Goal: Complete application form: Complete application form

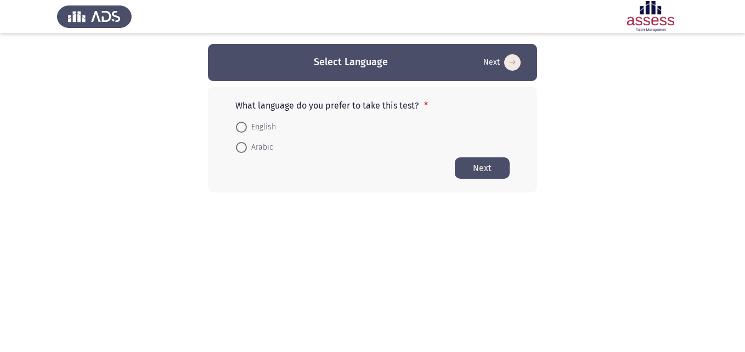
click at [243, 122] on span at bounding box center [241, 127] width 11 height 11
click at [243, 122] on input "English" at bounding box center [241, 127] width 11 height 11
radio input "true"
click at [290, 187] on div "What language do you prefer to take this test? * English Arabic Next" at bounding box center [372, 139] width 329 height 105
click at [496, 168] on button "Next" at bounding box center [482, 167] width 55 height 21
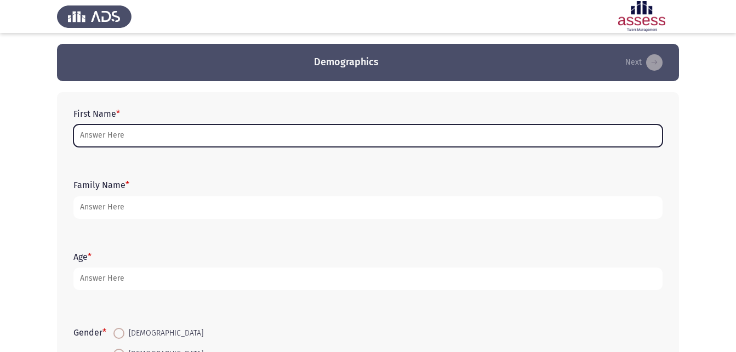
click at [135, 127] on input "First Name *" at bounding box center [367, 135] width 589 height 22
type input "ج"
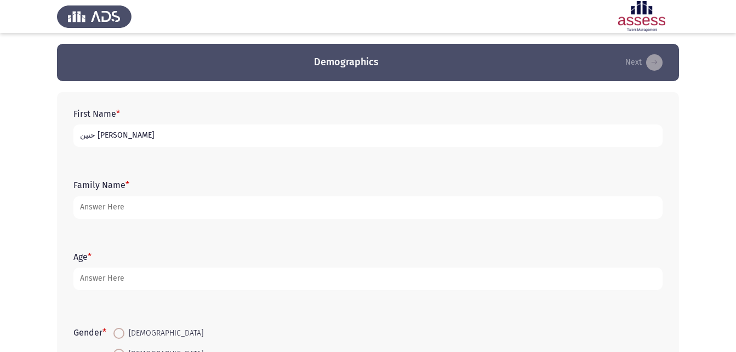
type input "حنين [PERSON_NAME]"
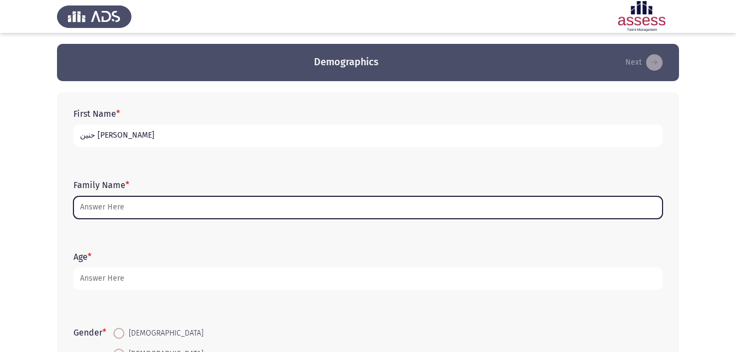
click at [146, 199] on input "Family Name *" at bounding box center [367, 207] width 589 height 22
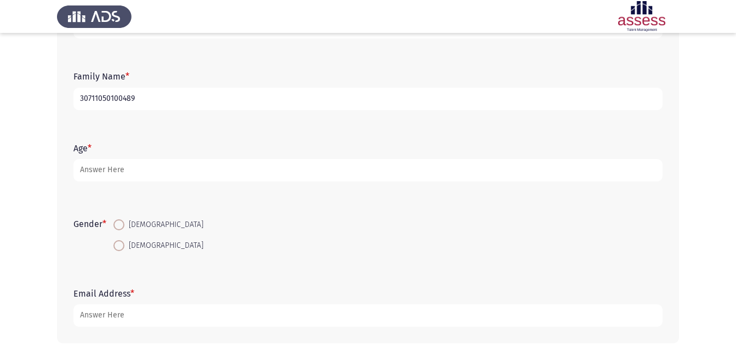
scroll to position [110, 0]
type input "30711050100489"
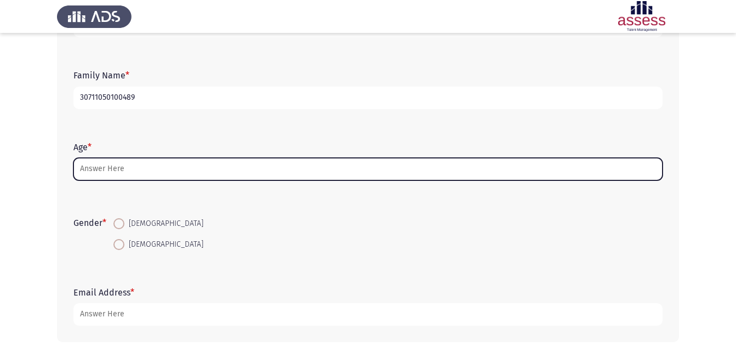
click at [151, 162] on input "Age *" at bounding box center [367, 169] width 589 height 22
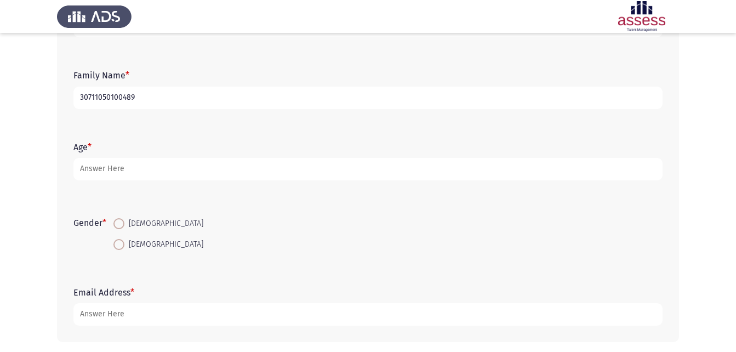
click at [116, 243] on span at bounding box center [118, 244] width 11 height 11
click at [116, 243] on input "[DEMOGRAPHIC_DATA]" at bounding box center [118, 244] width 11 height 11
radio input "true"
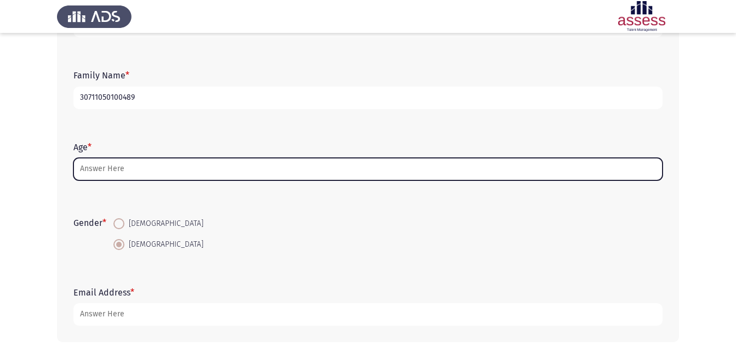
click at [135, 177] on input "Age *" at bounding box center [367, 169] width 589 height 22
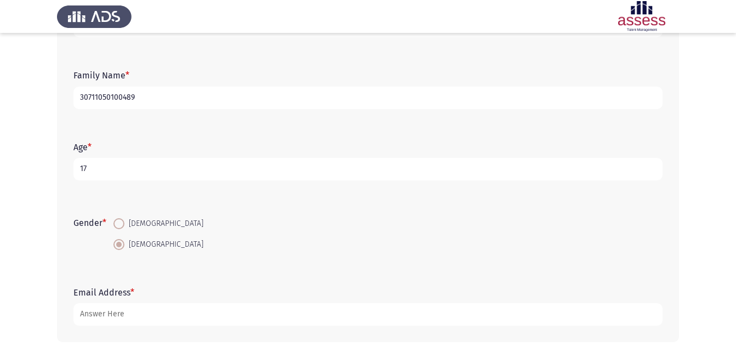
scroll to position [155, 0]
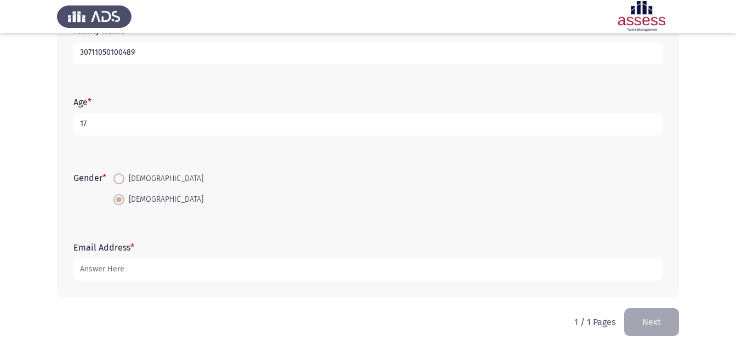
type input "17"
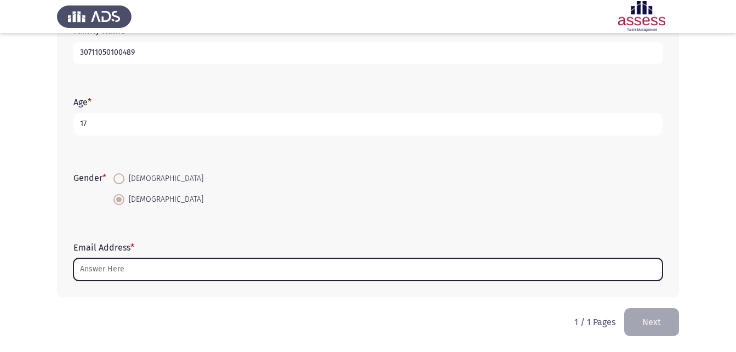
click at [201, 262] on input "Email Address *" at bounding box center [367, 269] width 589 height 22
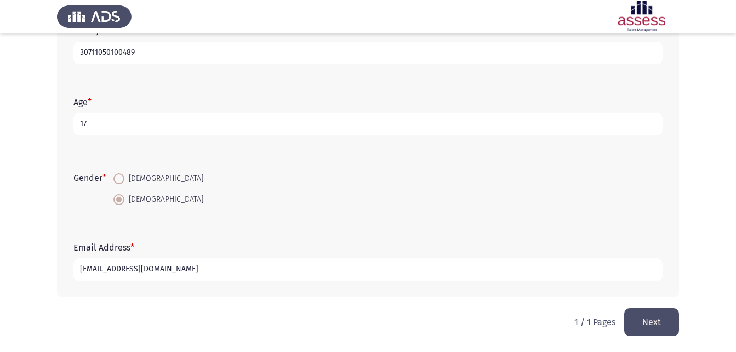
type input "[EMAIL_ADDRESS][DOMAIN_NAME]"
click at [646, 326] on button "Next" at bounding box center [652, 322] width 55 height 28
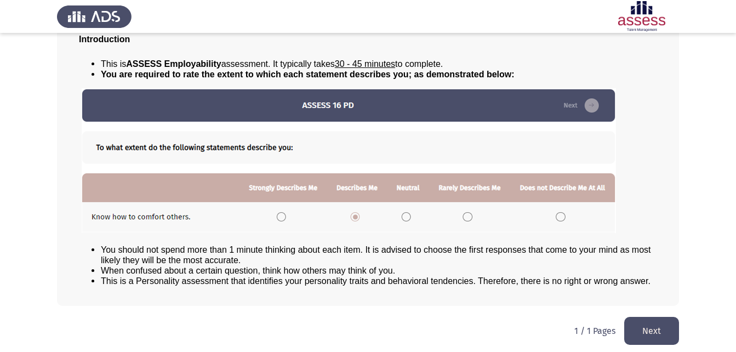
scroll to position [84, 0]
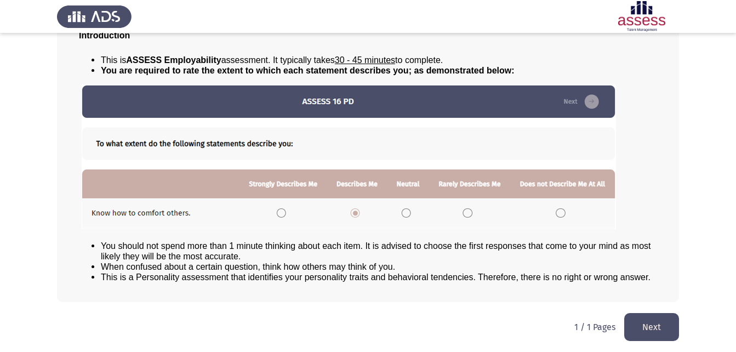
click at [634, 323] on button "Next" at bounding box center [652, 327] width 55 height 28
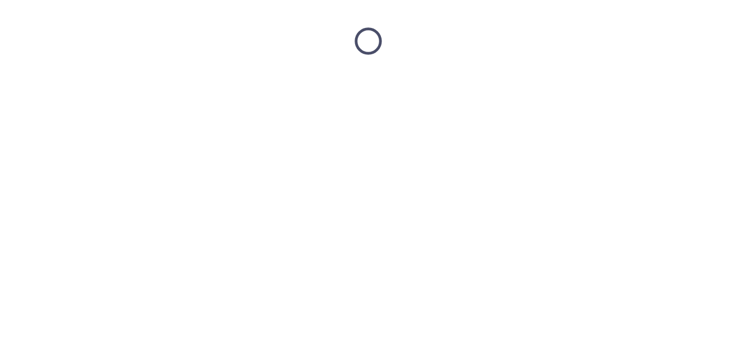
scroll to position [0, 0]
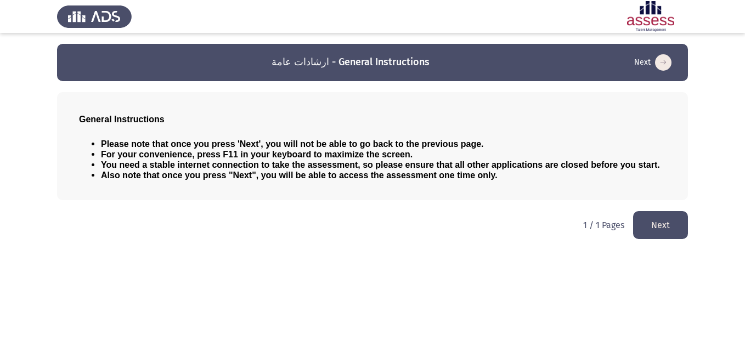
click at [674, 228] on button "Next" at bounding box center [660, 225] width 55 height 28
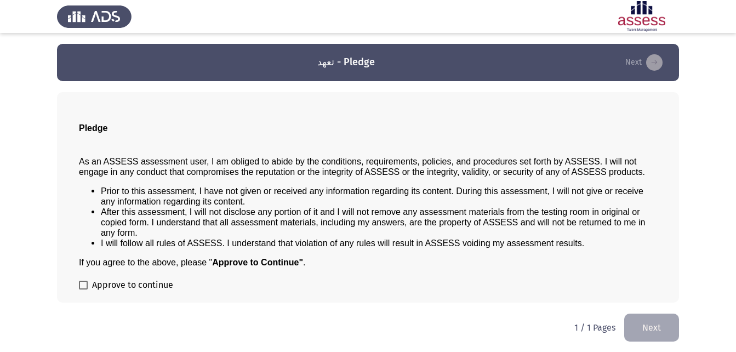
scroll to position [1, 0]
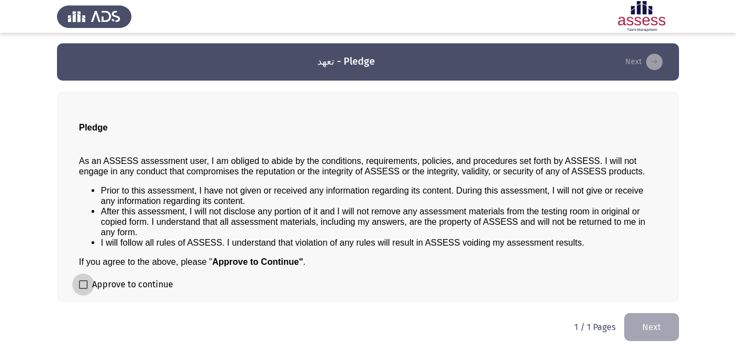
click at [83, 280] on span at bounding box center [83, 284] width 9 height 9
click at [83, 289] on input "Approve to continue" at bounding box center [83, 289] width 1 height 1
checkbox input "true"
click at [656, 325] on button "Next" at bounding box center [652, 327] width 55 height 28
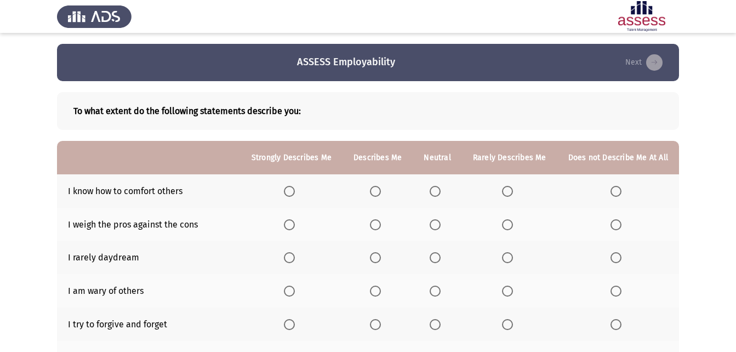
scroll to position [55, 0]
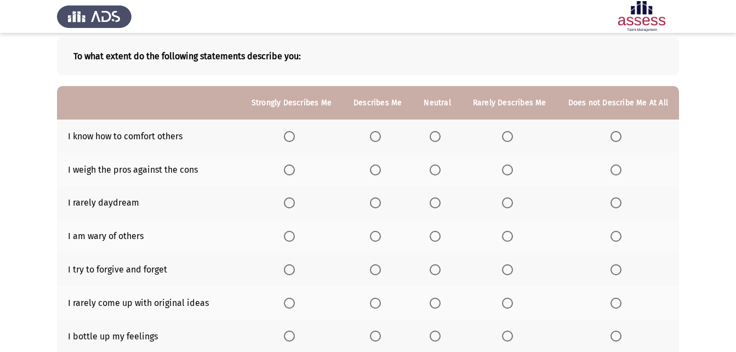
click at [434, 135] on span "Select an option" at bounding box center [435, 136] width 11 height 11
click at [434, 135] on input "Select an option" at bounding box center [435, 136] width 11 height 11
click at [292, 171] on span "Select an option" at bounding box center [289, 169] width 11 height 11
click at [292, 171] on input "Select an option" at bounding box center [289, 169] width 11 height 11
click at [615, 201] on span "Select an option" at bounding box center [616, 202] width 11 height 11
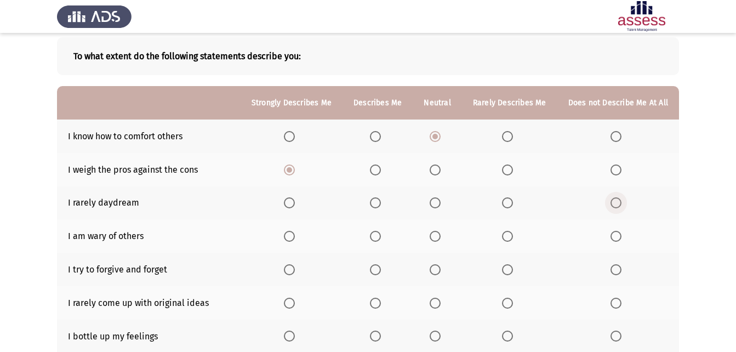
click at [615, 201] on input "Select an option" at bounding box center [616, 202] width 11 height 11
click at [378, 202] on span "Select an option" at bounding box center [375, 202] width 11 height 11
click at [378, 202] on input "Select an option" at bounding box center [375, 202] width 11 height 11
click at [381, 234] on span "Select an option" at bounding box center [375, 236] width 11 height 11
click at [381, 234] on input "Select an option" at bounding box center [375, 236] width 11 height 11
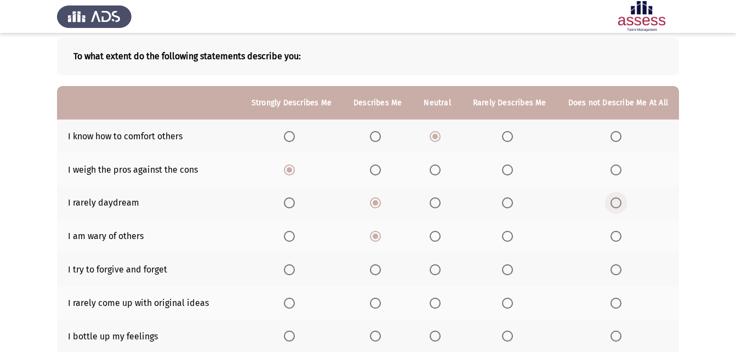
click at [616, 198] on span "Select an option" at bounding box center [616, 202] width 11 height 11
click at [616, 198] on input "Select an option" at bounding box center [616, 202] width 11 height 11
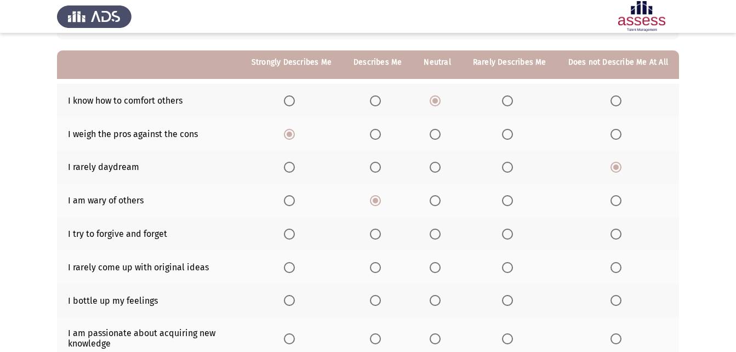
scroll to position [110, 0]
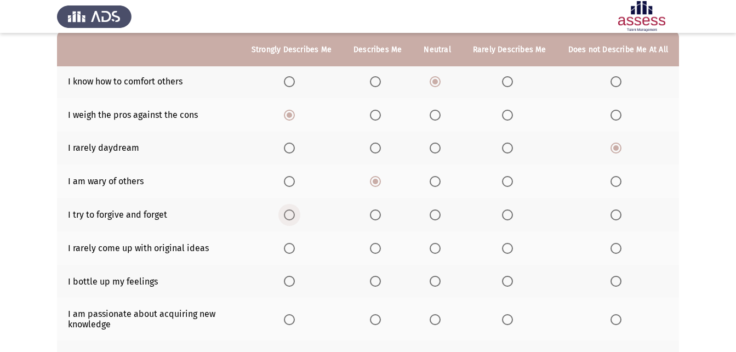
click at [293, 209] on span "Select an option" at bounding box center [289, 214] width 11 height 11
click at [293, 209] on input "Select an option" at bounding box center [289, 214] width 11 height 11
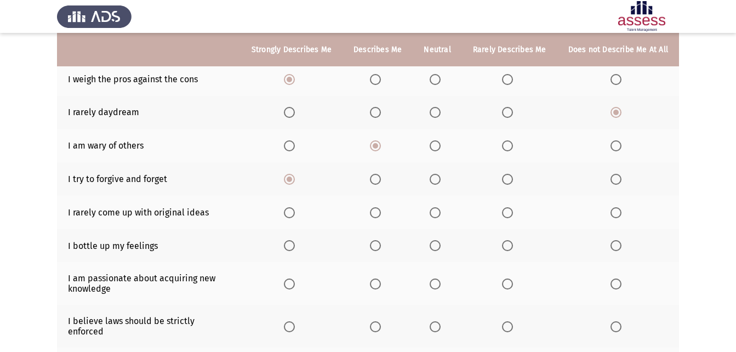
scroll to position [164, 0]
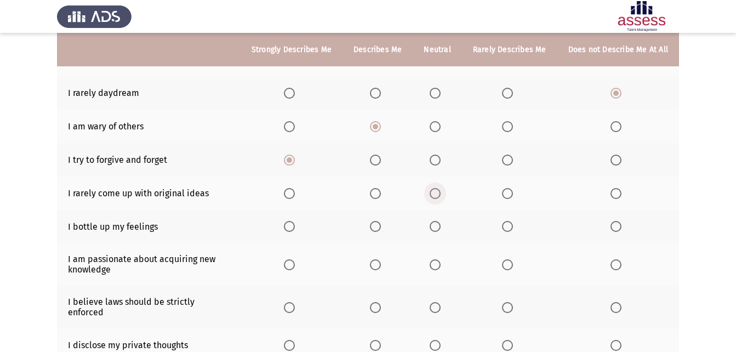
click at [440, 192] on span "Select an option" at bounding box center [435, 193] width 11 height 11
click at [440, 192] on input "Select an option" at bounding box center [435, 193] width 11 height 11
click at [381, 227] on span "Select an option" at bounding box center [375, 226] width 11 height 11
click at [381, 227] on input "Select an option" at bounding box center [375, 226] width 11 height 11
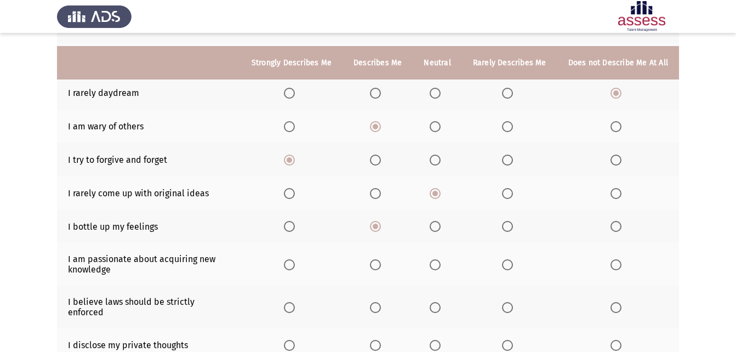
scroll to position [219, 0]
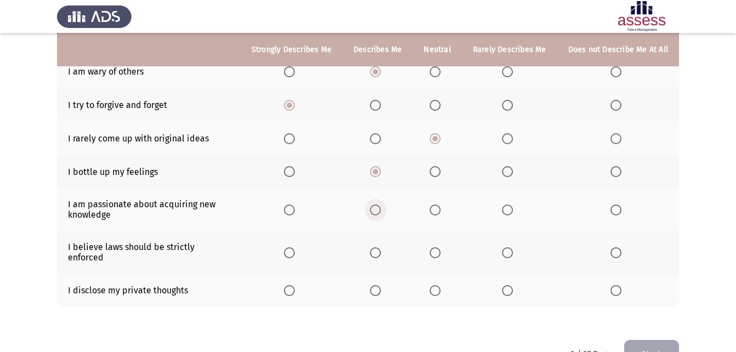
click at [381, 208] on span "Select an option" at bounding box center [375, 210] width 11 height 11
click at [381, 208] on input "Select an option" at bounding box center [375, 210] width 11 height 11
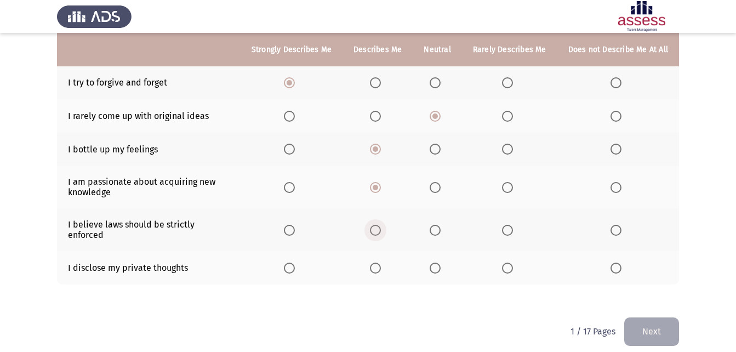
click at [379, 225] on span "Select an option" at bounding box center [375, 230] width 11 height 11
click at [379, 225] on input "Select an option" at bounding box center [375, 230] width 11 height 11
click at [325, 298] on div "To what extent do the following statements describe you: Strongly Describes Me …" at bounding box center [368, 78] width 622 height 478
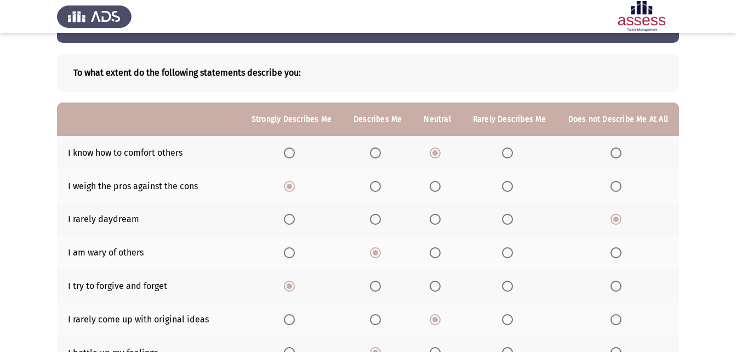
scroll to position [55, 0]
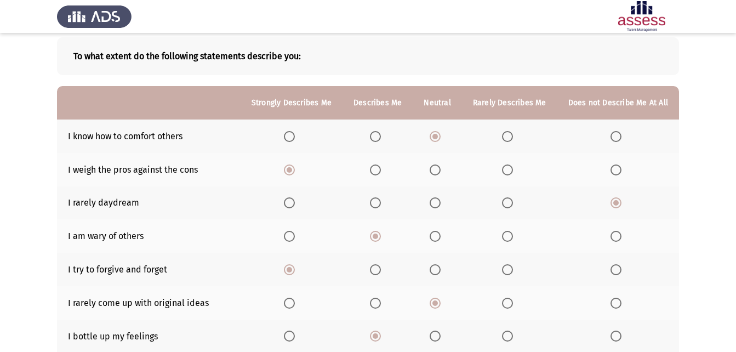
click at [381, 170] on span "Select an option" at bounding box center [375, 169] width 11 height 11
click at [381, 170] on input "Select an option" at bounding box center [375, 169] width 11 height 11
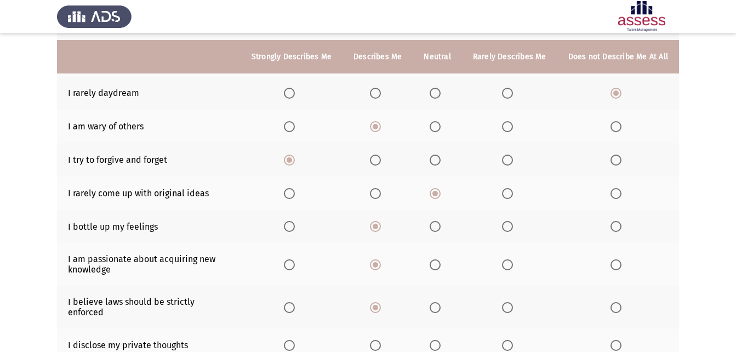
scroll to position [219, 0]
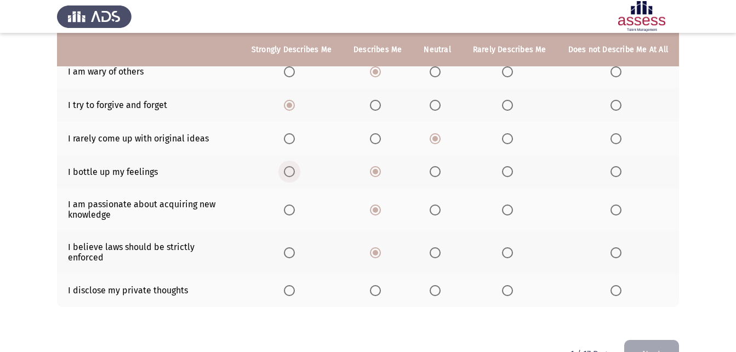
click at [293, 171] on span "Select an option" at bounding box center [289, 171] width 11 height 11
click at [293, 171] on input "Select an option" at bounding box center [289, 171] width 11 height 11
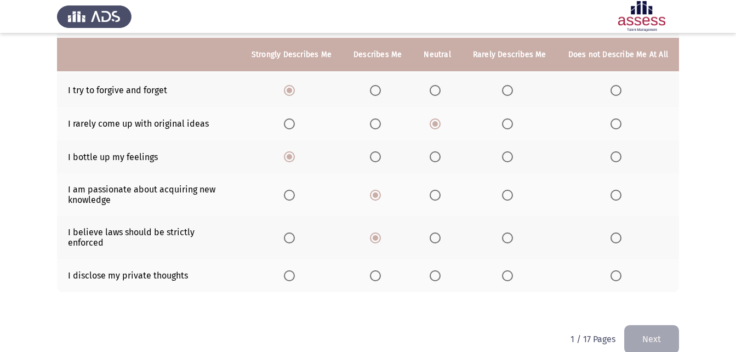
scroll to position [242, 0]
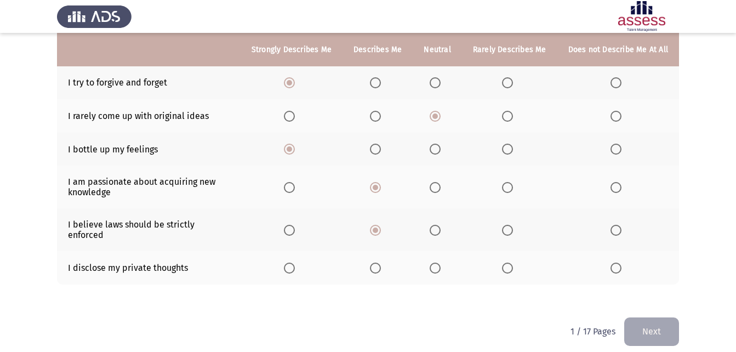
click at [295, 227] on span "Select an option" at bounding box center [289, 230] width 11 height 11
click at [295, 227] on input "Select an option" at bounding box center [289, 230] width 11 height 11
click at [441, 263] on span "Select an option" at bounding box center [435, 268] width 11 height 11
click at [441, 263] on input "Select an option" at bounding box center [435, 268] width 11 height 11
click at [649, 323] on button "Next" at bounding box center [652, 331] width 55 height 28
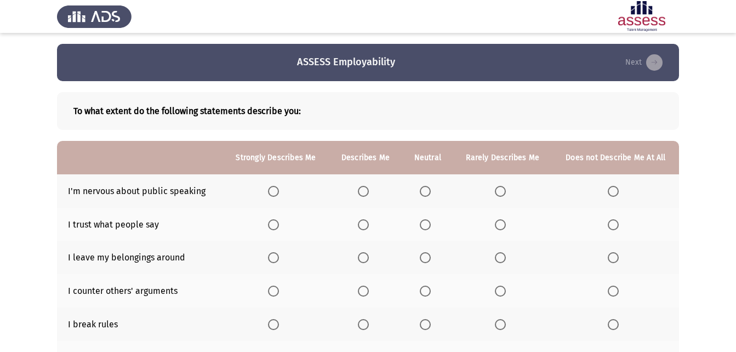
scroll to position [55, 0]
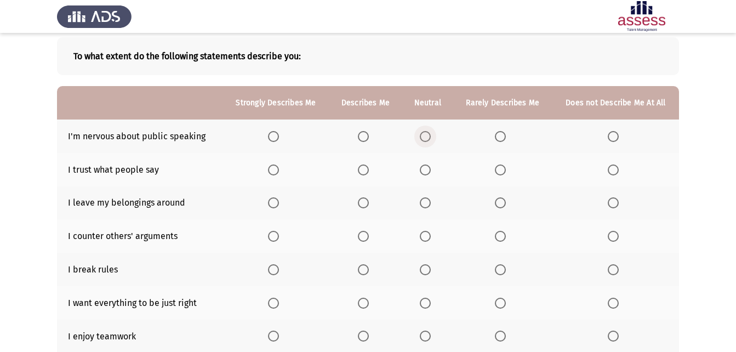
click at [424, 138] on span "Select an option" at bounding box center [425, 136] width 11 height 11
click at [424, 138] on input "Select an option" at bounding box center [425, 136] width 11 height 11
click at [424, 169] on span "Select an option" at bounding box center [425, 169] width 11 height 11
click at [424, 169] on input "Select an option" at bounding box center [425, 169] width 11 height 11
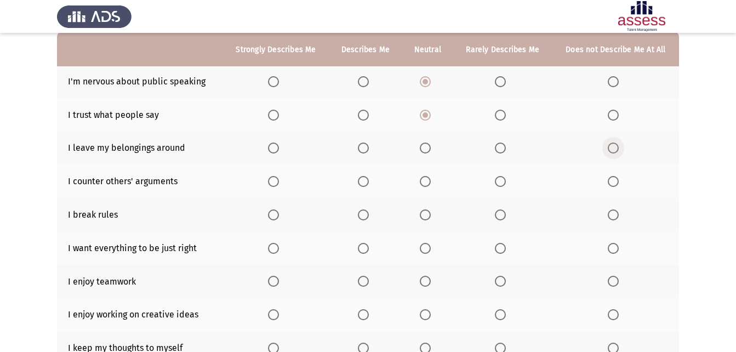
click at [612, 146] on span "Select an option" at bounding box center [613, 148] width 11 height 11
click at [612, 146] on input "Select an option" at bounding box center [613, 148] width 11 height 11
click at [619, 214] on span "Select an option" at bounding box center [613, 214] width 11 height 11
click at [619, 214] on input "Select an option" at bounding box center [613, 214] width 11 height 11
click at [369, 247] on span "Select an option" at bounding box center [363, 248] width 11 height 11
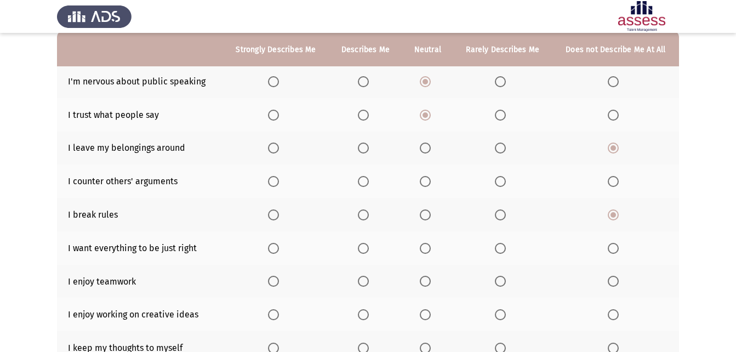
click at [369, 247] on input "Select an option" at bounding box center [363, 248] width 11 height 11
click at [276, 280] on span "Select an option" at bounding box center [273, 281] width 11 height 11
click at [276, 280] on input "Select an option" at bounding box center [273, 281] width 11 height 11
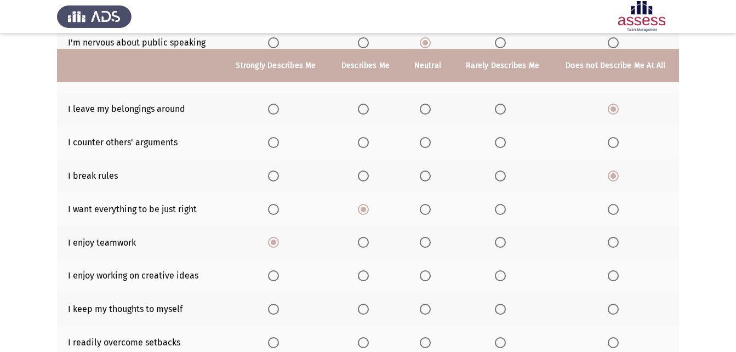
scroll to position [164, 0]
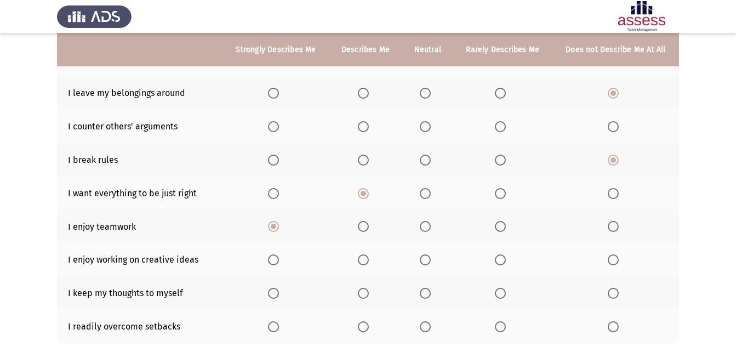
click at [270, 262] on span "Select an option" at bounding box center [273, 259] width 11 height 11
click at [270, 262] on input "Select an option" at bounding box center [273, 259] width 11 height 11
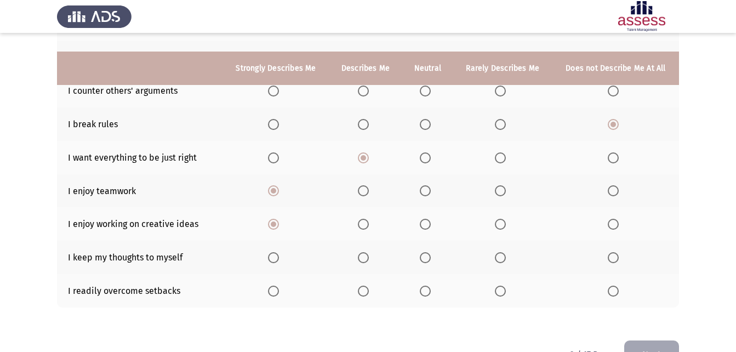
scroll to position [219, 0]
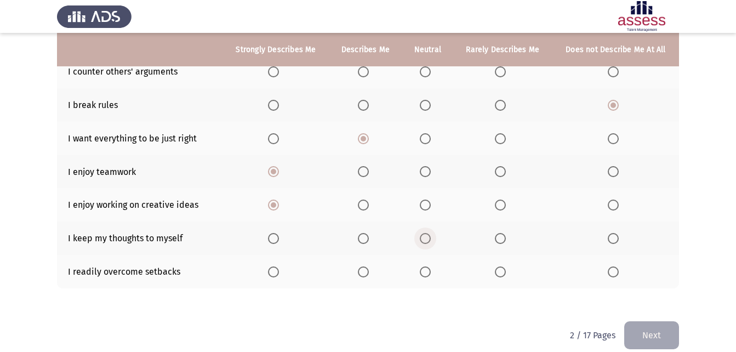
click at [431, 239] on span "Select an option" at bounding box center [425, 238] width 11 height 11
click at [431, 239] on input "Select an option" at bounding box center [425, 238] width 11 height 11
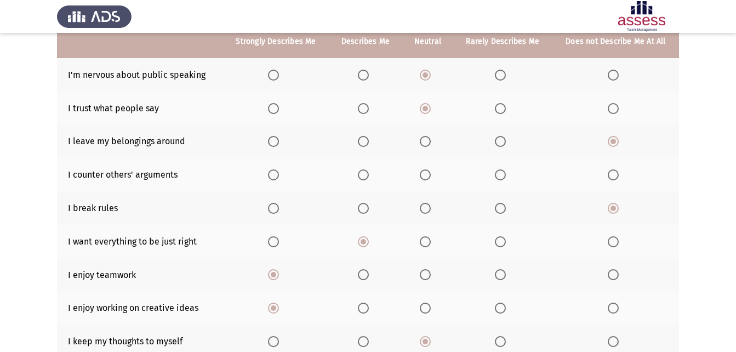
scroll to position [55, 0]
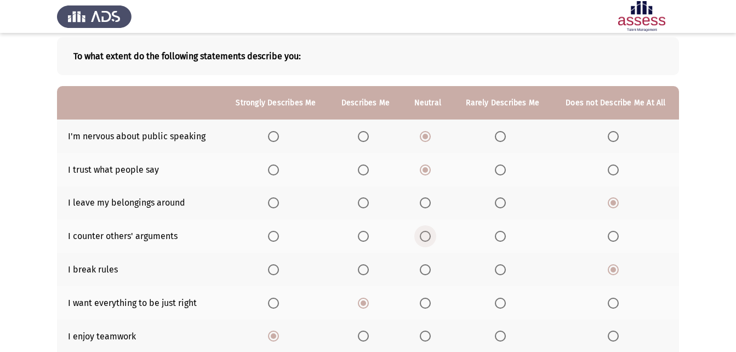
click at [421, 237] on span "Select an option" at bounding box center [425, 236] width 11 height 11
click at [421, 237] on input "Select an option" at bounding box center [425, 236] width 11 height 11
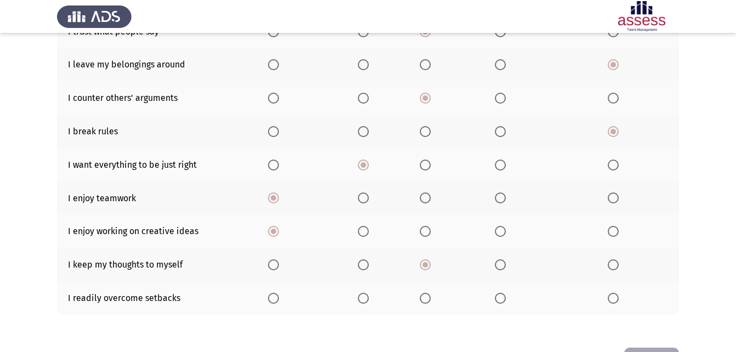
scroll to position [232, 0]
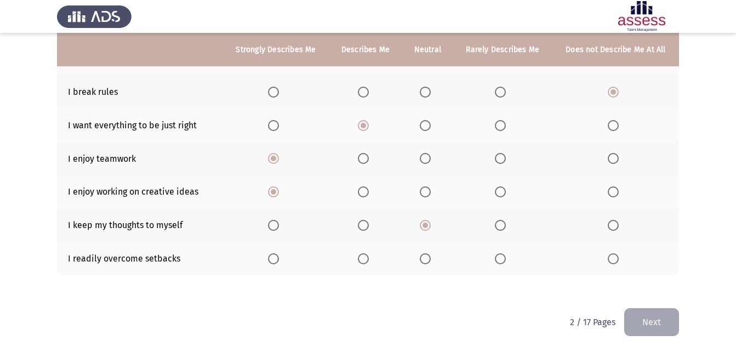
click at [427, 259] on span "Select an option" at bounding box center [425, 258] width 11 height 11
click at [427, 259] on input "Select an option" at bounding box center [425, 258] width 11 height 11
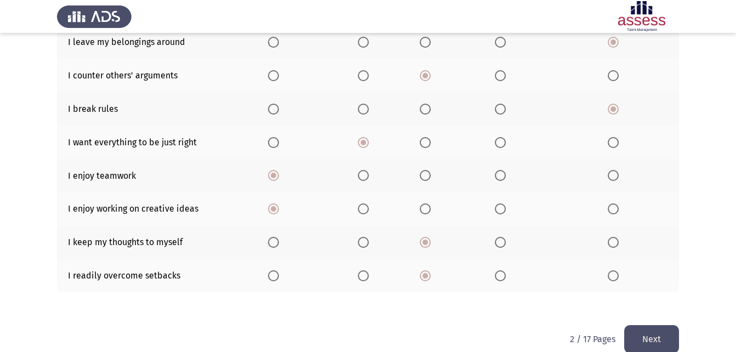
scroll to position [219, 0]
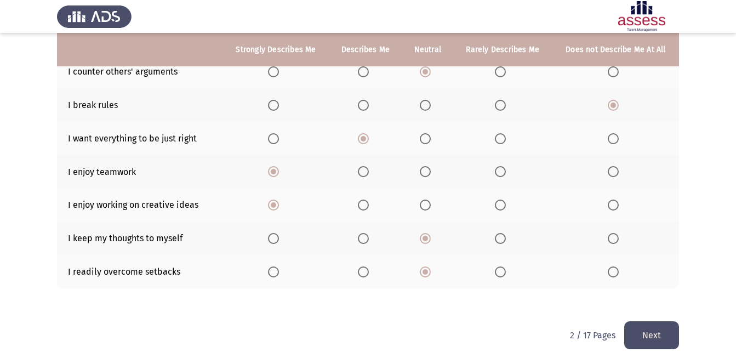
click at [652, 332] on button "Next" at bounding box center [652, 335] width 55 height 28
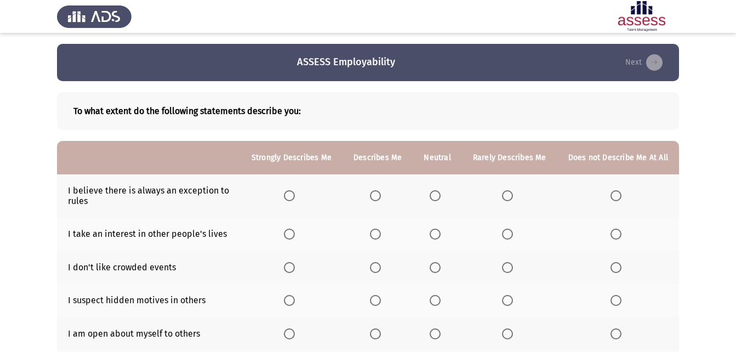
scroll to position [55, 0]
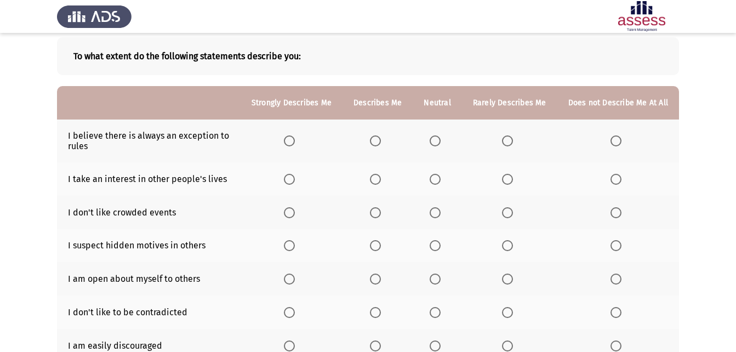
click at [295, 143] on span "Select an option" at bounding box center [289, 140] width 11 height 11
click at [295, 143] on input "Select an option" at bounding box center [289, 140] width 11 height 11
click at [621, 180] on span "Select an option" at bounding box center [616, 179] width 11 height 11
click at [621, 180] on input "Select an option" at bounding box center [616, 179] width 11 height 11
click at [441, 209] on span "Select an option" at bounding box center [435, 212] width 11 height 11
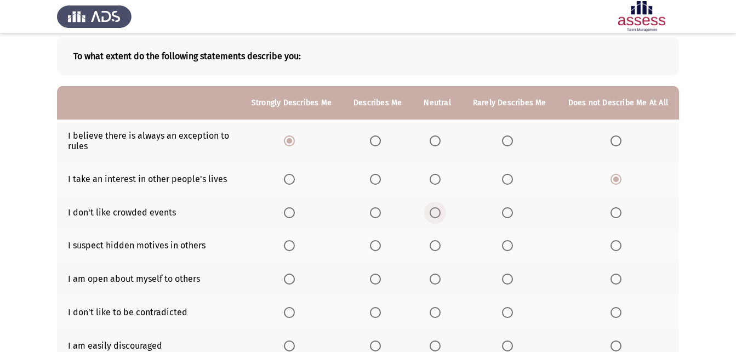
click at [441, 209] on input "Select an option" at bounding box center [435, 212] width 11 height 11
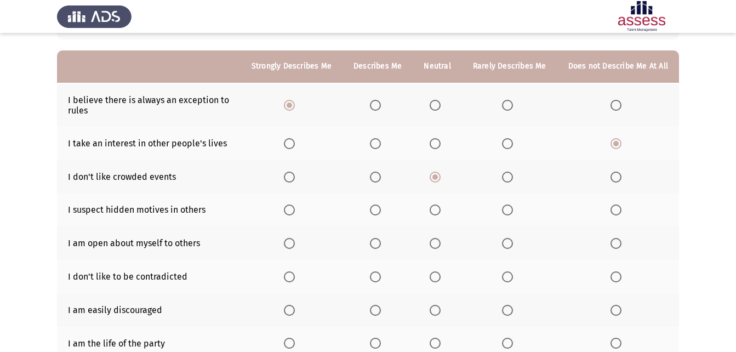
scroll to position [110, 0]
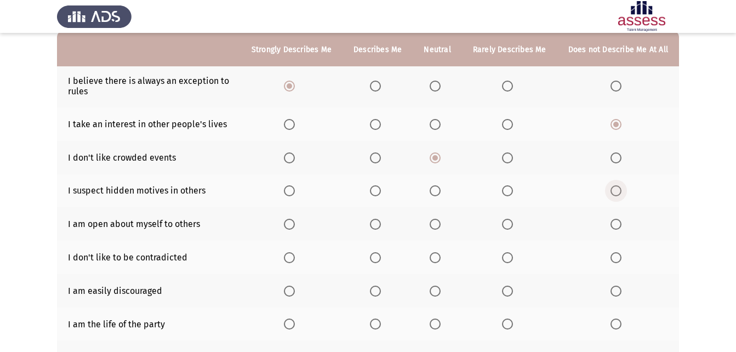
click at [613, 189] on span "Select an option" at bounding box center [616, 190] width 11 height 11
click at [613, 189] on input "Select an option" at bounding box center [616, 190] width 11 height 11
click at [506, 223] on span "Select an option" at bounding box center [507, 224] width 11 height 11
click at [506, 223] on input "Select an option" at bounding box center [507, 224] width 11 height 11
click at [445, 257] on label "Select an option" at bounding box center [437, 257] width 15 height 11
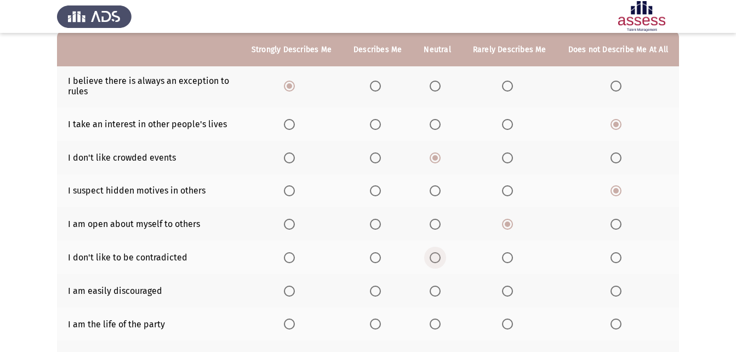
click at [441, 257] on input "Select an option" at bounding box center [435, 257] width 11 height 11
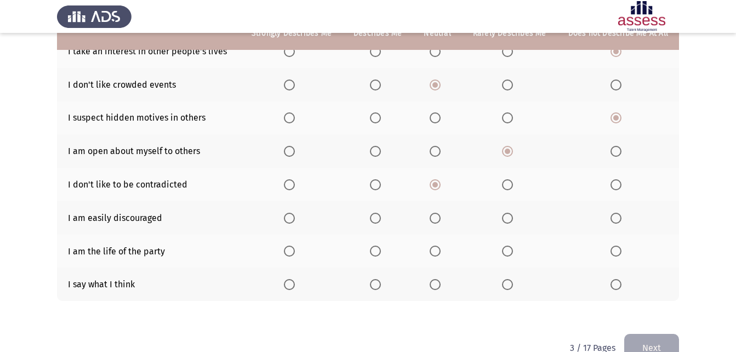
scroll to position [208, 0]
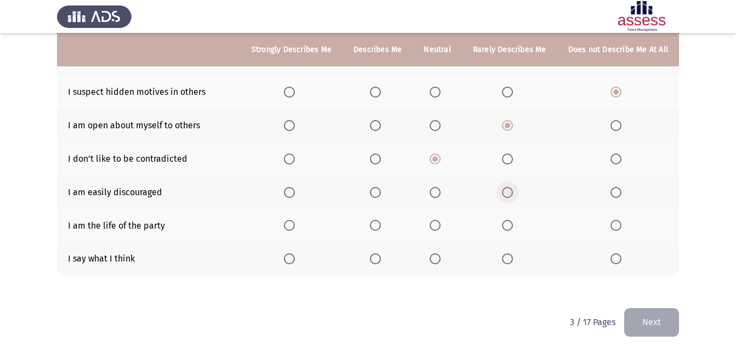
click at [507, 191] on span "Select an option" at bounding box center [507, 192] width 11 height 11
click at [507, 191] on input "Select an option" at bounding box center [507, 192] width 11 height 11
click at [438, 222] on span "Select an option" at bounding box center [435, 225] width 11 height 11
click at [438, 222] on input "Select an option" at bounding box center [435, 225] width 11 height 11
click at [611, 258] on th at bounding box center [619, 258] width 122 height 33
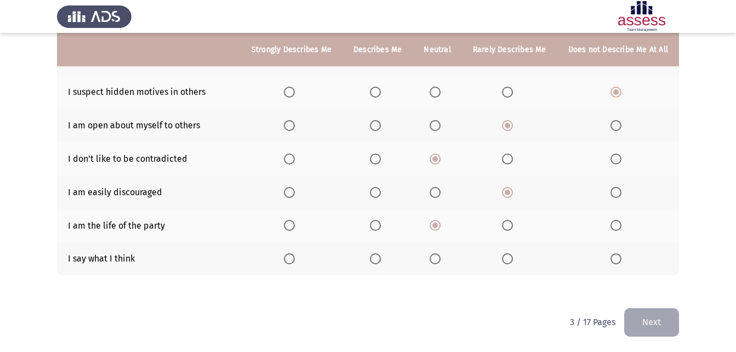
click at [614, 257] on span "Select an option" at bounding box center [616, 258] width 11 height 11
click at [614, 257] on input "Select an option" at bounding box center [616, 258] width 11 height 11
click at [507, 254] on span "Select an option" at bounding box center [507, 258] width 11 height 11
click at [507, 254] on input "Select an option" at bounding box center [507, 258] width 11 height 11
click at [645, 315] on button "Next" at bounding box center [652, 322] width 55 height 28
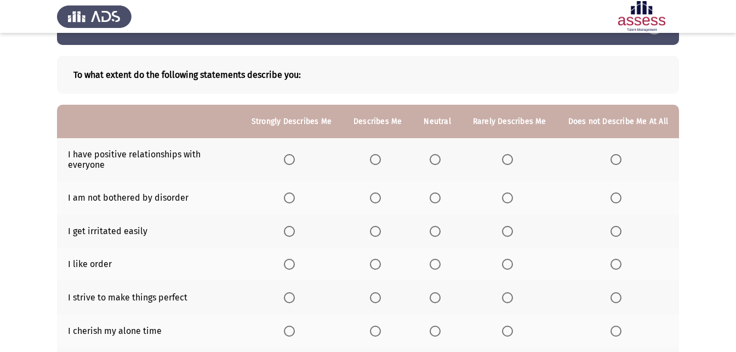
scroll to position [55, 0]
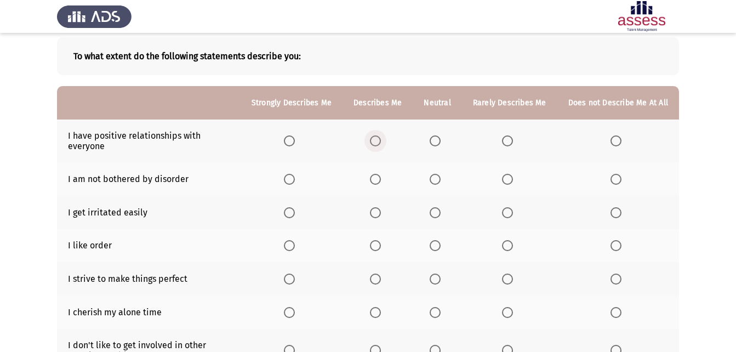
click at [381, 141] on span "Select an option" at bounding box center [375, 140] width 11 height 11
click at [381, 141] on input "Select an option" at bounding box center [375, 140] width 11 height 11
click at [616, 178] on span "Select an option" at bounding box center [616, 179] width 11 height 11
click at [616, 178] on input "Select an option" at bounding box center [616, 179] width 11 height 11
click at [441, 213] on span "Select an option" at bounding box center [435, 212] width 11 height 11
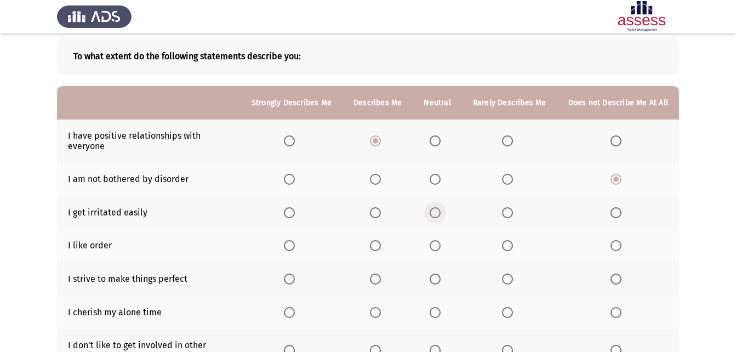
click at [441, 213] on input "Select an option" at bounding box center [435, 212] width 11 height 11
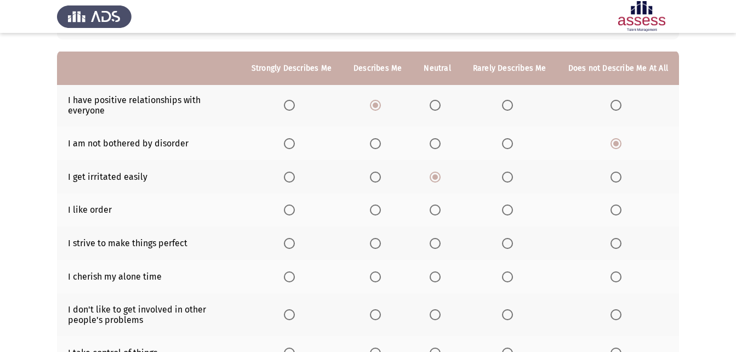
scroll to position [110, 0]
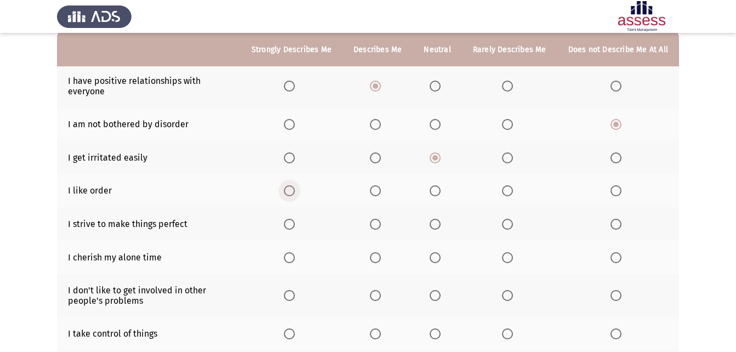
click at [295, 190] on span "Select an option" at bounding box center [289, 190] width 11 height 11
click at [295, 190] on input "Select an option" at bounding box center [289, 190] width 11 height 11
click at [377, 225] on span "Select an option" at bounding box center [375, 224] width 11 height 11
click at [377, 225] on input "Select an option" at bounding box center [375, 224] width 11 height 11
click at [295, 257] on span "Select an option" at bounding box center [289, 257] width 11 height 11
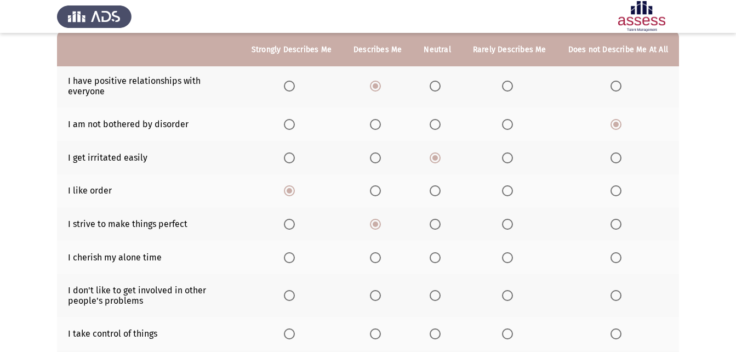
click at [295, 257] on input "Select an option" at bounding box center [289, 257] width 11 height 11
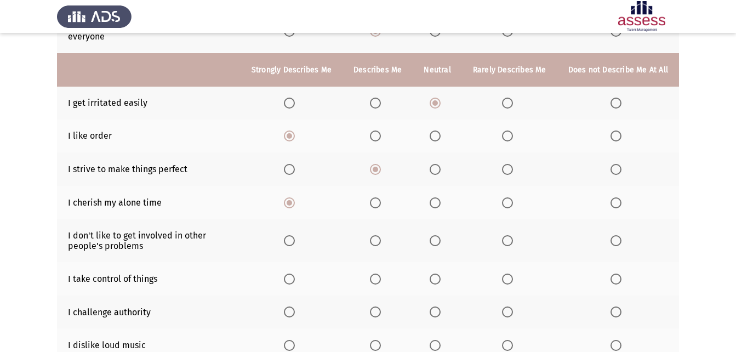
scroll to position [219, 0]
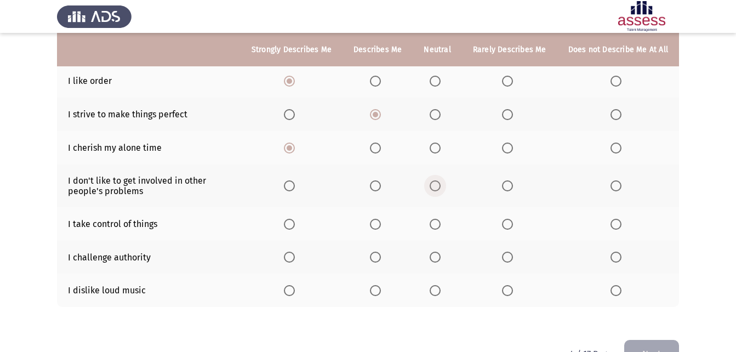
click at [441, 185] on span "Select an option" at bounding box center [435, 185] width 11 height 11
click at [441, 185] on input "Select an option" at bounding box center [435, 185] width 11 height 11
click at [381, 222] on span "Select an option" at bounding box center [375, 224] width 11 height 11
click at [381, 222] on input "Select an option" at bounding box center [375, 224] width 11 height 11
click at [439, 256] on span "Select an option" at bounding box center [435, 257] width 11 height 11
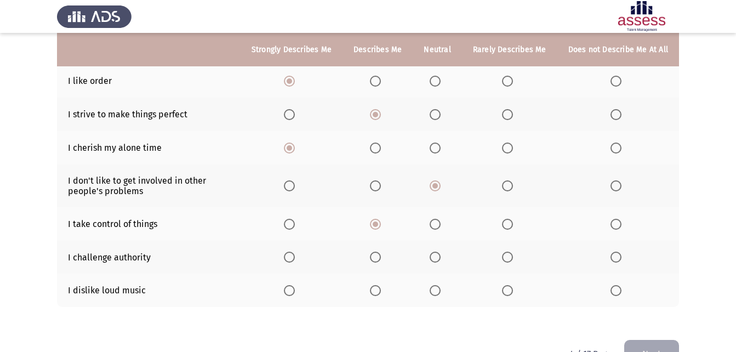
click at [439, 256] on input "Select an option" at bounding box center [435, 257] width 11 height 11
click at [612, 287] on span "Select an option" at bounding box center [616, 290] width 11 height 11
click at [612, 287] on input "Select an option" at bounding box center [616, 290] width 11 height 11
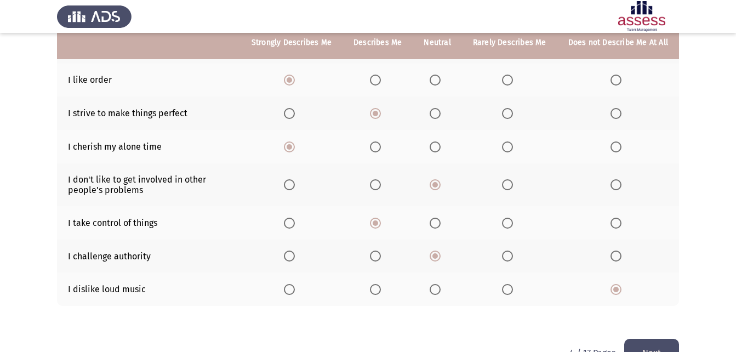
scroll to position [251, 0]
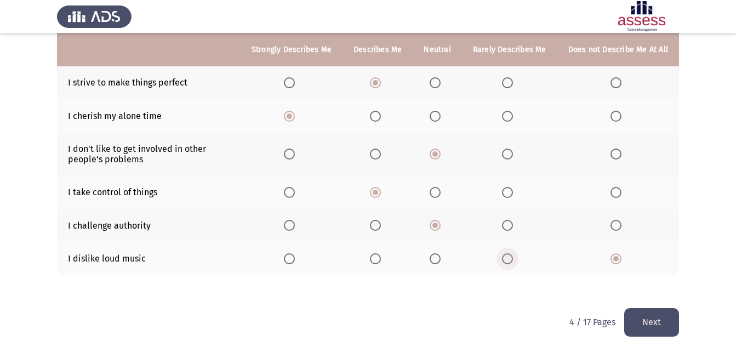
click at [511, 262] on span "Select an option" at bounding box center [507, 258] width 11 height 11
click at [511, 262] on input "Select an option" at bounding box center [507, 258] width 11 height 11
click at [638, 320] on button "Next" at bounding box center [652, 322] width 55 height 28
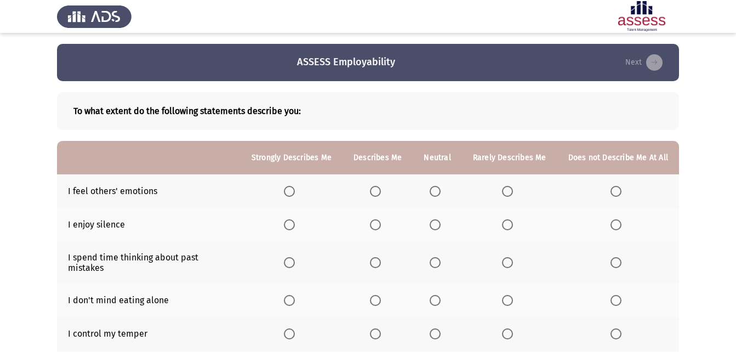
click at [376, 192] on span "Select an option" at bounding box center [375, 191] width 11 height 11
click at [376, 192] on input "Select an option" at bounding box center [375, 191] width 11 height 11
click at [289, 221] on span "Select an option" at bounding box center [289, 224] width 11 height 11
click at [289, 221] on input "Select an option" at bounding box center [289, 224] width 11 height 11
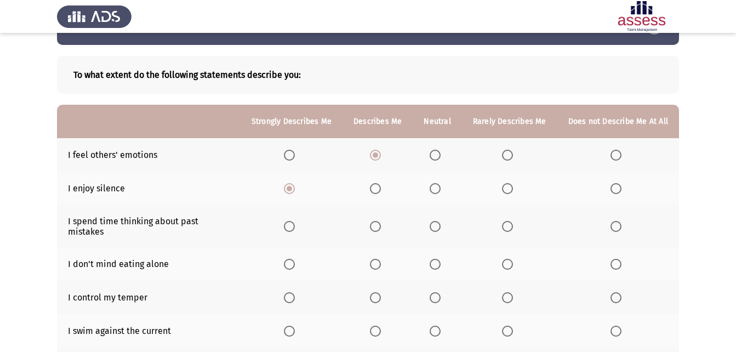
scroll to position [55, 0]
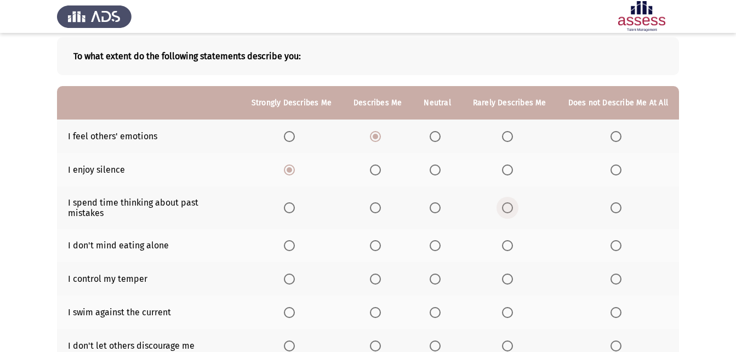
click at [508, 208] on span "Select an option" at bounding box center [508, 208] width 0 height 0
click at [510, 203] on input "Select an option" at bounding box center [507, 207] width 11 height 11
click at [290, 240] on span "Select an option" at bounding box center [289, 245] width 11 height 11
click at [290, 240] on input "Select an option" at bounding box center [289, 245] width 11 height 11
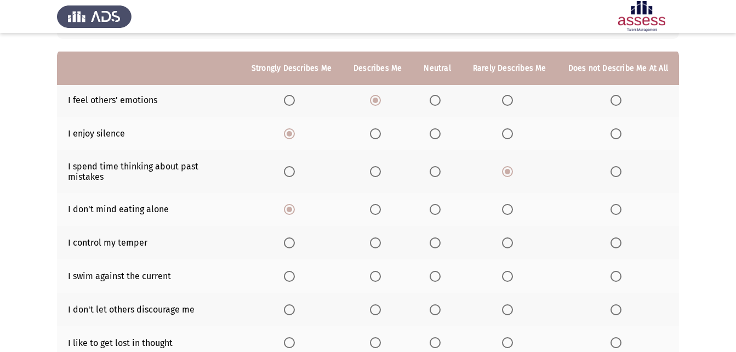
scroll to position [110, 0]
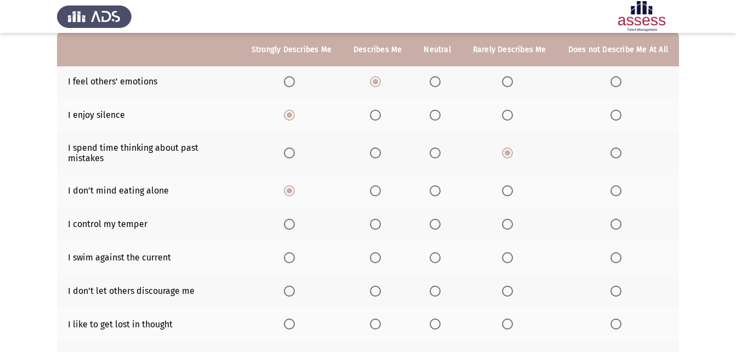
click at [295, 219] on span "Select an option" at bounding box center [289, 224] width 11 height 11
click at [295, 219] on input "Select an option" at bounding box center [289, 224] width 11 height 11
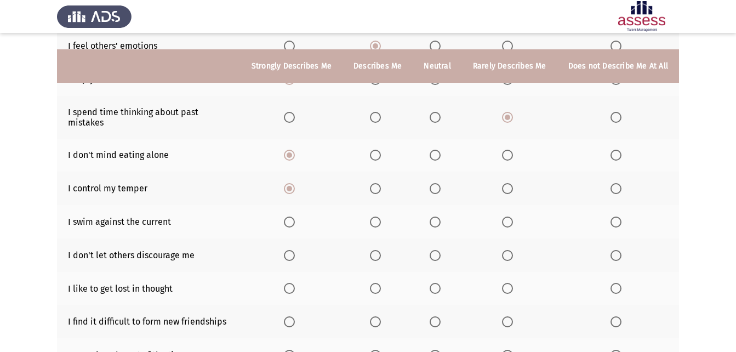
scroll to position [164, 0]
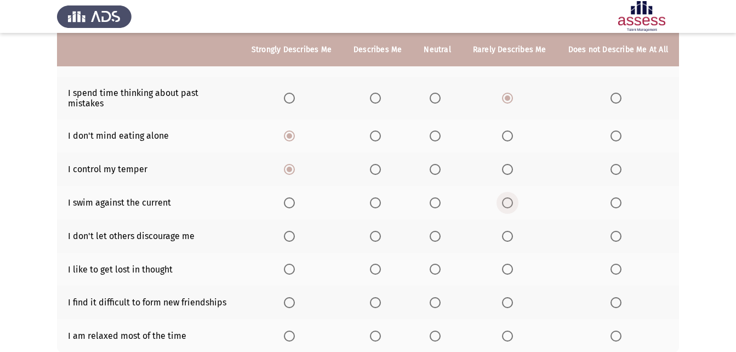
click at [510, 197] on span "Select an option" at bounding box center [507, 202] width 11 height 11
click at [510, 197] on input "Select an option" at bounding box center [507, 202] width 11 height 11
click at [376, 236] on span "Select an option" at bounding box center [376, 236] width 0 height 0
click at [379, 231] on input "Select an option" at bounding box center [375, 236] width 11 height 11
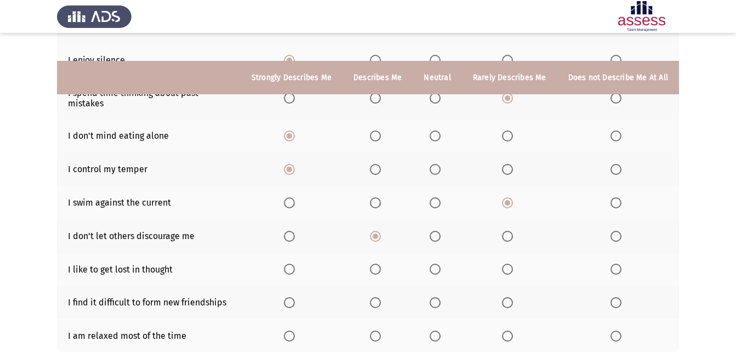
scroll to position [219, 0]
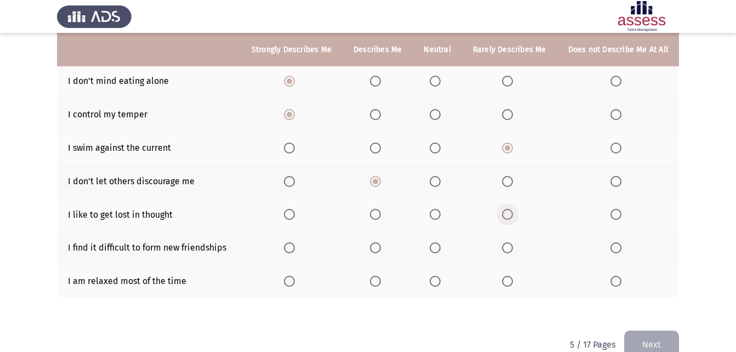
click at [515, 209] on label "Select an option" at bounding box center [509, 214] width 15 height 11
click at [513, 209] on input "Select an option" at bounding box center [507, 214] width 11 height 11
click at [510, 242] on span "Select an option" at bounding box center [507, 247] width 11 height 11
click at [510, 242] on input "Select an option" at bounding box center [507, 247] width 11 height 11
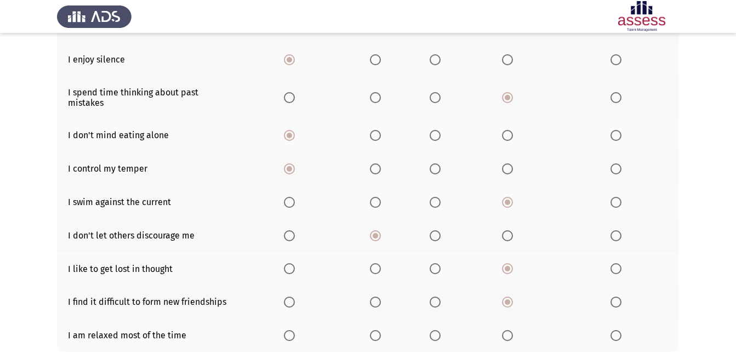
scroll to position [178, 0]
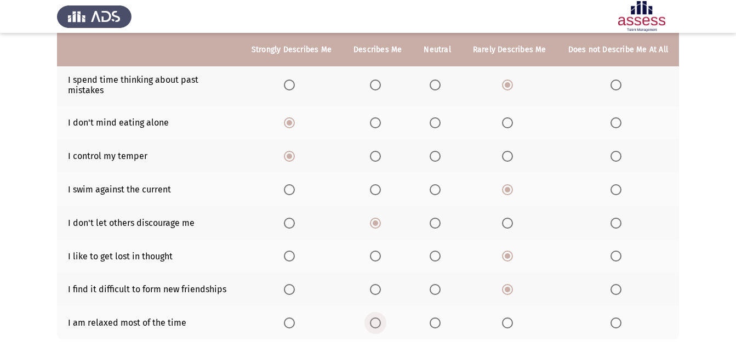
click at [380, 317] on span "Select an option" at bounding box center [375, 322] width 11 height 11
click at [380, 317] on input "Select an option" at bounding box center [375, 322] width 11 height 11
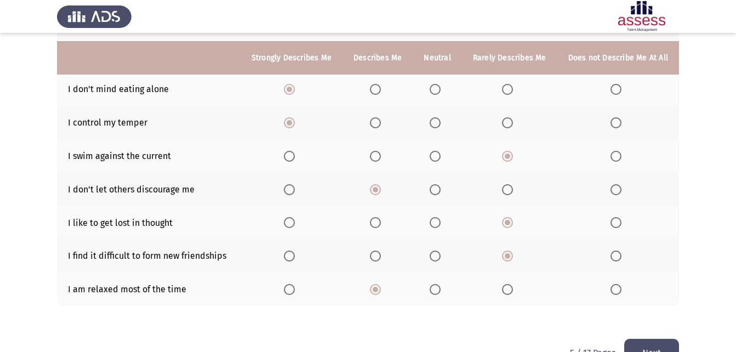
scroll to position [232, 0]
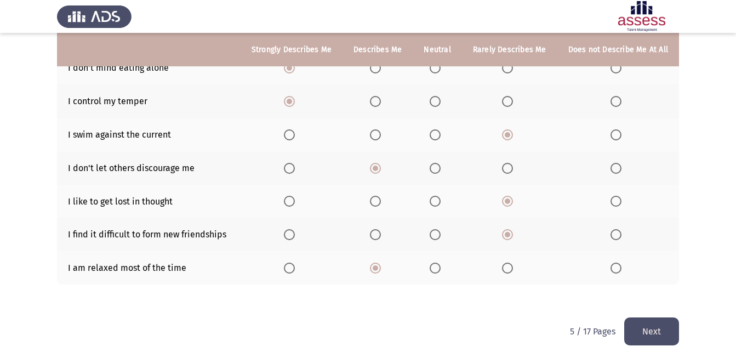
click at [651, 325] on button "Next" at bounding box center [652, 331] width 55 height 28
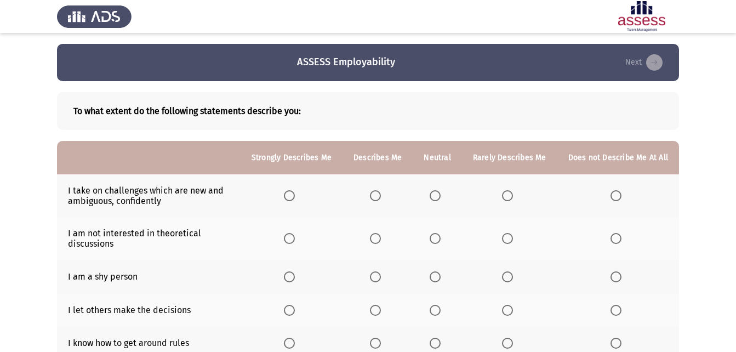
click at [376, 194] on span "Select an option" at bounding box center [375, 195] width 11 height 11
click at [376, 194] on input "Select an option" at bounding box center [375, 195] width 11 height 11
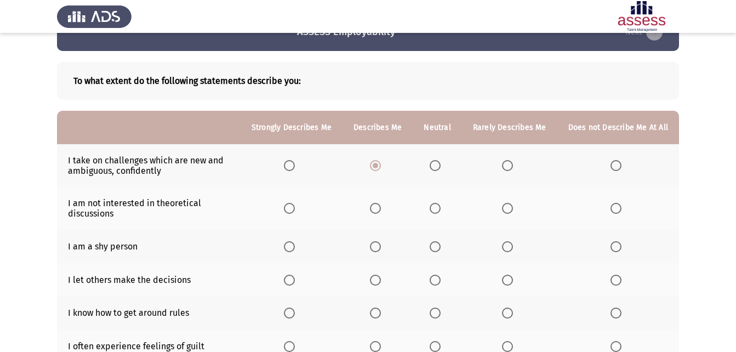
scroll to position [55, 0]
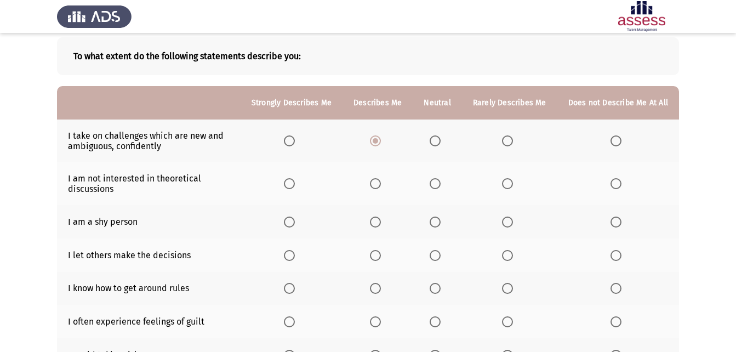
click at [509, 185] on span "Select an option" at bounding box center [507, 183] width 11 height 11
click at [509, 185] on input "Select an option" at bounding box center [507, 183] width 11 height 11
click at [437, 217] on span "Select an option" at bounding box center [435, 222] width 11 height 11
click at [437, 217] on input "Select an option" at bounding box center [435, 222] width 11 height 11
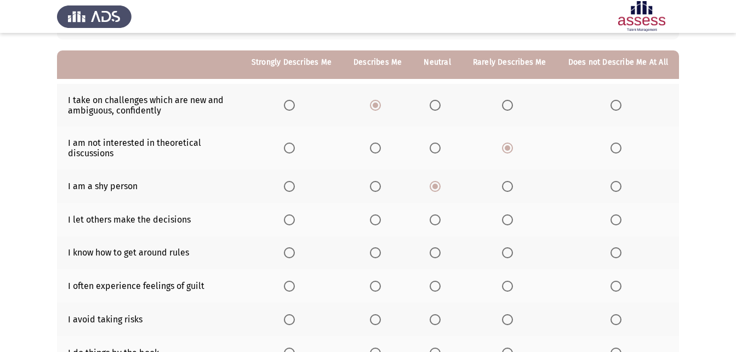
scroll to position [110, 0]
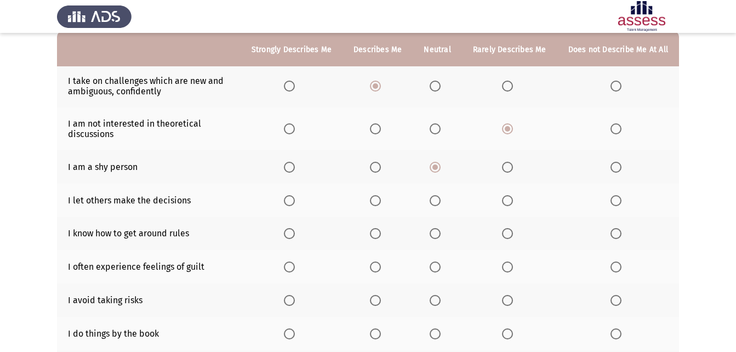
click at [513, 198] on span "Select an option" at bounding box center [507, 200] width 11 height 11
click at [513, 198] on input "Select an option" at bounding box center [507, 200] width 11 height 11
click at [292, 233] on span "Select an option" at bounding box center [289, 233] width 11 height 11
click at [292, 233] on input "Select an option" at bounding box center [289, 233] width 11 height 11
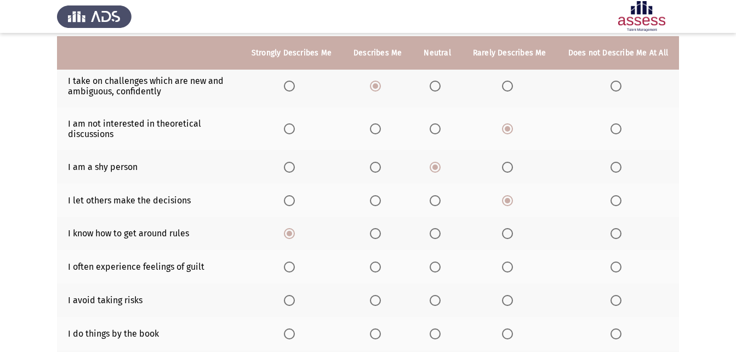
scroll to position [164, 0]
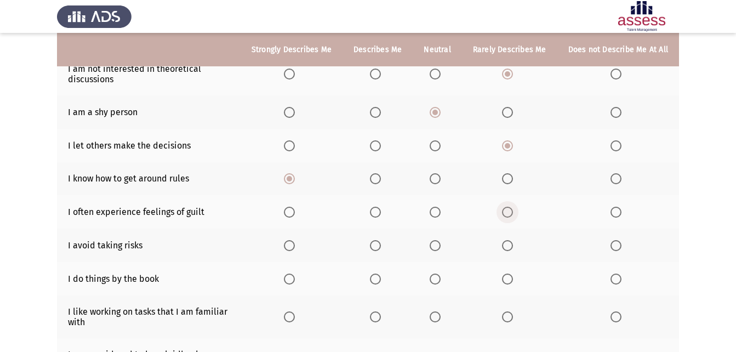
click at [506, 212] on span "Select an option" at bounding box center [507, 212] width 11 height 11
click at [506, 212] on input "Select an option" at bounding box center [507, 212] width 11 height 11
click at [375, 245] on span "Select an option" at bounding box center [375, 245] width 11 height 11
click at [375, 245] on input "Select an option" at bounding box center [375, 245] width 11 height 11
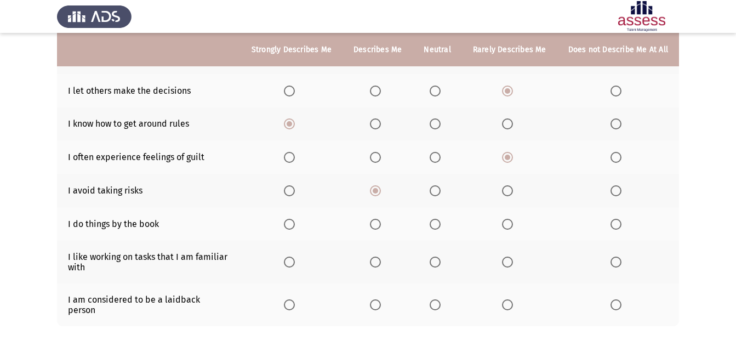
click at [378, 226] on span "Select an option" at bounding box center [375, 224] width 11 height 11
click at [378, 226] on input "Select an option" at bounding box center [375, 224] width 11 height 11
click at [436, 261] on span "Select an option" at bounding box center [435, 262] width 11 height 11
click at [436, 261] on input "Select an option" at bounding box center [435, 262] width 11 height 11
click at [377, 299] on span "Select an option" at bounding box center [375, 304] width 11 height 11
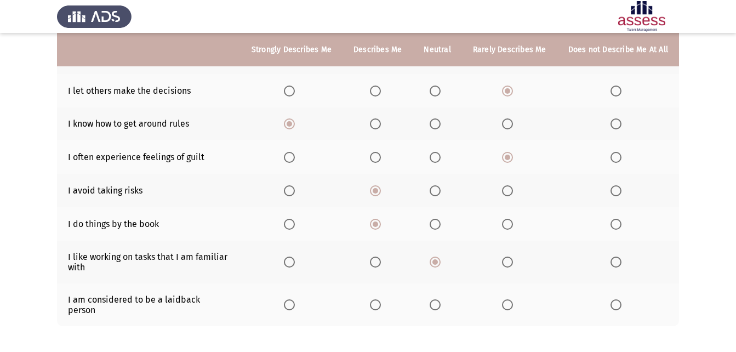
click at [377, 299] on input "Select an option" at bounding box center [375, 304] width 11 height 11
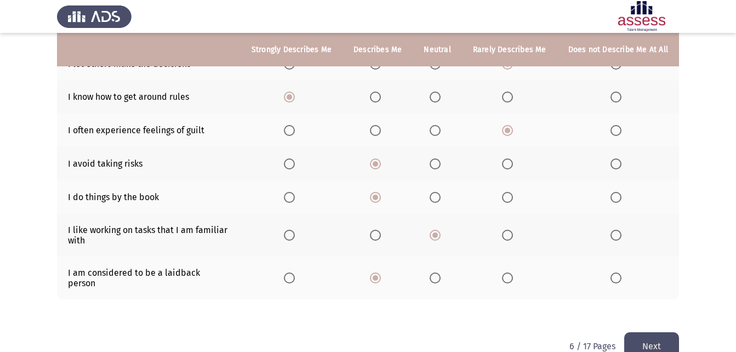
scroll to position [260, 0]
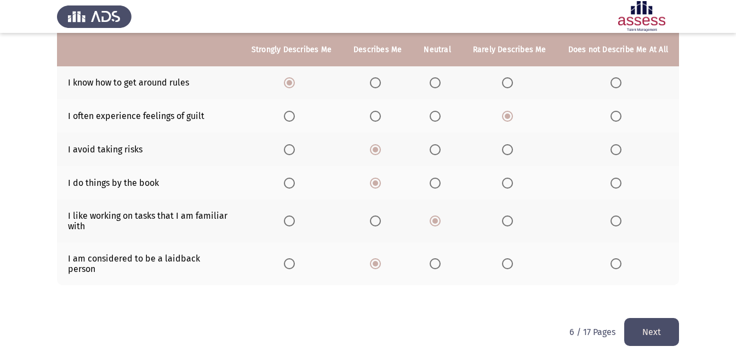
click at [657, 318] on button "Next" at bounding box center [652, 332] width 55 height 28
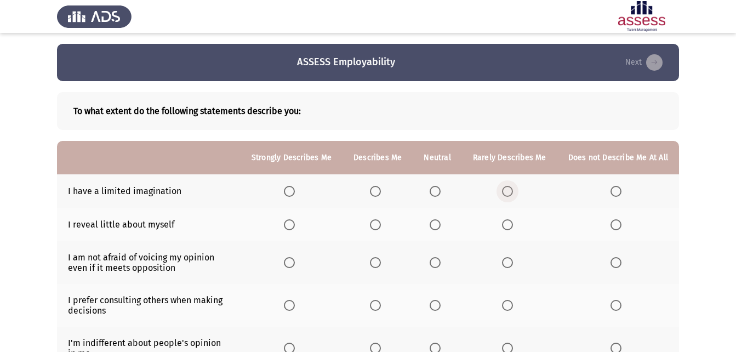
click at [512, 187] on span "Select an option" at bounding box center [507, 191] width 11 height 11
click at [512, 187] on input "Select an option" at bounding box center [507, 191] width 11 height 11
click at [379, 222] on span "Select an option" at bounding box center [375, 224] width 11 height 11
click at [379, 222] on input "Select an option" at bounding box center [375, 224] width 11 height 11
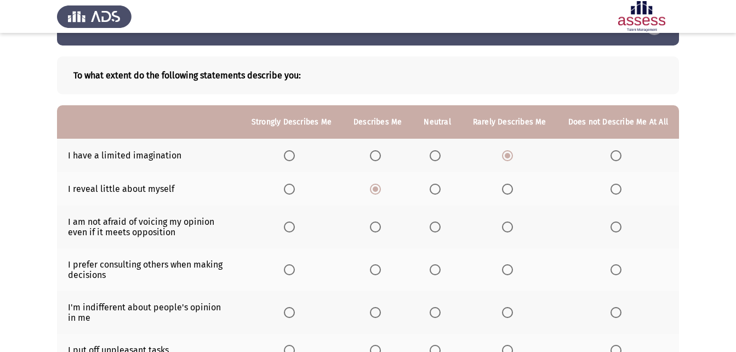
scroll to position [55, 0]
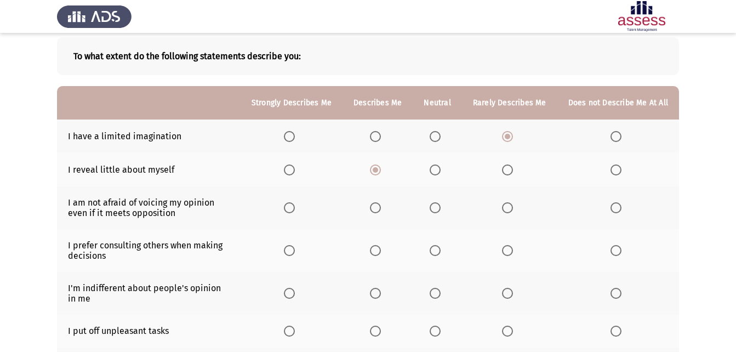
click at [295, 205] on span "Select an option" at bounding box center [289, 207] width 11 height 11
click at [295, 205] on input "Select an option" at bounding box center [289, 207] width 11 height 11
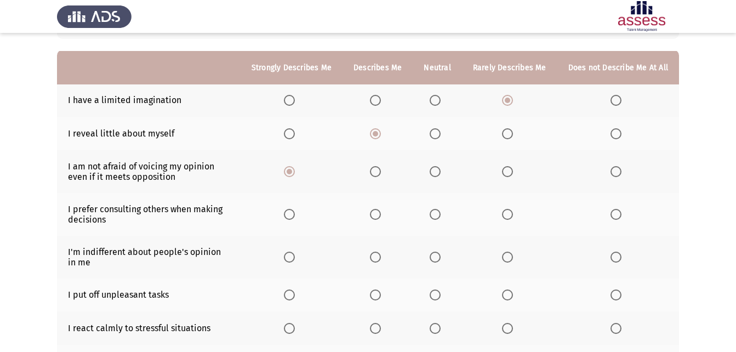
scroll to position [110, 0]
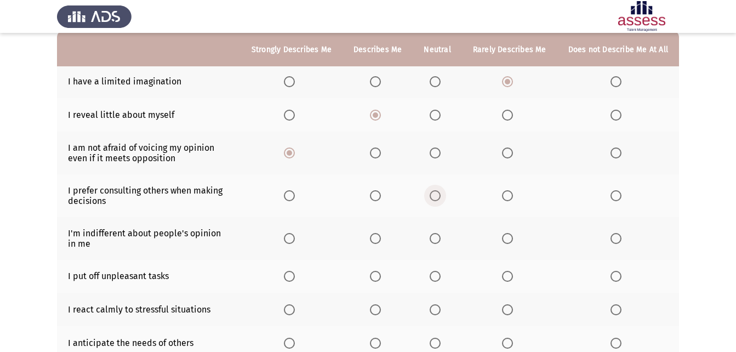
click at [437, 194] on span "Select an option" at bounding box center [435, 195] width 11 height 11
click at [437, 194] on input "Select an option" at bounding box center [435, 195] width 11 height 11
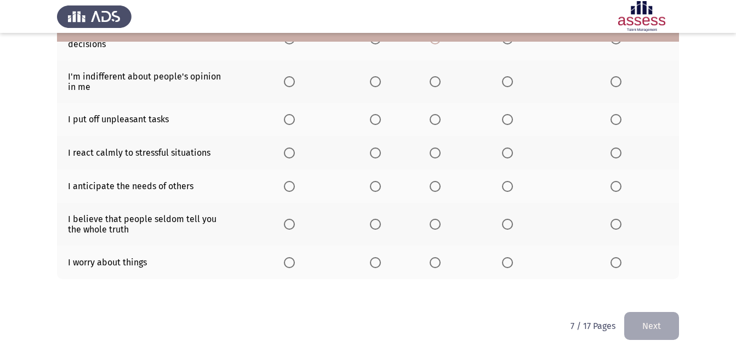
scroll to position [270, 0]
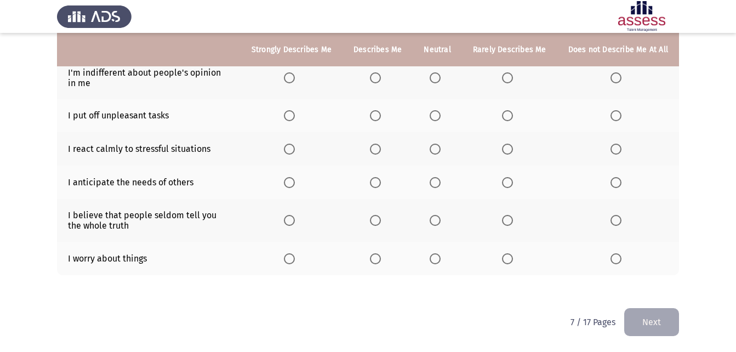
click at [439, 257] on span "Select an option" at bounding box center [435, 258] width 11 height 11
click at [439, 257] on input "Select an option" at bounding box center [435, 258] width 11 height 11
click at [436, 219] on span "Select an option" at bounding box center [435, 220] width 11 height 11
click at [436, 219] on input "Select an option" at bounding box center [435, 220] width 11 height 11
click at [500, 180] on th at bounding box center [509, 182] width 95 height 33
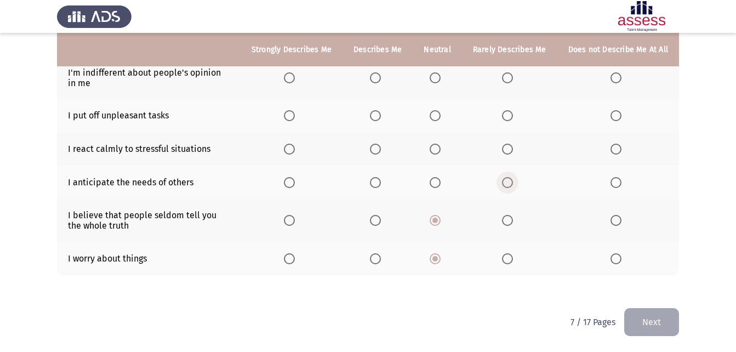
click at [508, 183] on span "Select an option" at bounding box center [507, 182] width 11 height 11
click at [508, 183] on input "Select an option" at bounding box center [507, 182] width 11 height 11
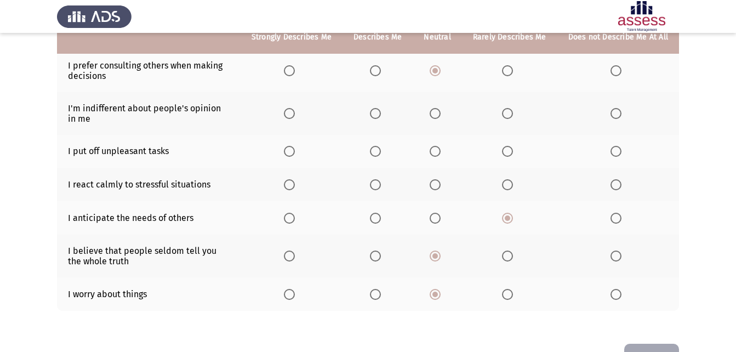
scroll to position [215, 0]
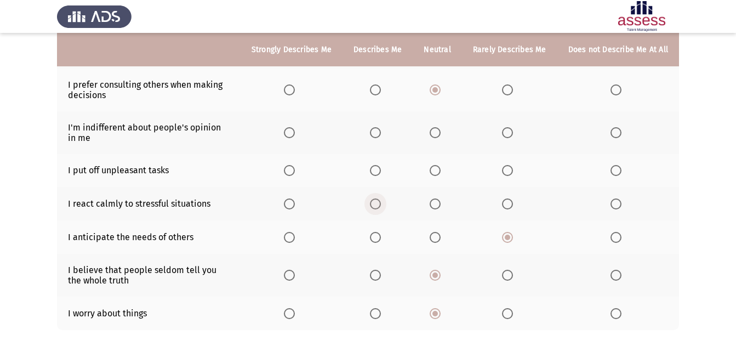
click at [377, 203] on span "Select an option" at bounding box center [375, 203] width 11 height 11
click at [377, 203] on input "Select an option" at bounding box center [375, 203] width 11 height 11
click at [434, 202] on span "Select an option" at bounding box center [435, 203] width 11 height 11
click at [434, 202] on input "Select an option" at bounding box center [435, 203] width 11 height 11
click at [510, 171] on span "Select an option" at bounding box center [507, 170] width 11 height 11
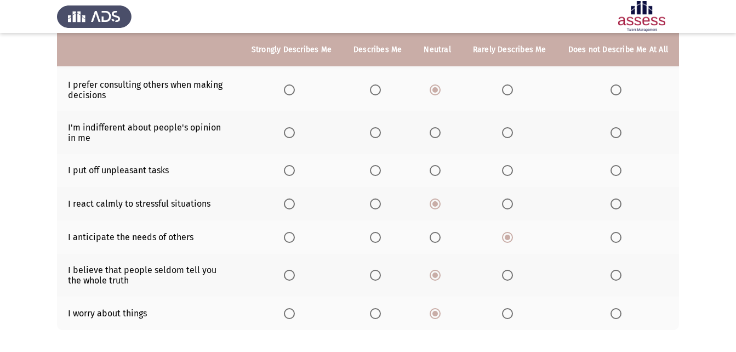
click at [510, 171] on input "Select an option" at bounding box center [507, 170] width 11 height 11
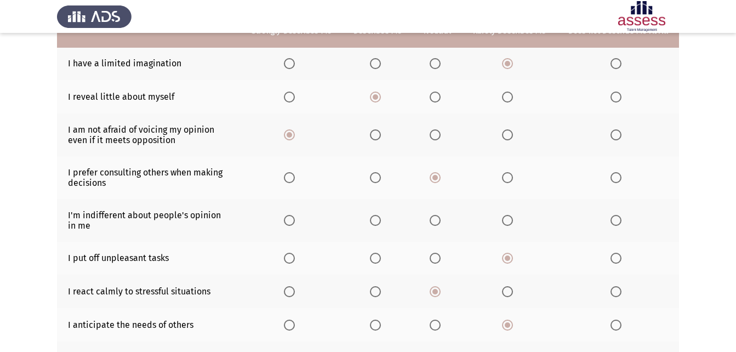
scroll to position [161, 0]
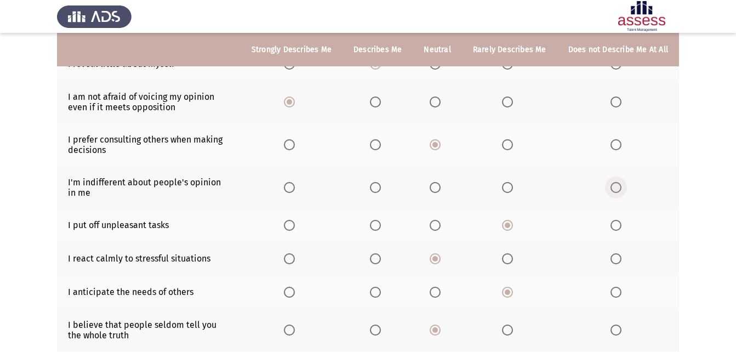
click at [622, 188] on span "Select an option" at bounding box center [616, 187] width 11 height 11
click at [622, 188] on input "Select an option" at bounding box center [616, 187] width 11 height 11
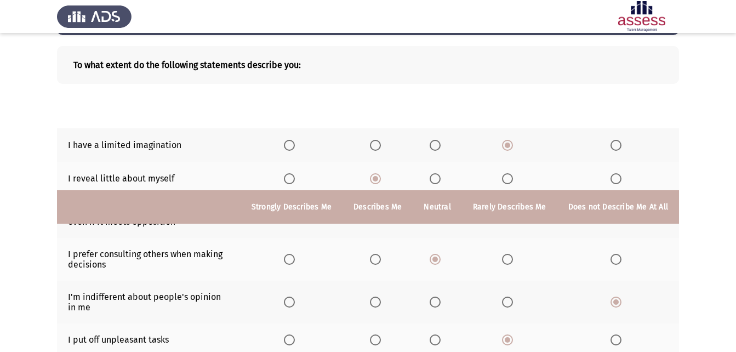
scroll to position [270, 0]
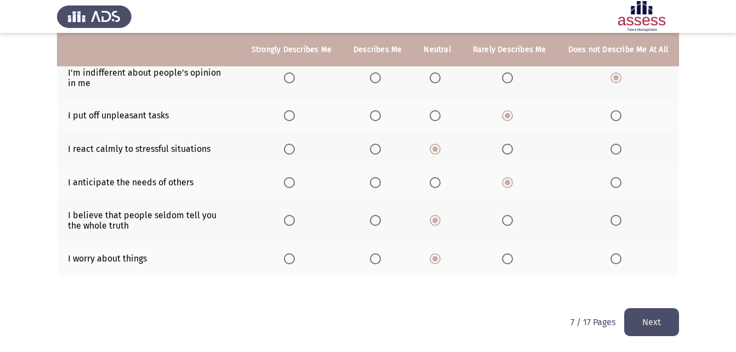
click at [655, 326] on button "Next" at bounding box center [652, 322] width 55 height 28
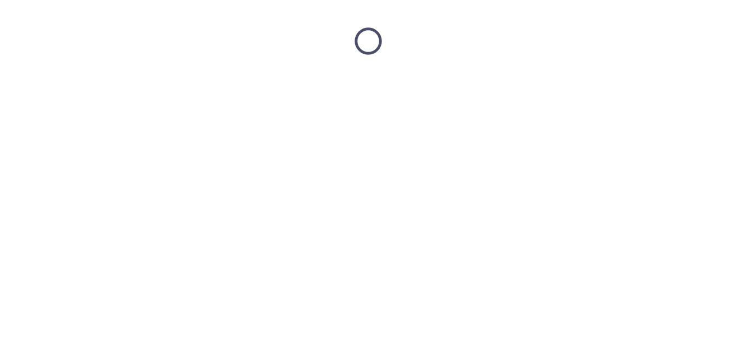
scroll to position [0, 0]
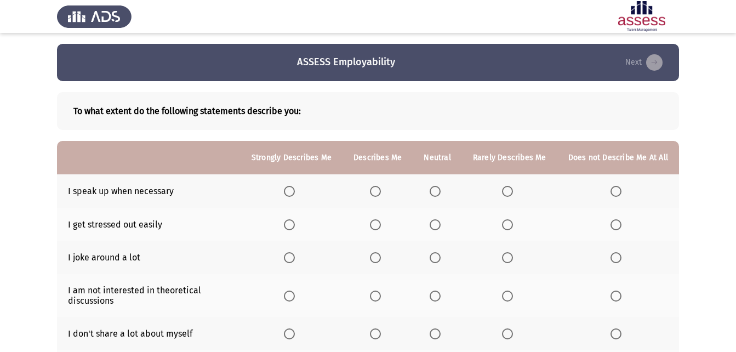
click at [291, 186] on span "Select an option" at bounding box center [289, 191] width 11 height 11
click at [291, 186] on input "Select an option" at bounding box center [289, 191] width 11 height 11
click at [441, 226] on span "Select an option" at bounding box center [435, 224] width 11 height 11
click at [441, 226] on input "Select an option" at bounding box center [435, 224] width 11 height 11
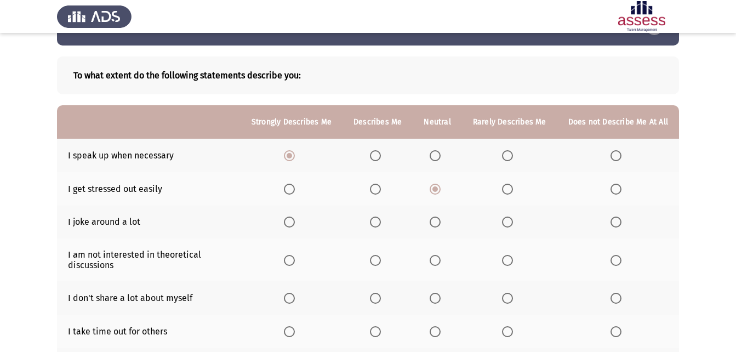
scroll to position [55, 0]
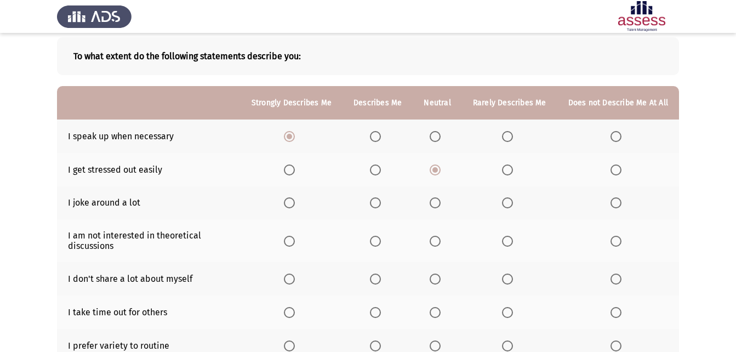
click at [291, 201] on span "Select an option" at bounding box center [289, 202] width 11 height 11
click at [291, 201] on input "Select an option" at bounding box center [289, 202] width 11 height 11
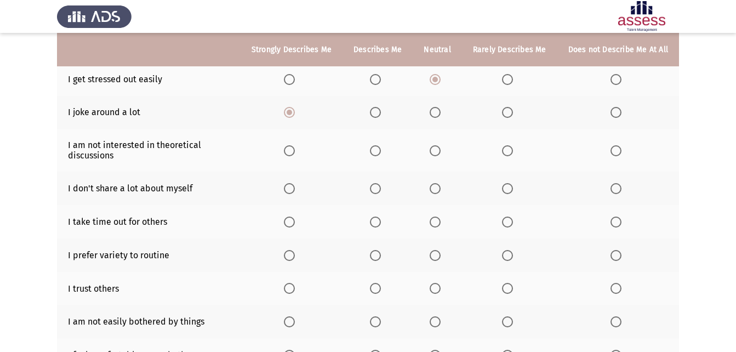
scroll to position [164, 0]
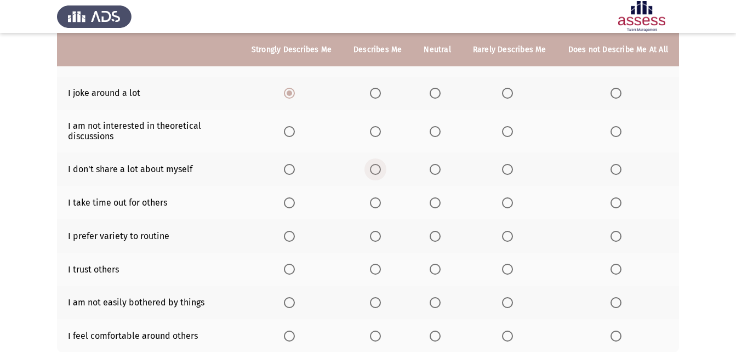
click at [381, 166] on span "Select an option" at bounding box center [375, 169] width 11 height 11
click at [381, 166] on input "Select an option" at bounding box center [375, 169] width 11 height 11
click at [295, 235] on span "Select an option" at bounding box center [289, 236] width 11 height 11
click at [295, 235] on input "Select an option" at bounding box center [289, 236] width 11 height 11
click at [432, 267] on th at bounding box center [437, 269] width 49 height 33
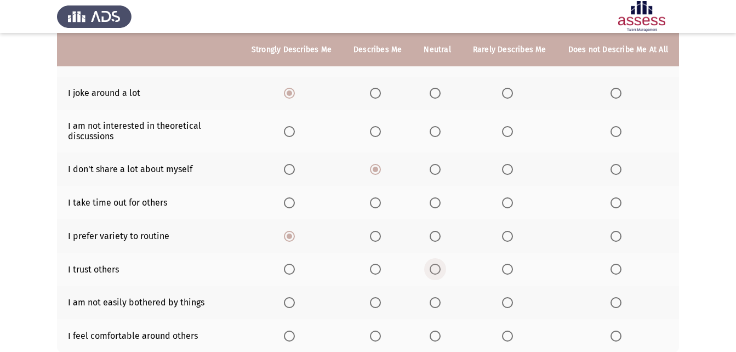
click at [438, 264] on span "Select an option" at bounding box center [435, 269] width 11 height 11
click at [438, 264] on input "Select an option" at bounding box center [435, 269] width 11 height 11
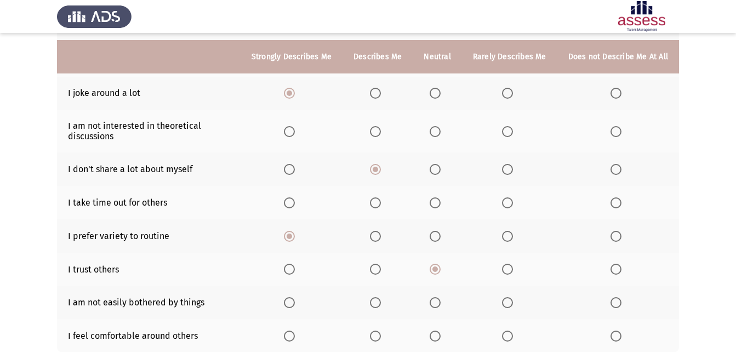
scroll to position [219, 0]
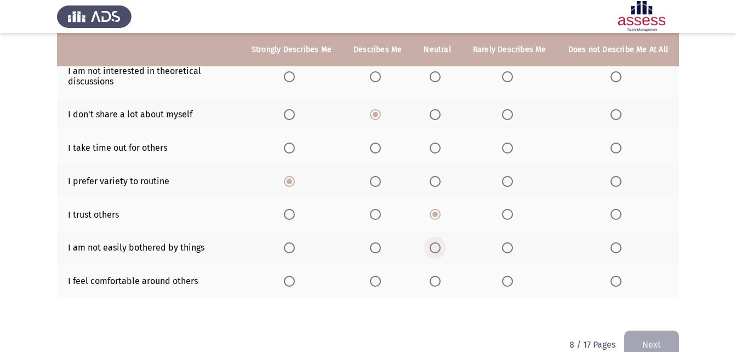
click at [436, 247] on span "Select an option" at bounding box center [435, 247] width 11 height 11
click at [436, 247] on input "Select an option" at bounding box center [435, 247] width 11 height 11
click at [377, 277] on span "Select an option" at bounding box center [375, 281] width 11 height 11
click at [377, 277] on input "Select an option" at bounding box center [375, 281] width 11 height 11
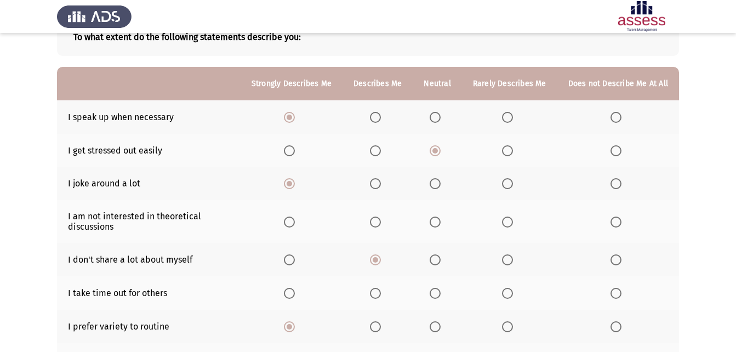
scroll to position [55, 0]
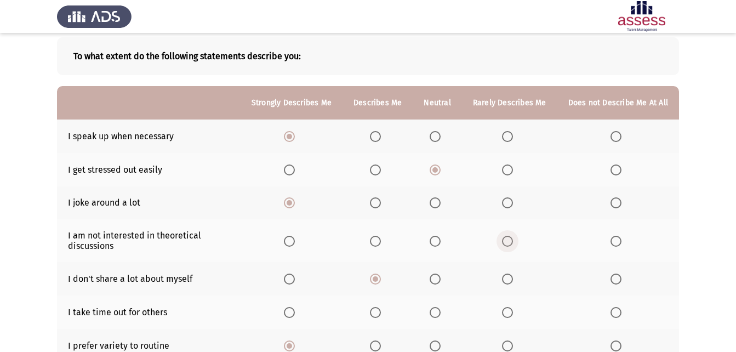
click at [513, 241] on span "Select an option" at bounding box center [507, 241] width 11 height 11
click at [513, 241] on input "Select an option" at bounding box center [507, 241] width 11 height 11
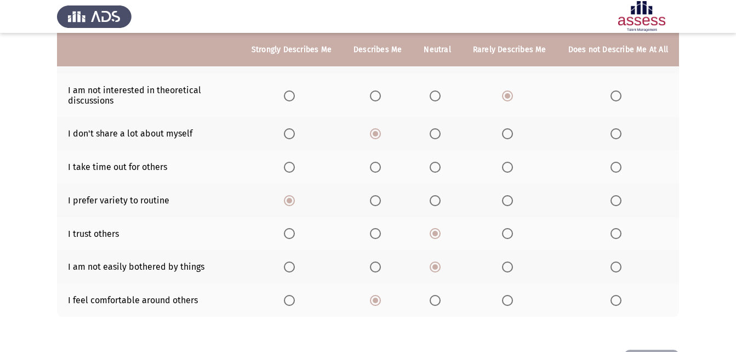
scroll to position [219, 0]
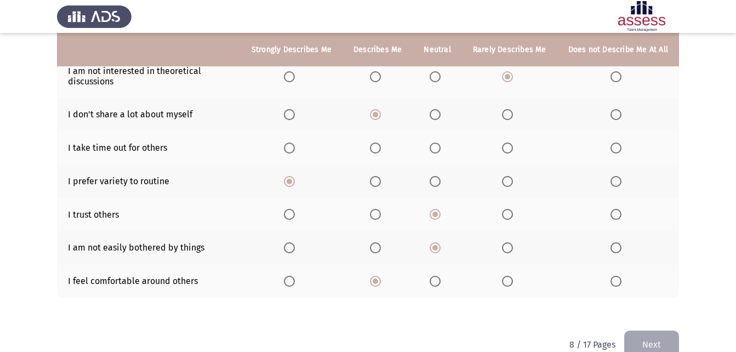
click at [438, 144] on span "Select an option" at bounding box center [435, 148] width 11 height 11
click at [438, 144] on input "Select an option" at bounding box center [435, 148] width 11 height 11
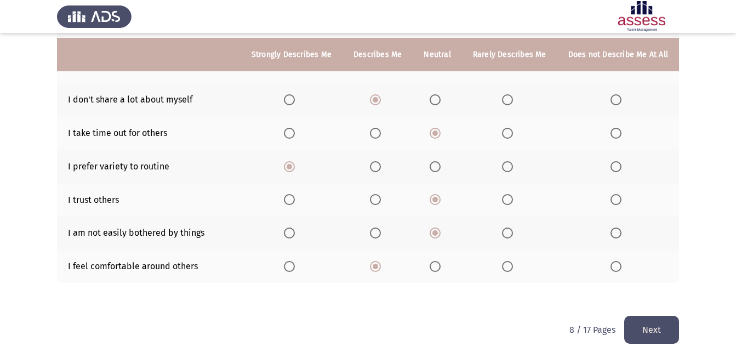
scroll to position [242, 0]
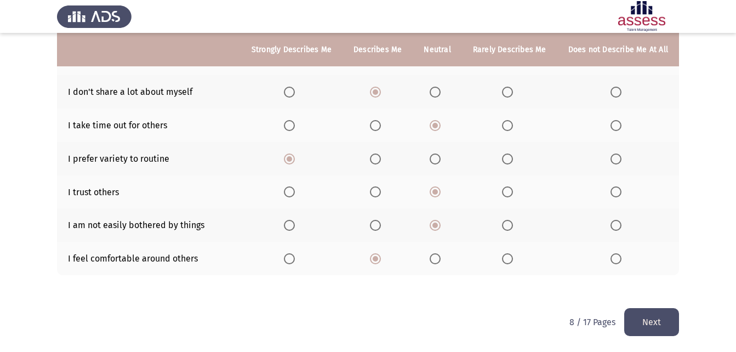
click at [652, 317] on button "Next" at bounding box center [652, 322] width 55 height 28
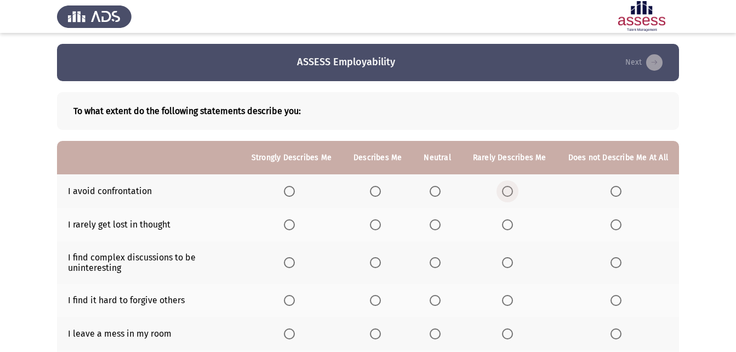
click at [513, 188] on span "Select an option" at bounding box center [507, 191] width 11 height 11
click at [513, 188] on input "Select an option" at bounding box center [507, 191] width 11 height 11
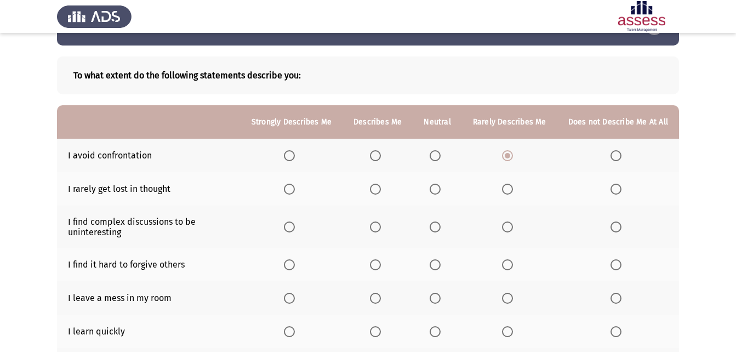
scroll to position [55, 0]
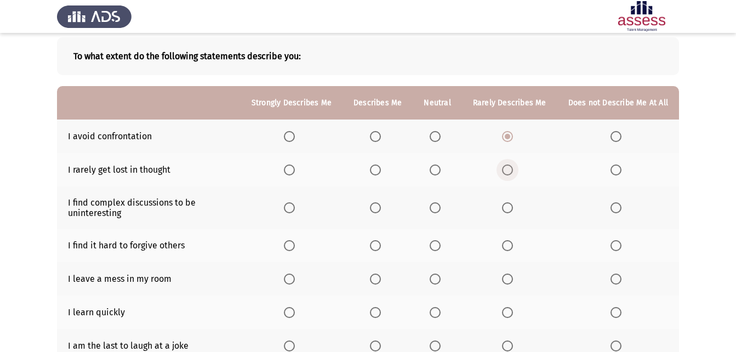
click at [508, 170] on span "Select an option" at bounding box center [507, 169] width 11 height 11
click at [508, 170] on input "Select an option" at bounding box center [507, 169] width 11 height 11
click at [615, 204] on span "Select an option" at bounding box center [616, 207] width 11 height 11
click at [615, 204] on input "Select an option" at bounding box center [616, 207] width 11 height 11
click at [617, 242] on span "Select an option" at bounding box center [616, 245] width 11 height 11
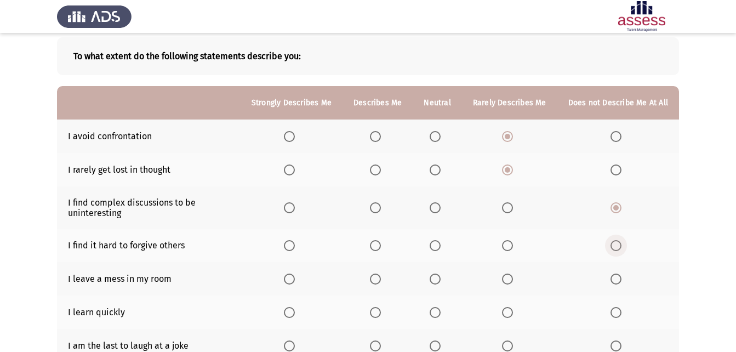
click at [617, 242] on input "Select an option" at bounding box center [616, 245] width 11 height 11
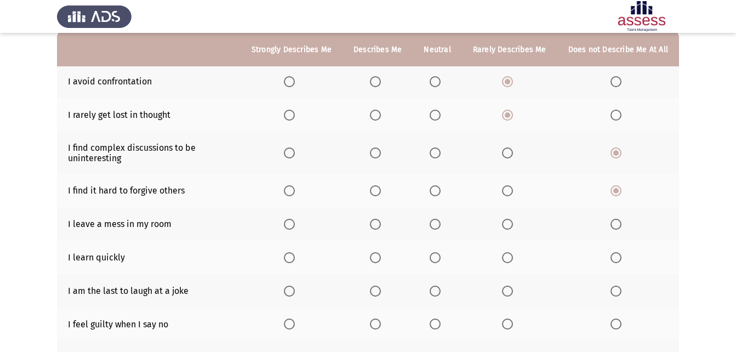
click at [436, 224] on span "Select an option" at bounding box center [435, 224] width 11 height 11
click at [436, 224] on input "Select an option" at bounding box center [435, 224] width 11 height 11
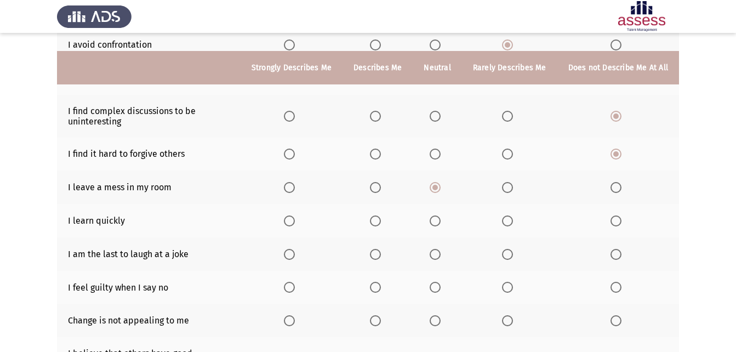
scroll to position [164, 0]
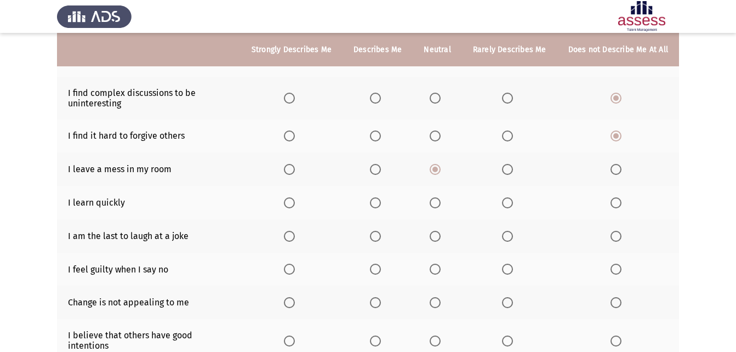
click at [439, 200] on span "Select an option" at bounding box center [435, 202] width 11 height 11
click at [439, 200] on input "Select an option" at bounding box center [435, 202] width 11 height 11
click at [614, 236] on span "Select an option" at bounding box center [616, 236] width 11 height 11
click at [614, 236] on input "Select an option" at bounding box center [616, 236] width 11 height 11
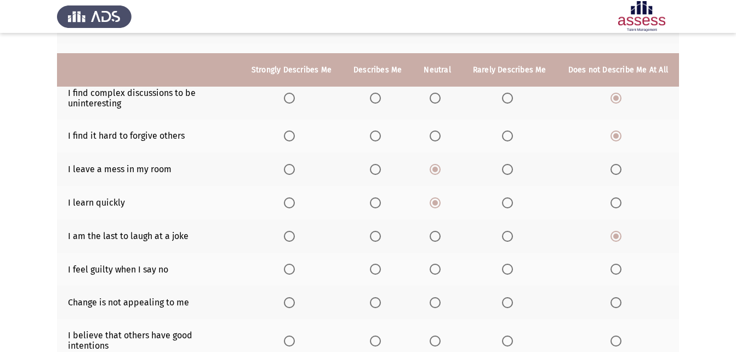
scroll to position [219, 0]
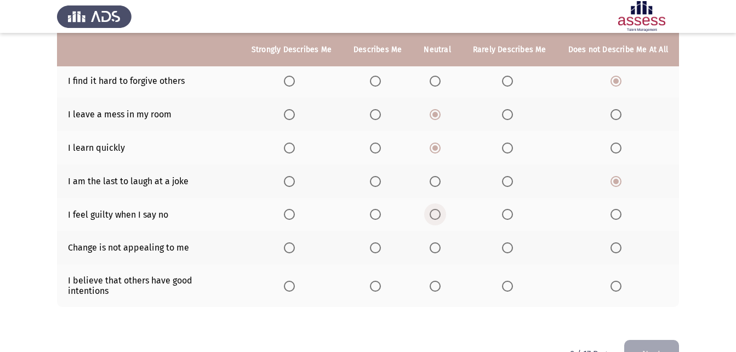
click at [434, 218] on span "Select an option" at bounding box center [435, 214] width 11 height 11
click at [434, 218] on input "Select an option" at bounding box center [435, 214] width 11 height 11
click at [512, 247] on span "Select an option" at bounding box center [507, 247] width 11 height 11
click at [512, 247] on input "Select an option" at bounding box center [507, 247] width 11 height 11
click at [441, 281] on span "Select an option" at bounding box center [435, 286] width 11 height 11
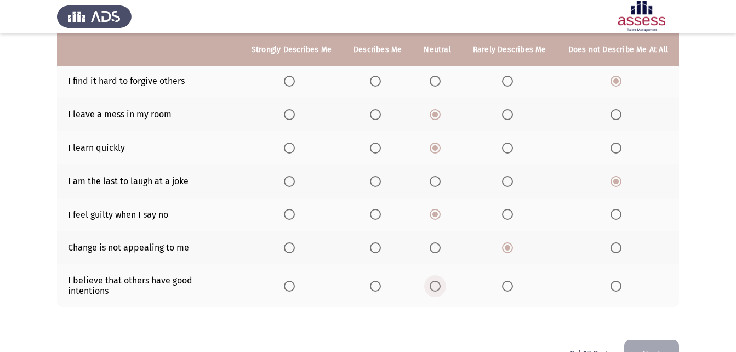
click at [441, 281] on input "Select an option" at bounding box center [435, 286] width 11 height 11
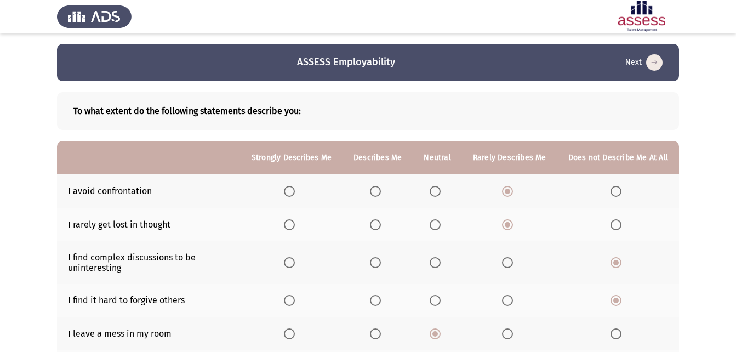
scroll to position [242, 0]
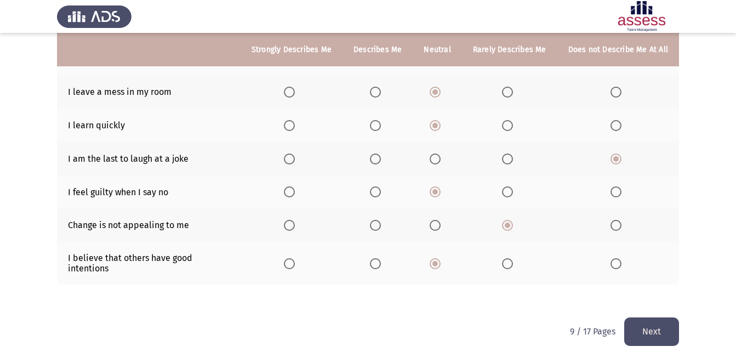
click at [654, 317] on button "Next" at bounding box center [652, 331] width 55 height 28
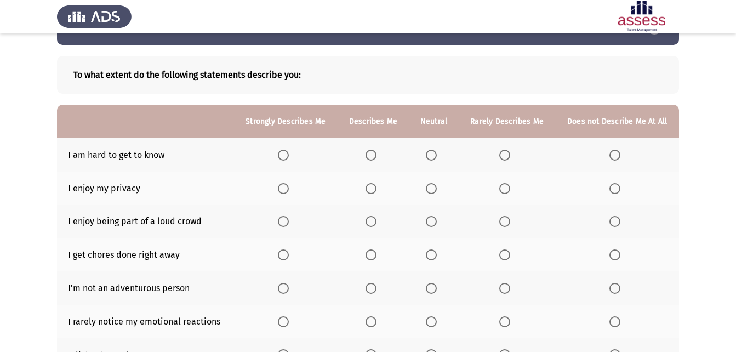
scroll to position [55, 0]
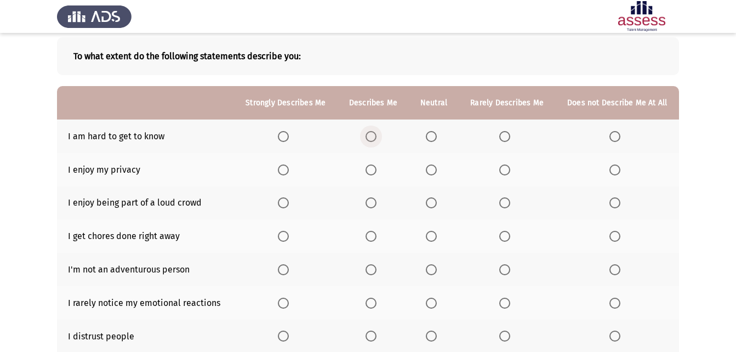
click at [374, 133] on span "Select an option" at bounding box center [371, 136] width 11 height 11
click at [374, 133] on input "Select an option" at bounding box center [371, 136] width 11 height 11
click at [281, 173] on span "Select an option" at bounding box center [283, 169] width 11 height 11
click at [281, 173] on input "Select an option" at bounding box center [283, 169] width 11 height 11
click at [432, 199] on span "Select an option" at bounding box center [431, 202] width 11 height 11
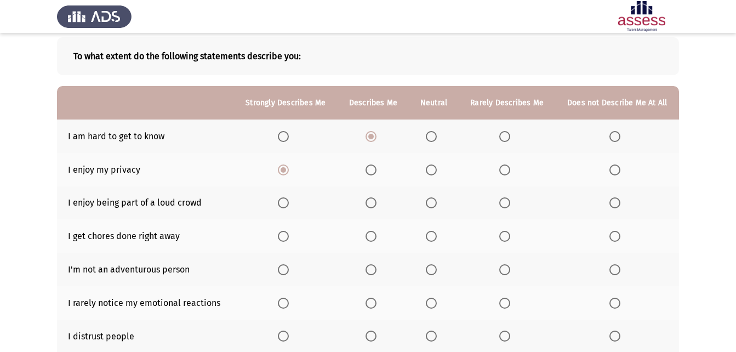
click at [432, 199] on input "Select an option" at bounding box center [431, 202] width 11 height 11
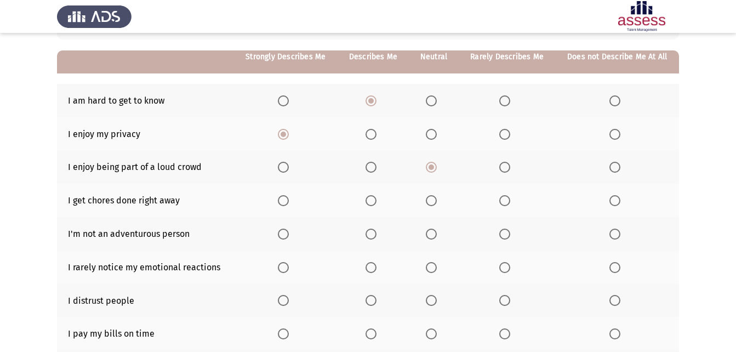
scroll to position [110, 0]
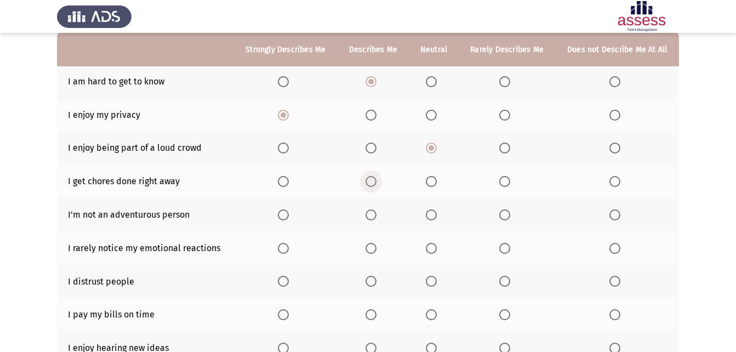
click at [373, 184] on span "Select an option" at bounding box center [371, 181] width 11 height 11
click at [373, 184] on input "Select an option" at bounding box center [371, 181] width 11 height 11
click at [433, 218] on span "Select an option" at bounding box center [431, 214] width 11 height 11
click at [433, 218] on input "Select an option" at bounding box center [431, 214] width 11 height 11
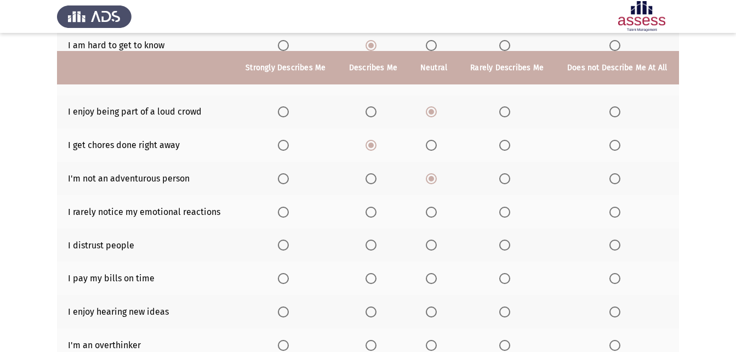
scroll to position [164, 0]
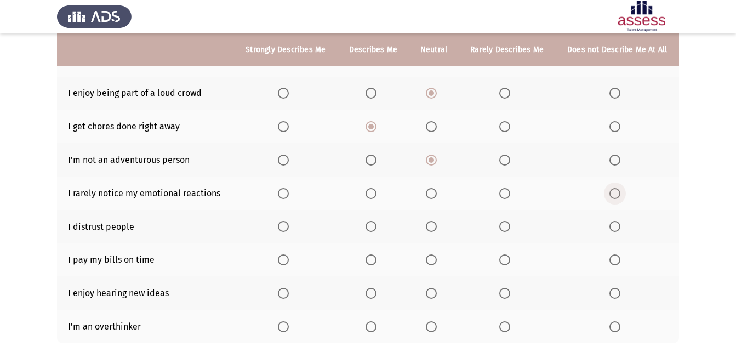
click at [620, 197] on span "Select an option" at bounding box center [615, 193] width 11 height 11
click at [620, 197] on input "Select an option" at bounding box center [615, 193] width 11 height 11
click at [502, 223] on span "Select an option" at bounding box center [505, 226] width 11 height 11
click at [502, 223] on input "Select an option" at bounding box center [505, 226] width 11 height 11
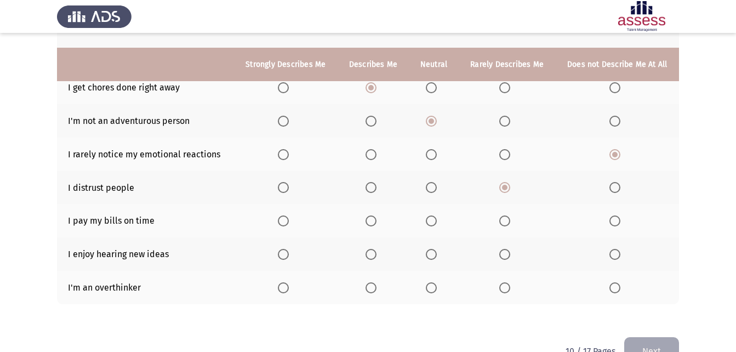
scroll to position [219, 0]
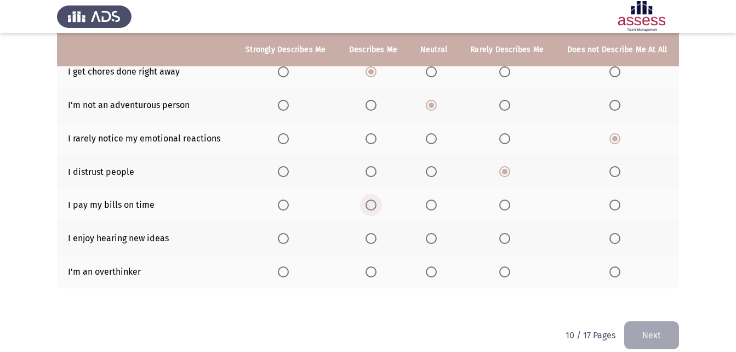
click at [374, 201] on span "Select an option" at bounding box center [371, 205] width 11 height 11
click at [374, 201] on input "Select an option" at bounding box center [371, 205] width 11 height 11
click at [287, 205] on span "Select an option" at bounding box center [283, 205] width 11 height 11
click at [287, 205] on input "Select an option" at bounding box center [283, 205] width 11 height 11
click at [372, 237] on span "Select an option" at bounding box center [371, 238] width 11 height 11
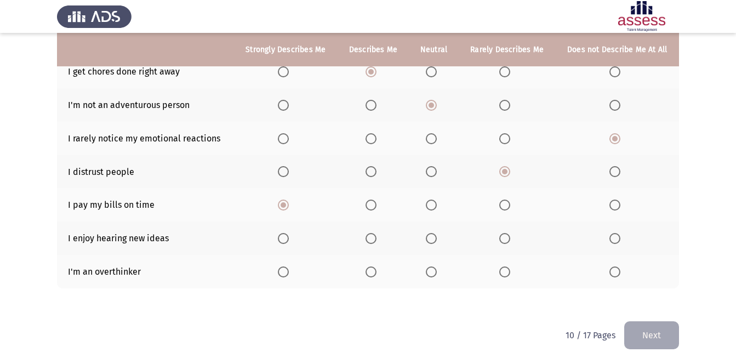
click at [372, 237] on input "Select an option" at bounding box center [371, 238] width 11 height 11
click at [506, 271] on span "Select an option" at bounding box center [505, 271] width 11 height 11
click at [506, 271] on input "Select an option" at bounding box center [505, 271] width 11 height 11
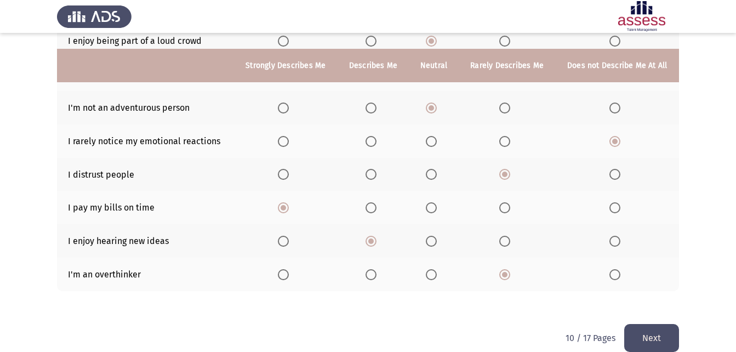
scroll to position [232, 0]
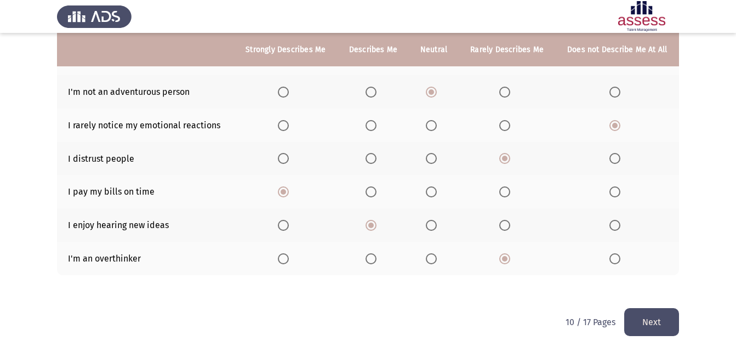
click at [672, 326] on button "Next" at bounding box center [652, 322] width 55 height 28
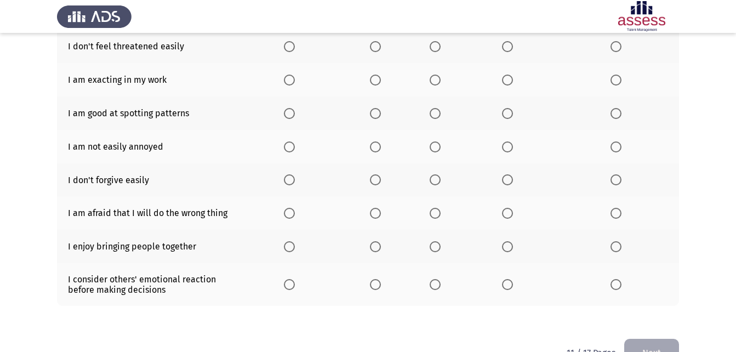
scroll to position [219, 0]
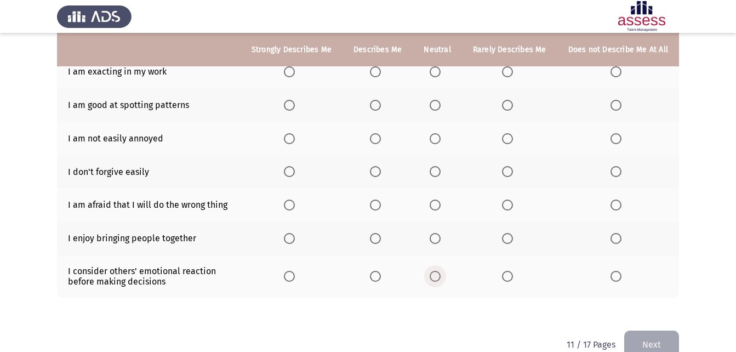
click at [435, 274] on span "Select an option" at bounding box center [435, 276] width 11 height 11
click at [435, 274] on input "Select an option" at bounding box center [435, 276] width 11 height 11
click at [295, 237] on span "Select an option" at bounding box center [289, 238] width 11 height 11
click at [295, 237] on input "Select an option" at bounding box center [289, 238] width 11 height 11
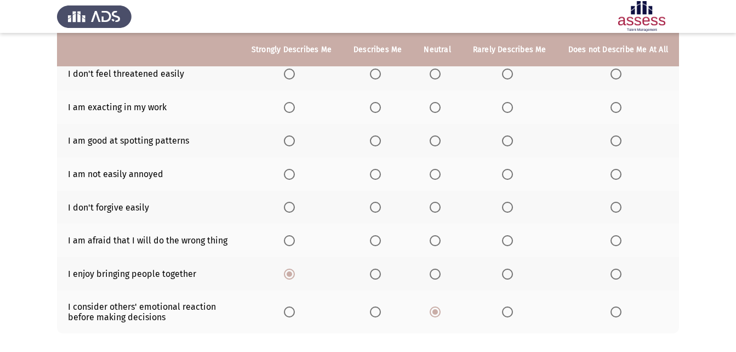
scroll to position [164, 0]
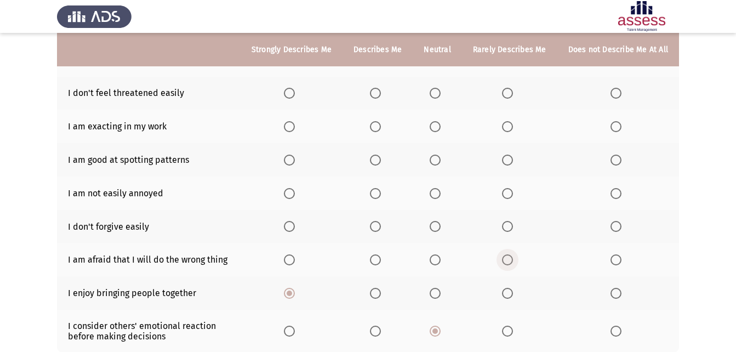
click at [508, 258] on span "Select an option" at bounding box center [507, 259] width 11 height 11
click at [508, 258] on input "Select an option" at bounding box center [507, 259] width 11 height 11
click at [623, 224] on label "Select an option" at bounding box center [618, 226] width 15 height 11
click at [622, 224] on input "Select an option" at bounding box center [616, 226] width 11 height 11
click at [507, 191] on span "Select an option" at bounding box center [507, 193] width 11 height 11
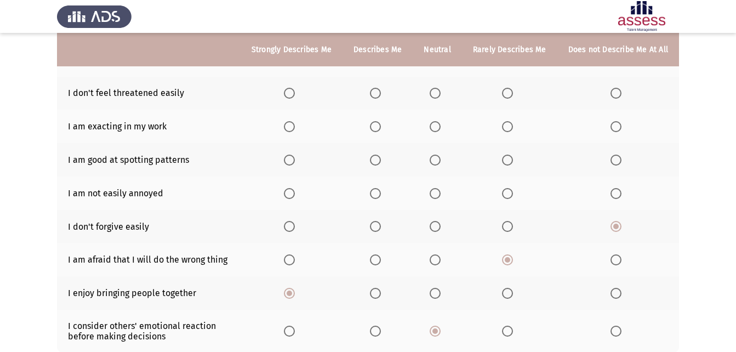
click at [507, 191] on input "Select an option" at bounding box center [507, 193] width 11 height 11
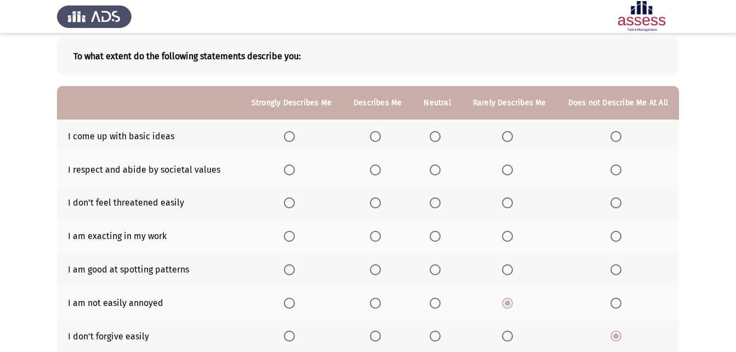
scroll to position [110, 0]
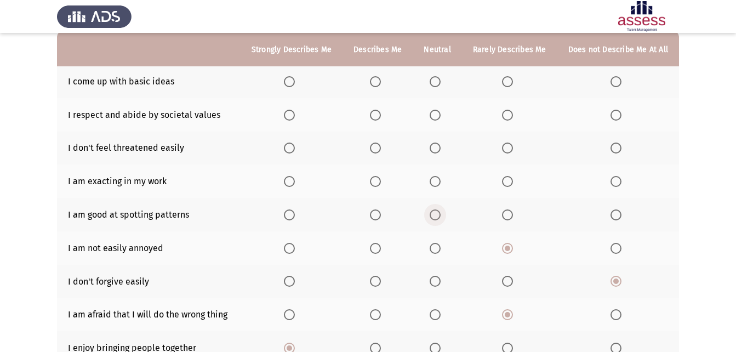
click at [440, 211] on span "Select an option" at bounding box center [435, 214] width 11 height 11
click at [440, 211] on input "Select an option" at bounding box center [435, 214] width 11 height 11
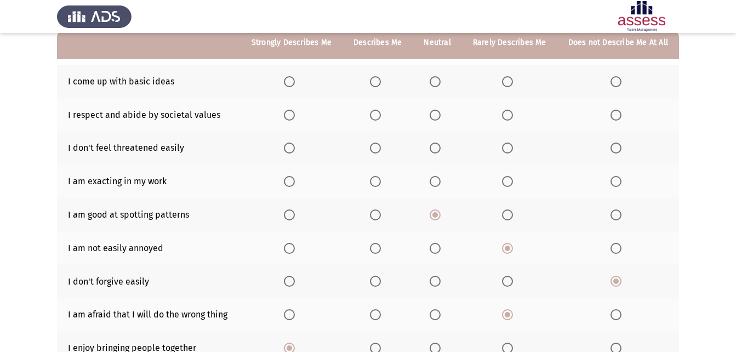
scroll to position [55, 0]
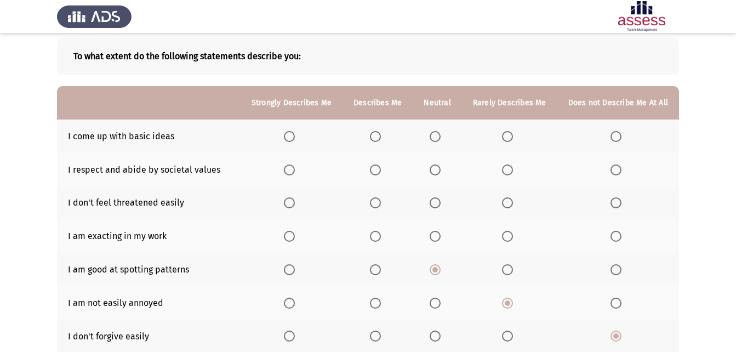
click at [385, 202] on label "Select an option" at bounding box center [377, 202] width 15 height 11
click at [381, 202] on input "Select an option" at bounding box center [375, 202] width 11 height 11
click at [444, 138] on label "Select an option" at bounding box center [437, 136] width 15 height 11
click at [441, 138] on input "Select an option" at bounding box center [435, 136] width 11 height 11
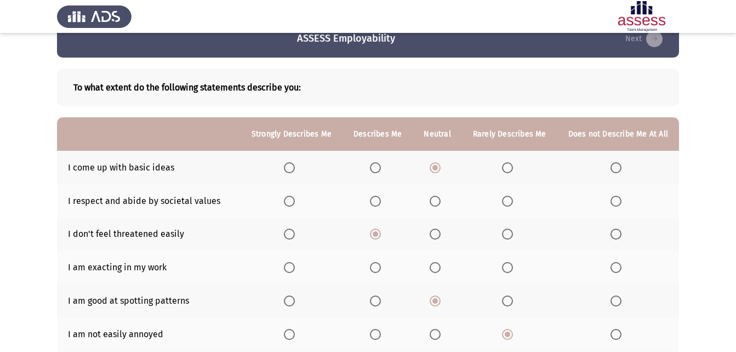
scroll to position [22, 0]
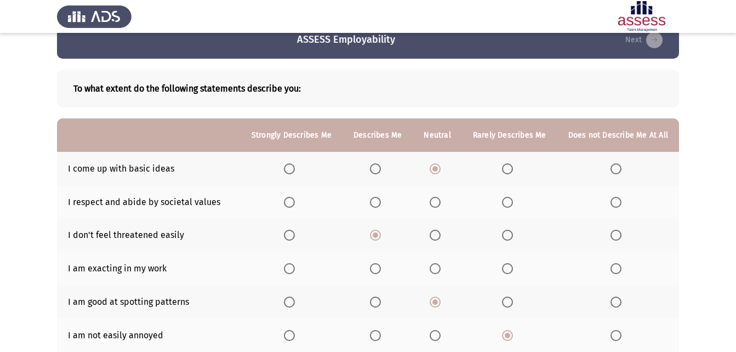
click at [376, 195] on th at bounding box center [378, 201] width 70 height 33
click at [385, 203] on label "Select an option" at bounding box center [377, 202] width 15 height 11
click at [381, 203] on input "Select an option" at bounding box center [375, 202] width 11 height 11
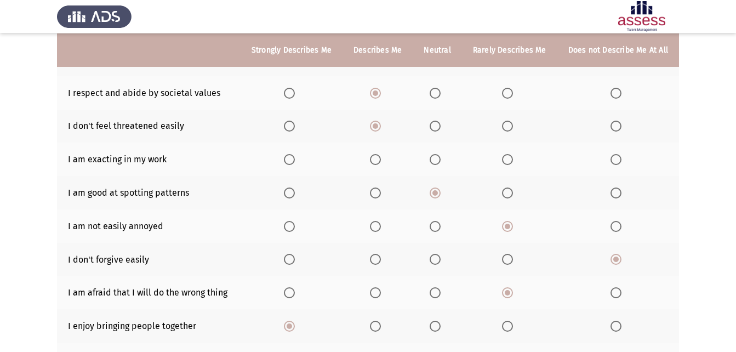
scroll to position [132, 0]
click at [430, 157] on th at bounding box center [437, 158] width 49 height 33
click at [441, 157] on span "Select an option" at bounding box center [435, 159] width 11 height 11
click at [441, 157] on input "Select an option" at bounding box center [435, 159] width 11 height 11
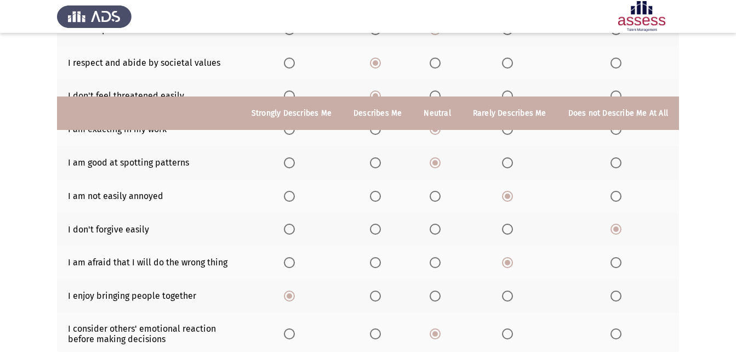
scroll to position [242, 0]
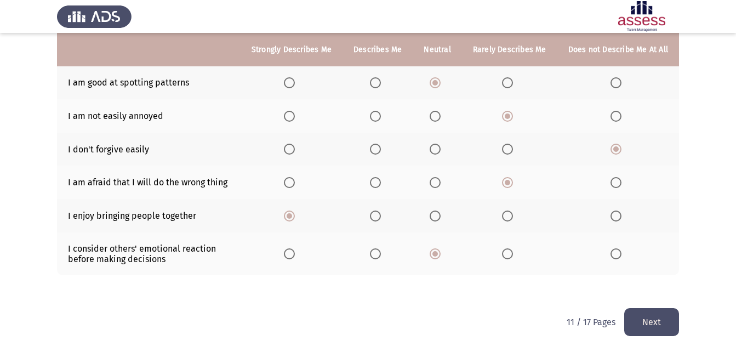
click at [646, 324] on button "Next" at bounding box center [652, 322] width 55 height 28
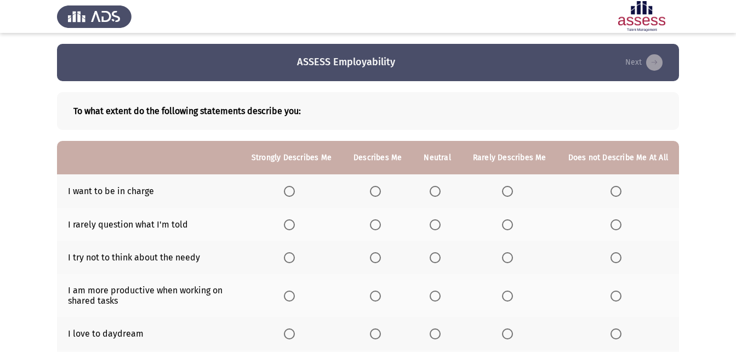
click at [385, 189] on label "Select an option" at bounding box center [377, 191] width 15 height 11
click at [381, 189] on input "Select an option" at bounding box center [375, 191] width 11 height 11
click at [508, 226] on span "Select an option" at bounding box center [507, 224] width 11 height 11
click at [508, 226] on input "Select an option" at bounding box center [507, 224] width 11 height 11
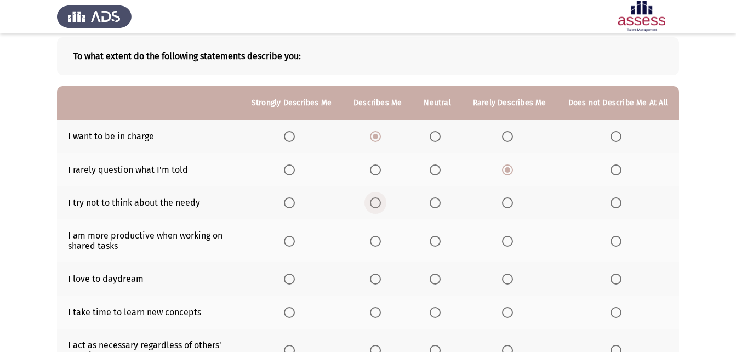
click at [377, 200] on span "Select an option" at bounding box center [375, 202] width 11 height 11
click at [377, 200] on input "Select an option" at bounding box center [375, 202] width 11 height 11
click at [294, 240] on span "Select an option" at bounding box center [289, 241] width 11 height 11
click at [294, 240] on input "Select an option" at bounding box center [289, 241] width 11 height 11
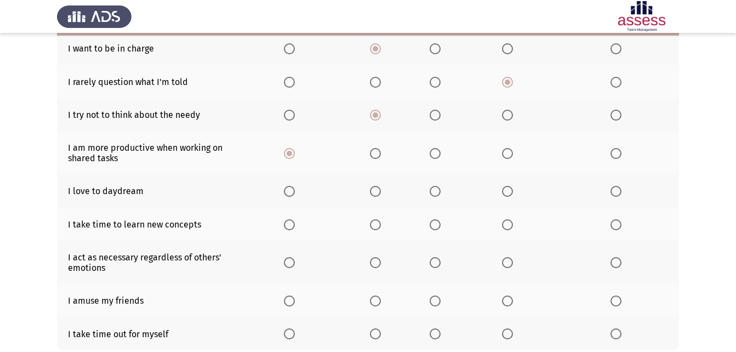
scroll to position [164, 0]
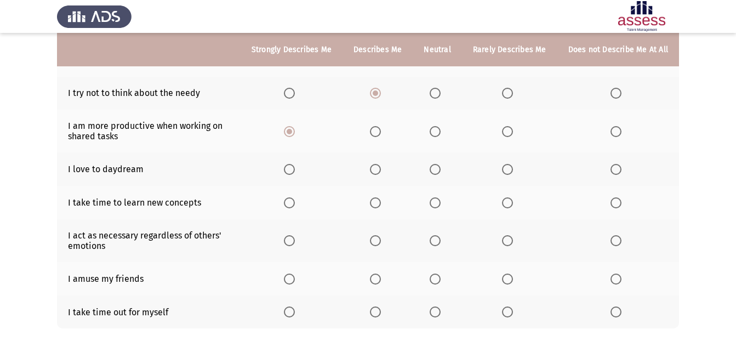
click at [437, 168] on span "Select an option" at bounding box center [435, 169] width 11 height 11
click at [437, 168] on input "Select an option" at bounding box center [435, 169] width 11 height 11
click at [435, 205] on span "Select an option" at bounding box center [435, 202] width 11 height 11
click at [435, 205] on input "Select an option" at bounding box center [435, 202] width 11 height 11
click at [441, 241] on span "Select an option" at bounding box center [435, 240] width 11 height 11
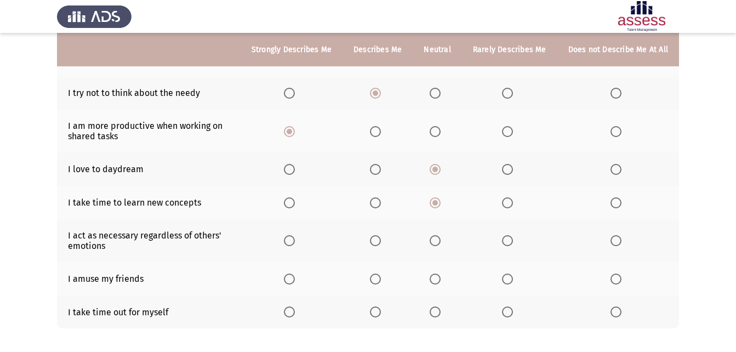
click at [441, 241] on input "Select an option" at bounding box center [435, 240] width 11 height 11
click at [440, 279] on span "Select an option" at bounding box center [435, 279] width 11 height 11
click at [440, 279] on input "Select an option" at bounding box center [435, 279] width 11 height 11
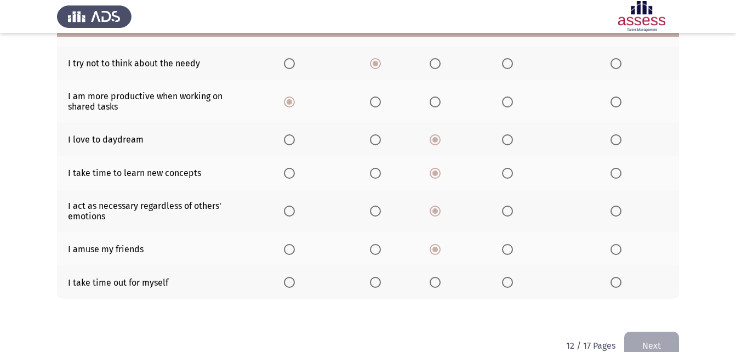
scroll to position [218, 0]
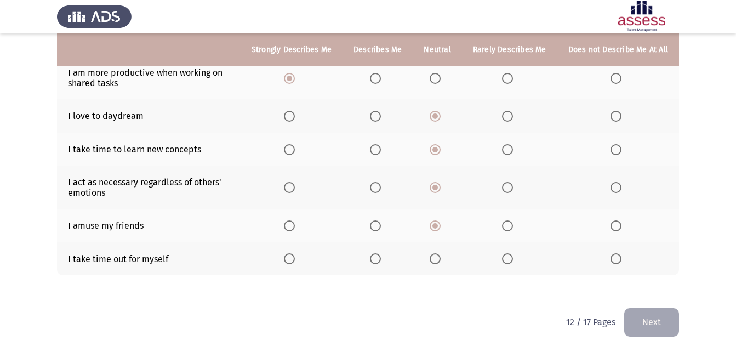
click at [286, 256] on th at bounding box center [292, 258] width 102 height 33
click at [295, 259] on span "Select an option" at bounding box center [289, 258] width 11 height 11
click at [295, 259] on input "Select an option" at bounding box center [289, 258] width 11 height 11
click at [646, 322] on button "Next" at bounding box center [652, 322] width 55 height 28
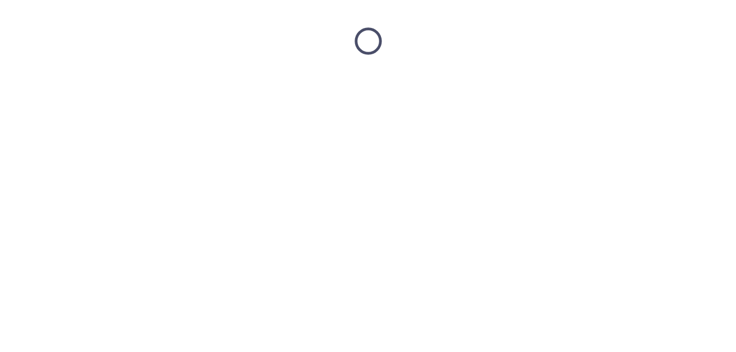
scroll to position [0, 0]
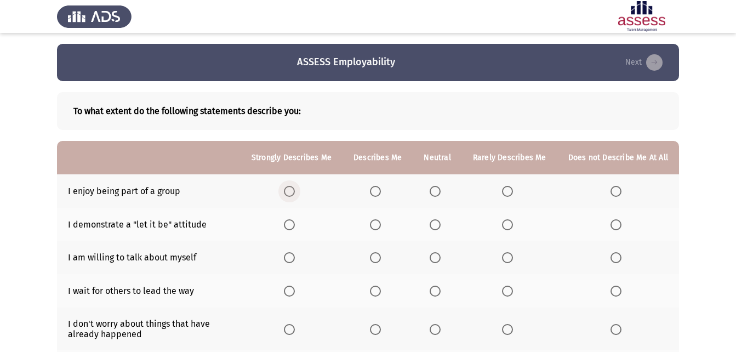
click at [295, 189] on span "Select an option" at bounding box center [289, 191] width 11 height 11
click at [295, 189] on input "Select an option" at bounding box center [289, 191] width 11 height 11
click at [295, 227] on span "Select an option" at bounding box center [289, 224] width 11 height 11
click at [295, 227] on input "Select an option" at bounding box center [289, 224] width 11 height 11
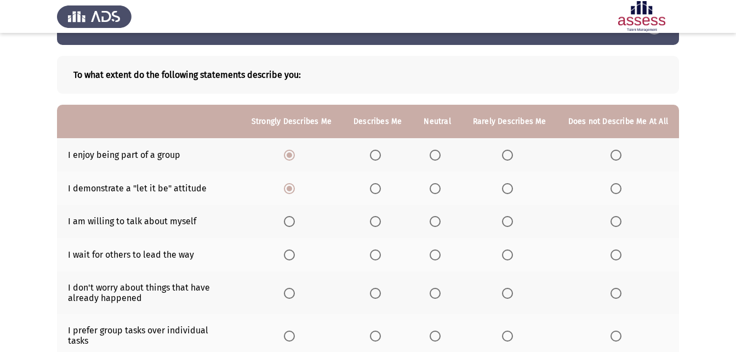
scroll to position [55, 0]
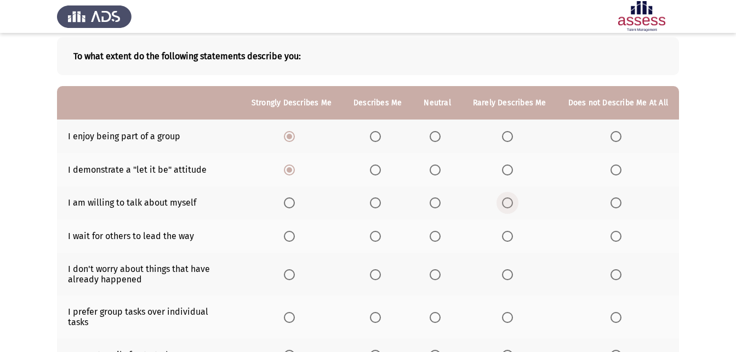
click at [516, 203] on label "Select an option" at bounding box center [509, 202] width 15 height 11
click at [513, 203] on input "Select an option" at bounding box center [507, 202] width 11 height 11
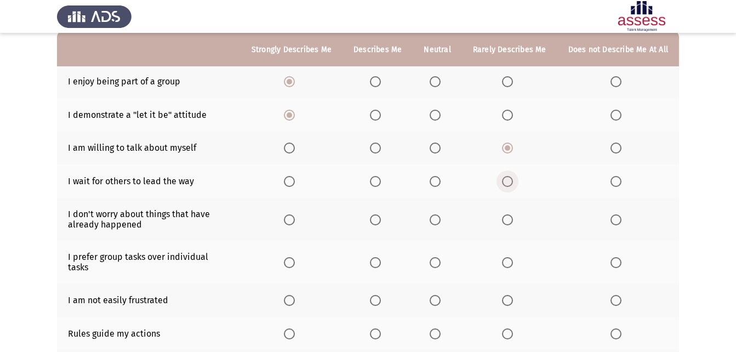
click at [507, 180] on span "Select an option" at bounding box center [507, 181] width 11 height 11
click at [507, 180] on input "Select an option" at bounding box center [507, 181] width 11 height 11
click at [381, 218] on span "Select an option" at bounding box center [375, 219] width 11 height 11
click at [381, 218] on input "Select an option" at bounding box center [375, 219] width 11 height 11
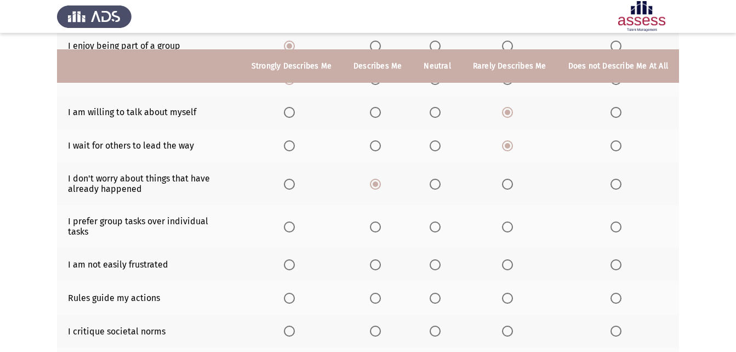
scroll to position [164, 0]
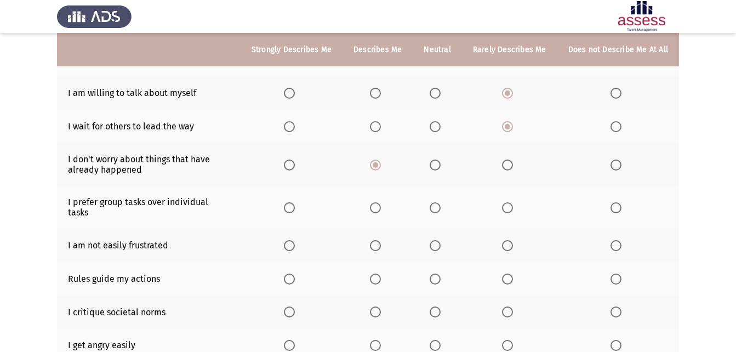
click at [291, 202] on span "Select an option" at bounding box center [289, 207] width 11 height 11
click at [291, 202] on input "Select an option" at bounding box center [289, 207] width 11 height 11
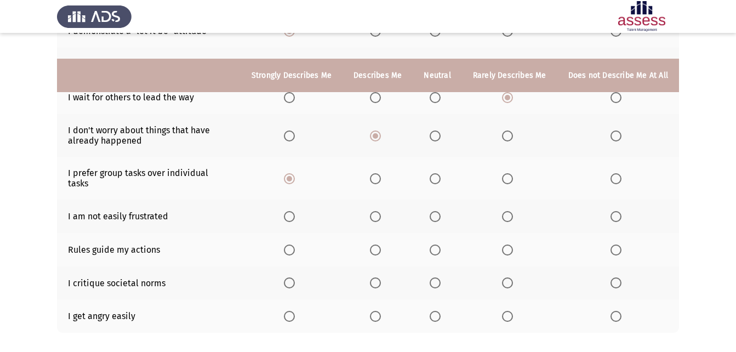
scroll to position [219, 0]
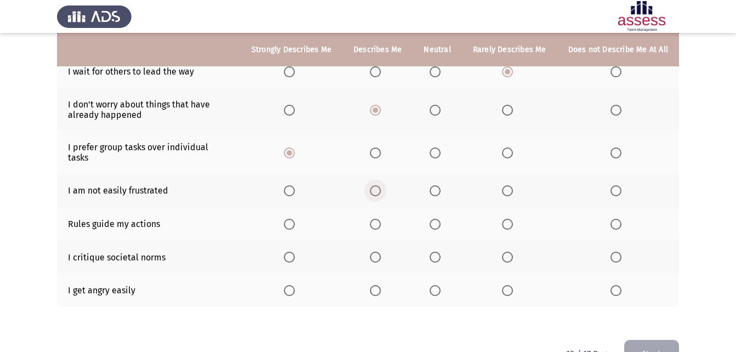
click at [380, 185] on span "Select an option" at bounding box center [375, 190] width 11 height 11
click at [380, 185] on input "Select an option" at bounding box center [375, 190] width 11 height 11
click at [381, 219] on span "Select an option" at bounding box center [375, 224] width 11 height 11
click at [381, 219] on input "Select an option" at bounding box center [375, 224] width 11 height 11
click at [299, 219] on label "Select an option" at bounding box center [291, 224] width 15 height 11
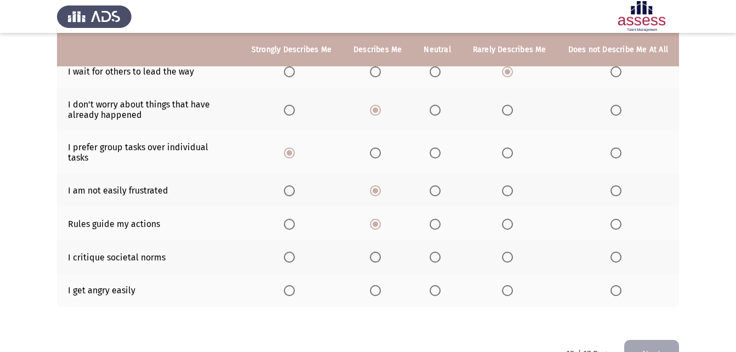
click at [295, 219] on input "Select an option" at bounding box center [289, 224] width 11 height 11
click at [441, 252] on span "Select an option" at bounding box center [435, 257] width 11 height 11
click at [441, 252] on input "Select an option" at bounding box center [435, 257] width 11 height 11
click at [513, 285] on span "Select an option" at bounding box center [507, 290] width 11 height 11
click at [513, 285] on input "Select an option" at bounding box center [507, 290] width 11 height 11
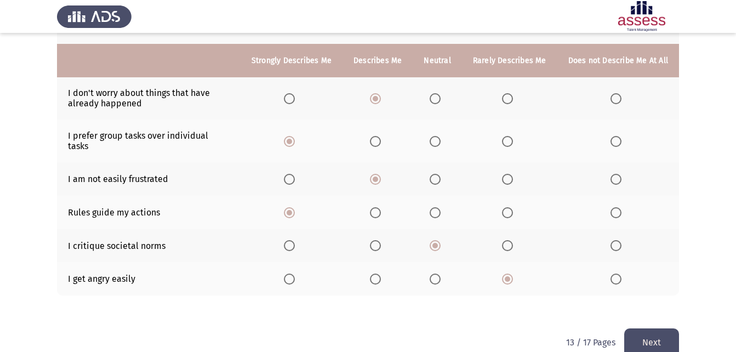
scroll to position [242, 0]
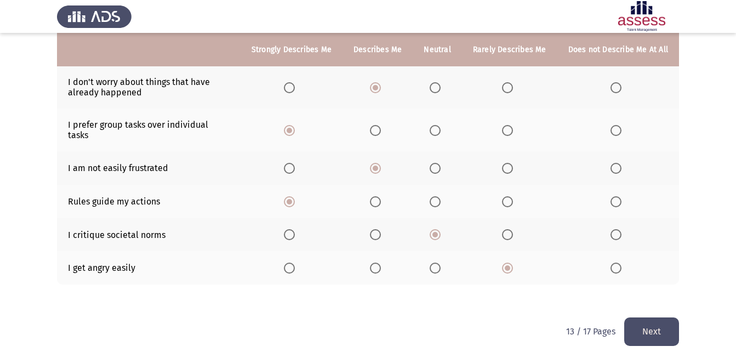
click at [649, 317] on button "Next" at bounding box center [652, 331] width 55 height 28
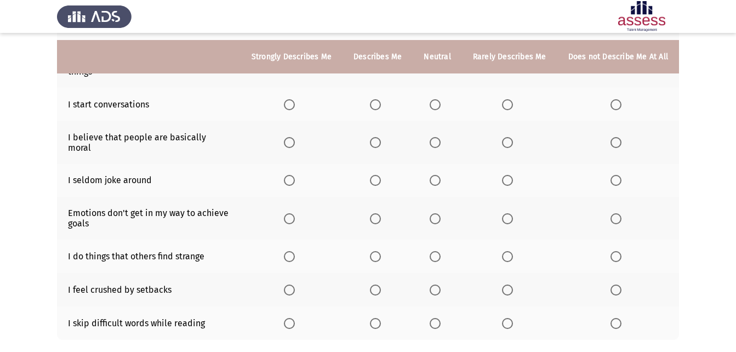
scroll to position [260, 0]
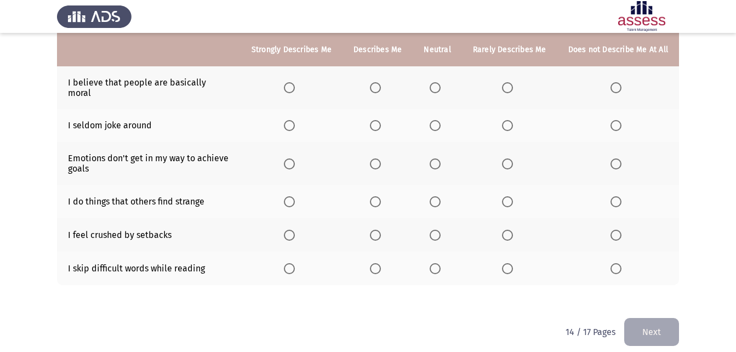
click at [513, 263] on span "Select an option" at bounding box center [507, 268] width 11 height 11
click at [513, 263] on input "Select an option" at bounding box center [507, 268] width 11 height 11
click at [510, 230] on span "Select an option" at bounding box center [507, 235] width 11 height 11
click at [510, 230] on input "Select an option" at bounding box center [507, 235] width 11 height 11
click at [445, 196] on label "Select an option" at bounding box center [437, 201] width 15 height 11
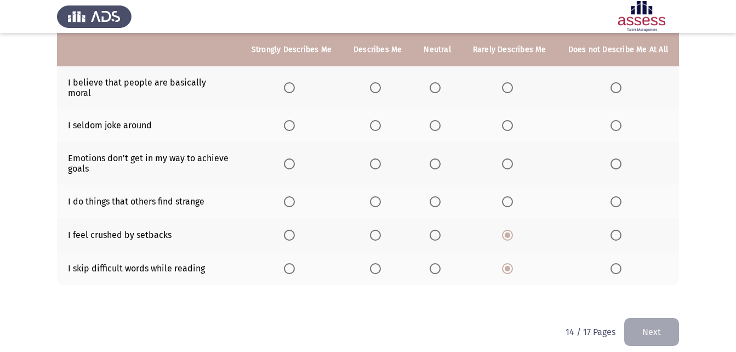
click at [441, 196] on input "Select an option" at bounding box center [435, 201] width 11 height 11
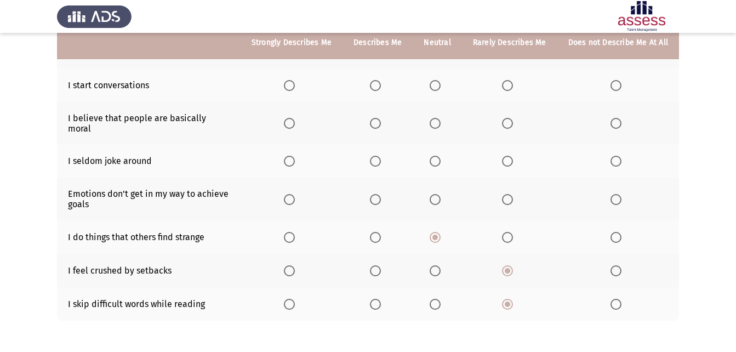
scroll to position [206, 0]
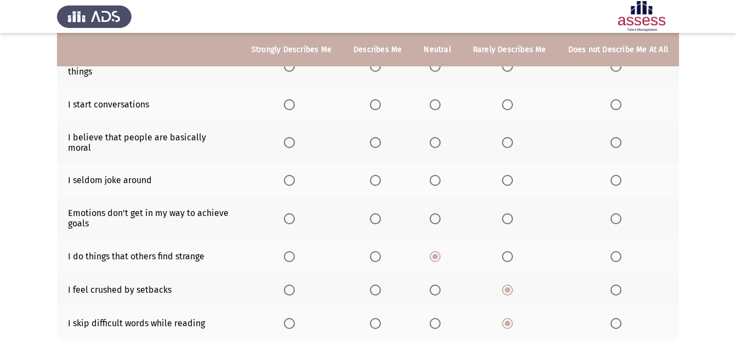
click at [439, 213] on span "Select an option" at bounding box center [435, 218] width 11 height 11
click at [439, 213] on input "Select an option" at bounding box center [435, 218] width 11 height 11
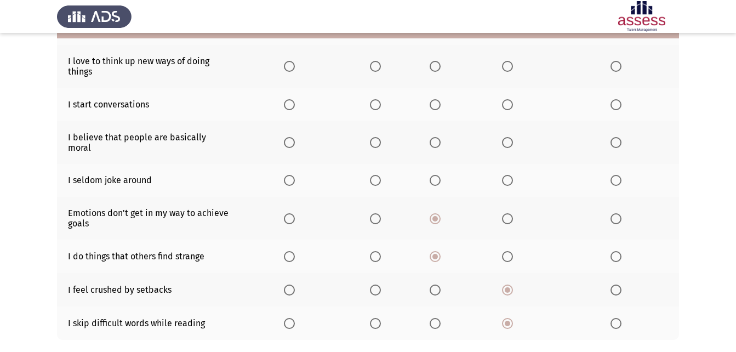
scroll to position [151, 0]
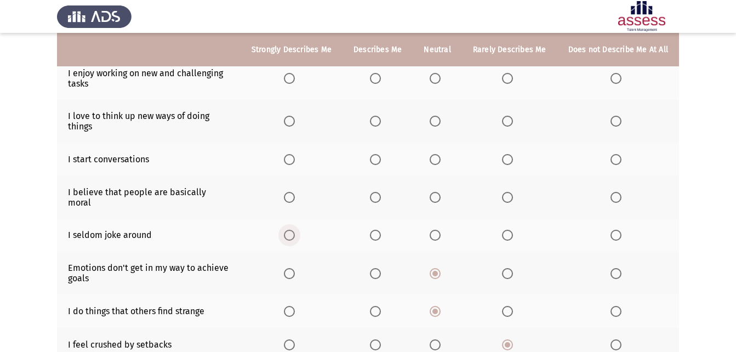
click at [295, 230] on span "Select an option" at bounding box center [289, 235] width 11 height 11
click at [295, 230] on input "Select an option" at bounding box center [289, 235] width 11 height 11
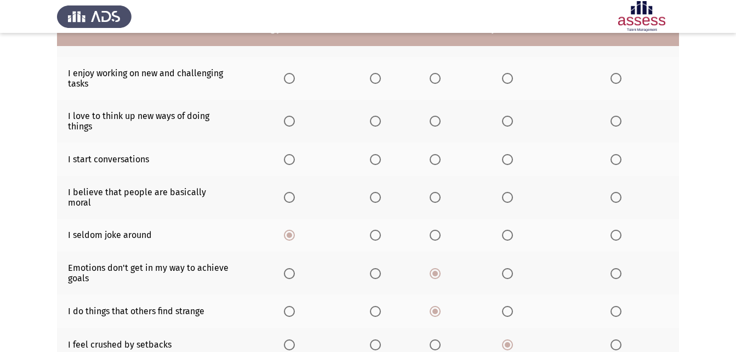
scroll to position [96, 0]
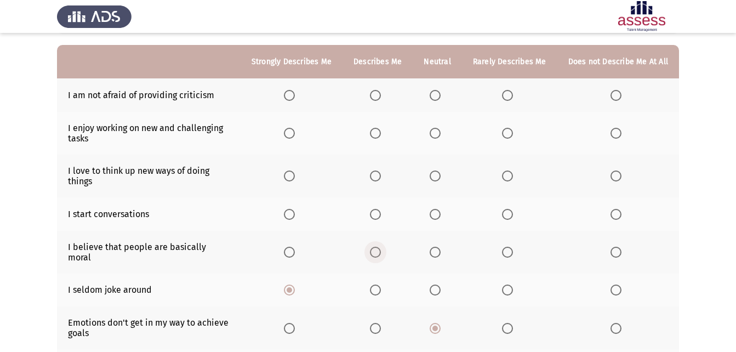
click at [381, 247] on span "Select an option" at bounding box center [375, 252] width 11 height 11
click at [381, 247] on input "Select an option" at bounding box center [375, 252] width 11 height 11
click at [381, 215] on span "Select an option" at bounding box center [375, 214] width 11 height 11
click at [381, 215] on input "Select an option" at bounding box center [375, 214] width 11 height 11
click at [438, 213] on span "Select an option" at bounding box center [435, 214] width 11 height 11
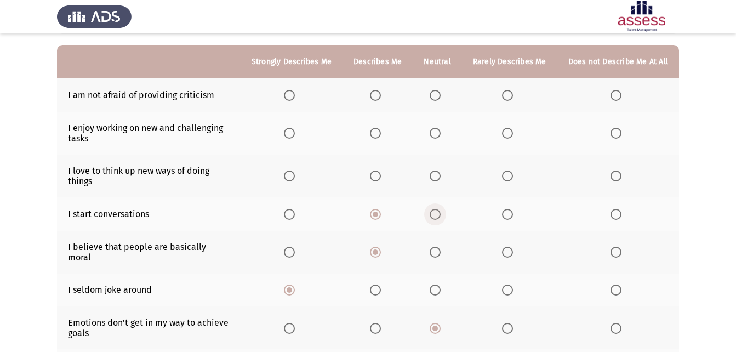
click at [438, 213] on input "Select an option" at bounding box center [435, 214] width 11 height 11
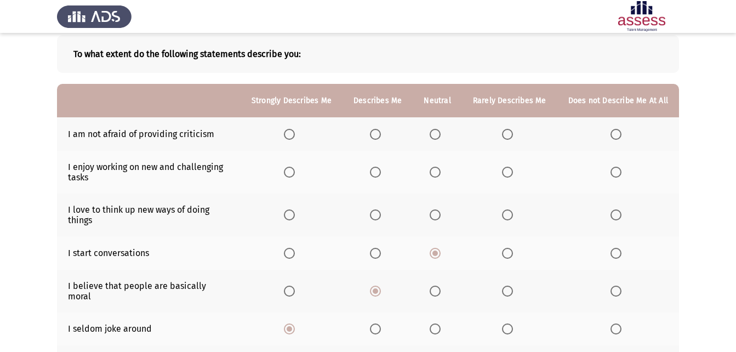
scroll to position [41, 0]
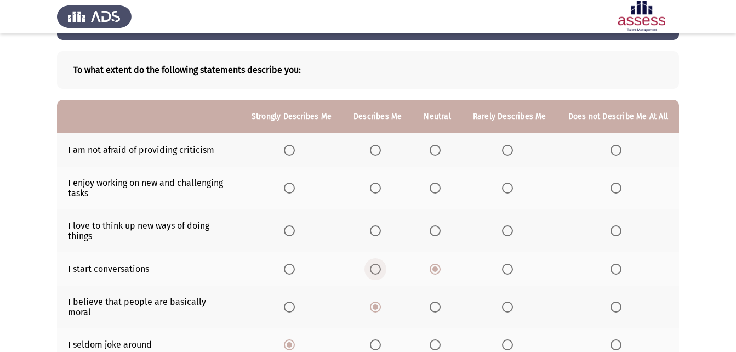
click at [381, 265] on span "Select an option" at bounding box center [375, 269] width 11 height 11
click at [381, 265] on input "Select an option" at bounding box center [375, 269] width 11 height 11
click at [441, 232] on span "Select an option" at bounding box center [435, 230] width 11 height 11
click at [441, 232] on input "Select an option" at bounding box center [435, 230] width 11 height 11
click at [378, 192] on span "Select an option" at bounding box center [375, 188] width 11 height 11
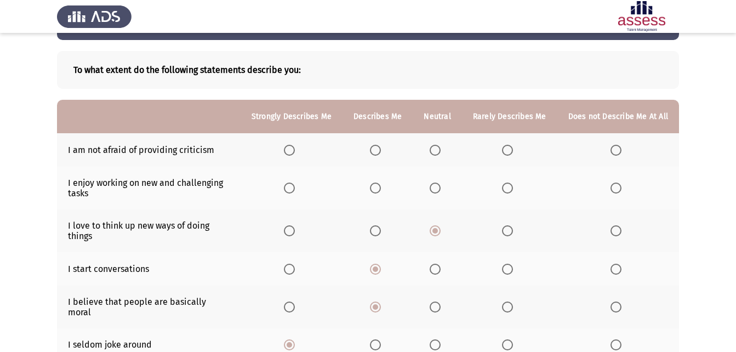
click at [378, 192] on input "Select an option" at bounding box center [375, 188] width 11 height 11
click at [440, 151] on span "Select an option" at bounding box center [435, 150] width 11 height 11
click at [440, 151] on input "Select an option" at bounding box center [435, 150] width 11 height 11
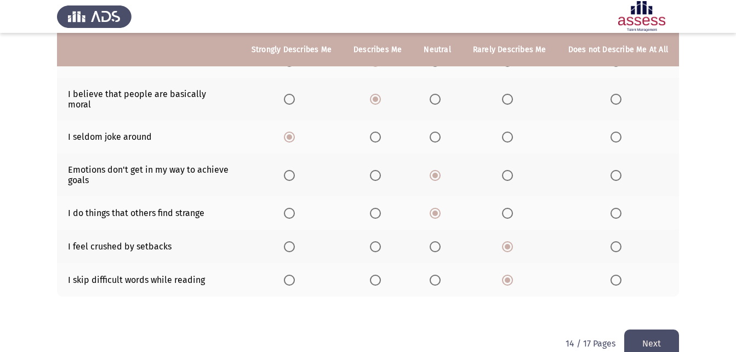
scroll to position [260, 0]
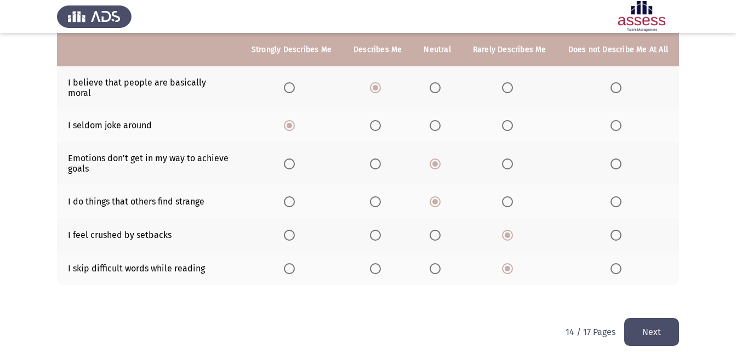
click at [639, 322] on button "Next" at bounding box center [652, 332] width 55 height 28
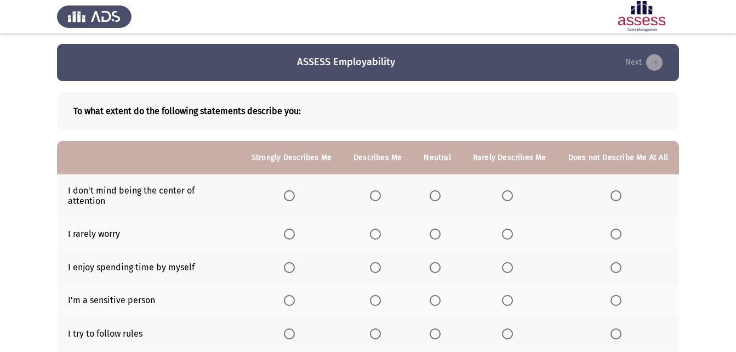
click at [504, 193] on span "Select an option" at bounding box center [507, 195] width 11 height 11
click at [504, 193] on input "Select an option" at bounding box center [507, 195] width 11 height 11
click at [438, 229] on span "Select an option" at bounding box center [435, 234] width 11 height 11
click at [438, 229] on input "Select an option" at bounding box center [435, 234] width 11 height 11
click at [299, 262] on label "Select an option" at bounding box center [291, 267] width 15 height 11
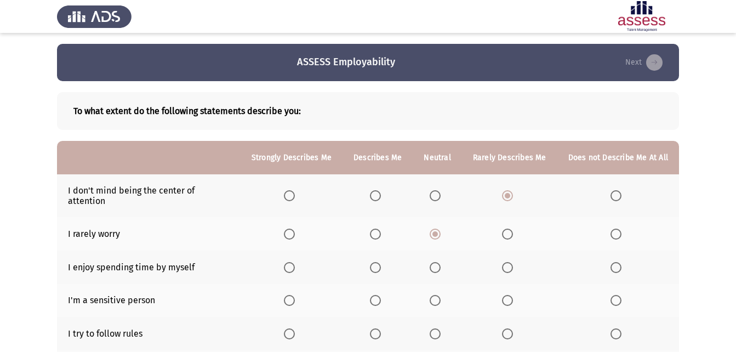
click at [295, 262] on input "Select an option" at bounding box center [289, 267] width 11 height 11
click at [381, 295] on span "Select an option" at bounding box center [375, 300] width 11 height 11
click at [381, 295] on input "Select an option" at bounding box center [375, 300] width 11 height 11
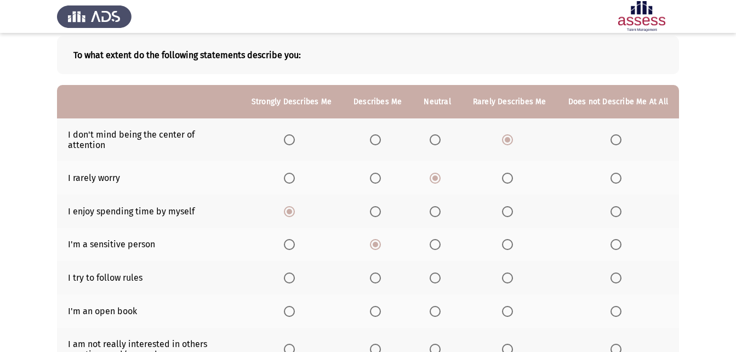
scroll to position [110, 0]
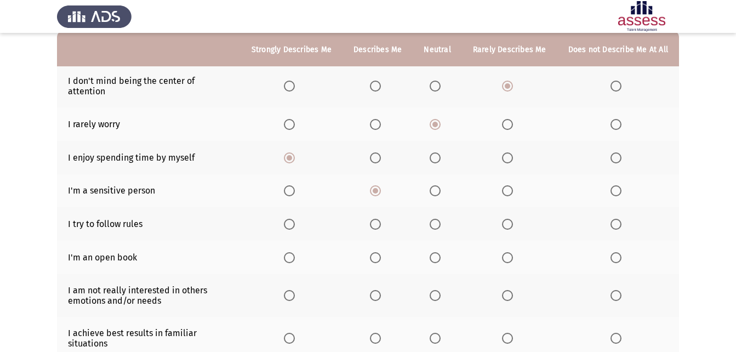
drag, startPoint x: 289, startPoint y: 207, endPoint x: 294, endPoint y: 219, distance: 13.5
click at [289, 208] on th at bounding box center [292, 223] width 102 height 33
click at [295, 219] on span "Select an option" at bounding box center [289, 224] width 11 height 11
click at [295, 219] on input "Select an option" at bounding box center [289, 224] width 11 height 11
click at [513, 252] on span "Select an option" at bounding box center [507, 257] width 11 height 11
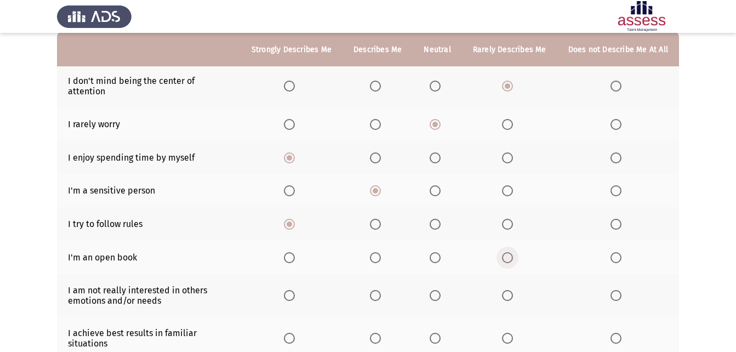
click at [513, 252] on input "Select an option" at bounding box center [507, 257] width 11 height 11
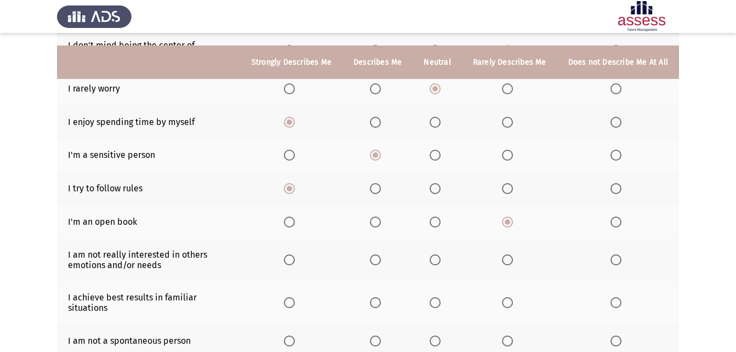
scroll to position [164, 0]
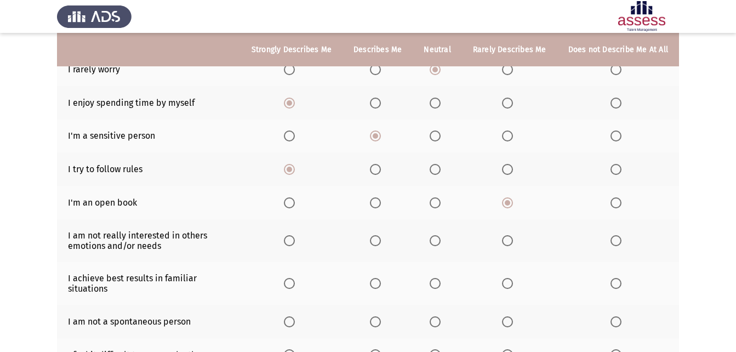
click at [507, 235] on span "Select an option" at bounding box center [507, 240] width 11 height 11
click at [507, 235] on input "Select an option" at bounding box center [507, 240] width 11 height 11
click at [616, 235] on span "Select an option" at bounding box center [616, 240] width 11 height 11
click at [616, 235] on input "Select an option" at bounding box center [616, 240] width 11 height 11
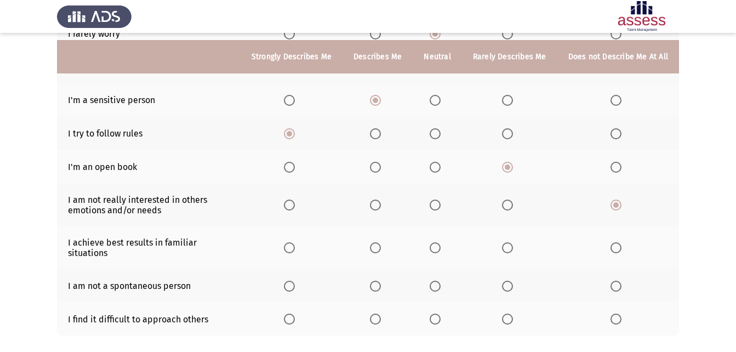
scroll to position [219, 0]
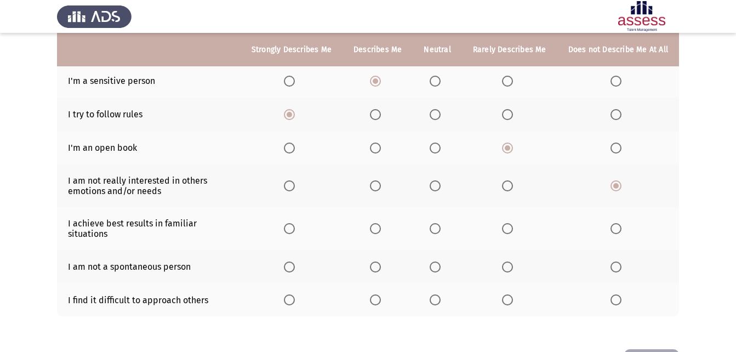
click at [435, 223] on span "Select an option" at bounding box center [435, 228] width 11 height 11
click at [435, 223] on input "Select an option" at bounding box center [435, 228] width 11 height 11
click at [513, 262] on span "Select an option" at bounding box center [507, 267] width 11 height 11
click at [513, 262] on input "Select an option" at bounding box center [507, 267] width 11 height 11
click at [626, 294] on label "Select an option" at bounding box center [618, 299] width 15 height 11
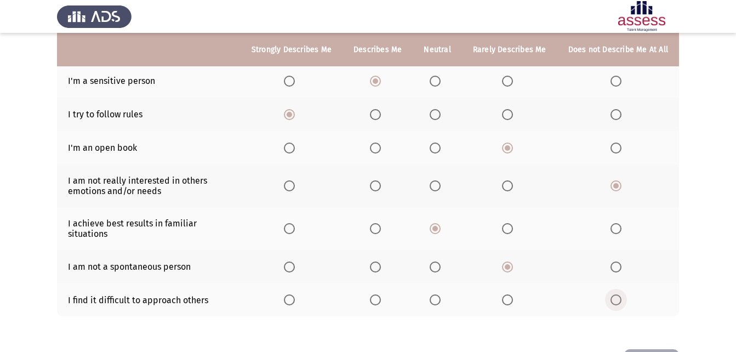
click at [622, 294] on input "Select an option" at bounding box center [616, 299] width 11 height 11
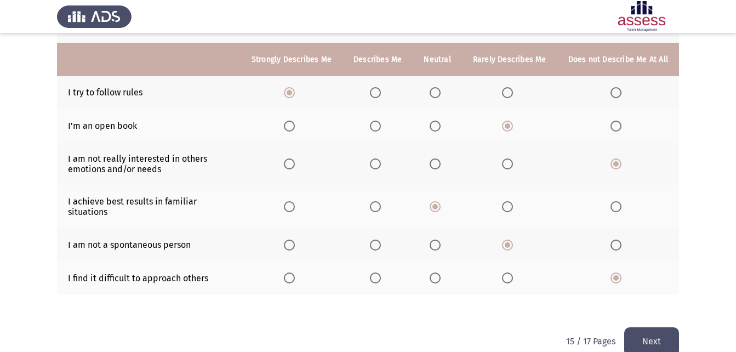
scroll to position [251, 0]
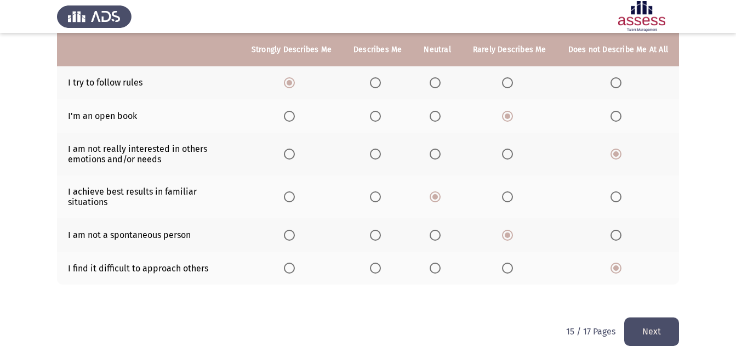
click at [651, 317] on button "Next" at bounding box center [652, 331] width 55 height 28
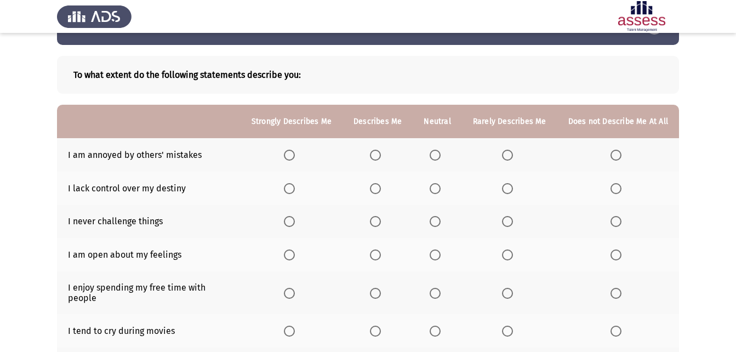
scroll to position [55, 0]
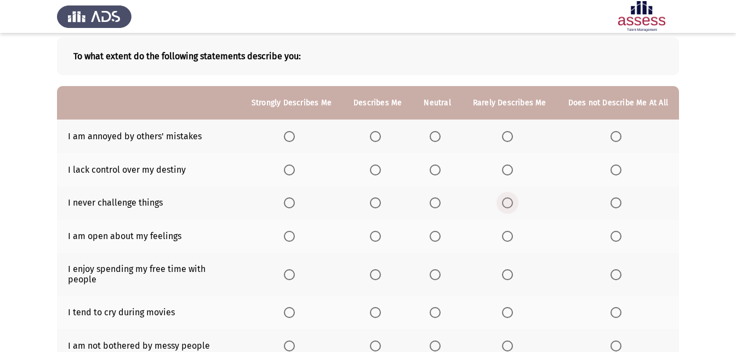
click at [508, 202] on span "Select an option" at bounding box center [507, 202] width 11 height 11
click at [508, 202] on input "Select an option" at bounding box center [507, 202] width 11 height 11
click at [509, 235] on span "Select an option" at bounding box center [507, 236] width 11 height 11
click at [509, 235] on input "Select an option" at bounding box center [507, 236] width 11 height 11
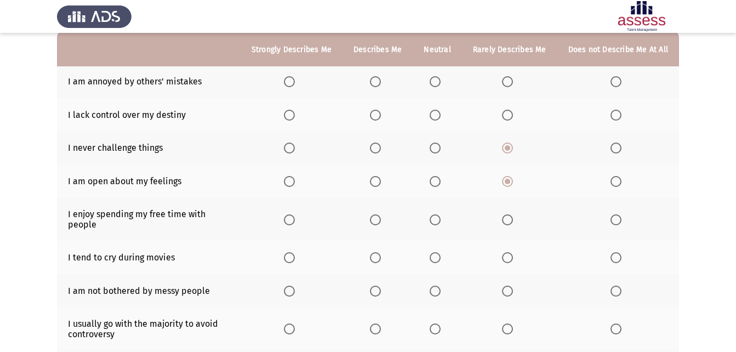
click at [293, 214] on span "Select an option" at bounding box center [289, 219] width 11 height 11
click at [293, 214] on input "Select an option" at bounding box center [289, 219] width 11 height 11
click at [381, 253] on span "Select an option" at bounding box center [375, 257] width 11 height 11
click at [381, 253] on input "Select an option" at bounding box center [375, 257] width 11 height 11
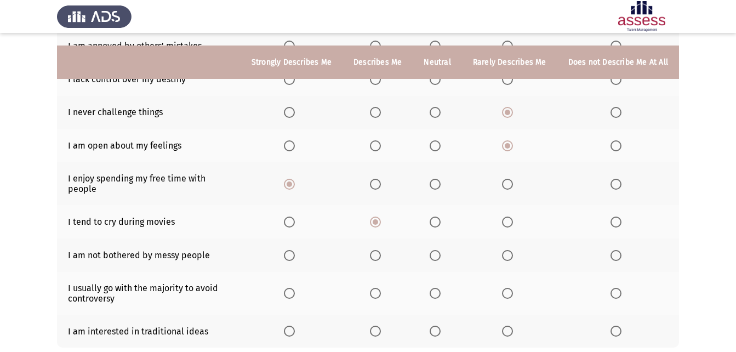
scroll to position [164, 0]
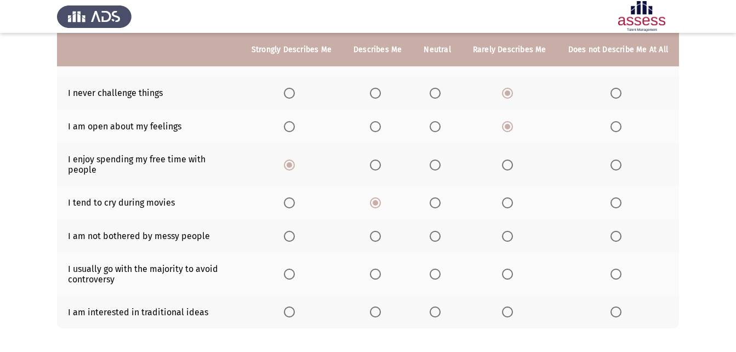
click at [513, 231] on span "Select an option" at bounding box center [507, 236] width 11 height 11
click at [513, 231] on input "Select an option" at bounding box center [507, 236] width 11 height 11
click at [612, 269] on span "Select an option" at bounding box center [616, 274] width 11 height 11
click at [612, 269] on input "Select an option" at bounding box center [616, 274] width 11 height 11
click at [513, 306] on span "Select an option" at bounding box center [507, 311] width 11 height 11
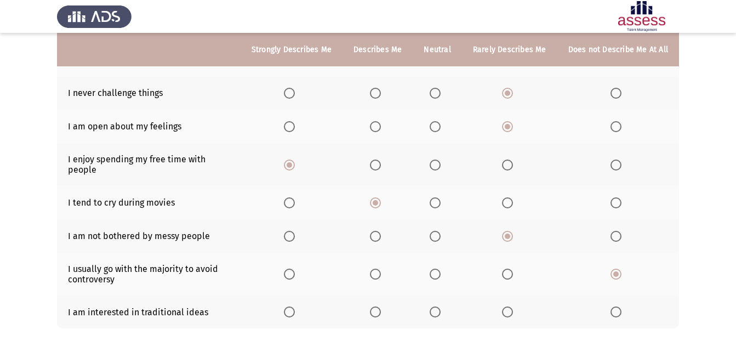
click at [513, 306] on input "Select an option" at bounding box center [507, 311] width 11 height 11
click at [441, 308] on span "Select an option" at bounding box center [435, 311] width 11 height 11
click at [441, 308] on input "Select an option" at bounding box center [435, 311] width 11 height 11
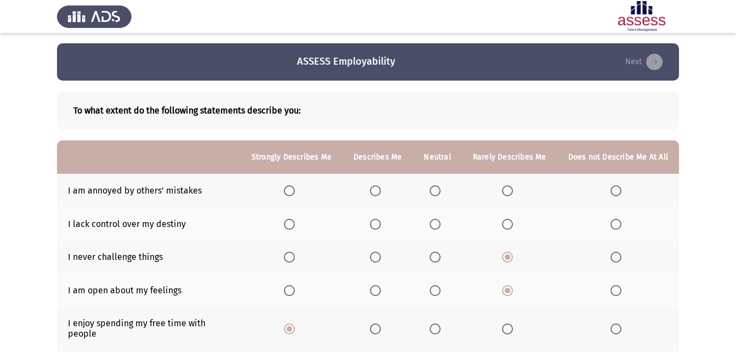
scroll to position [0, 0]
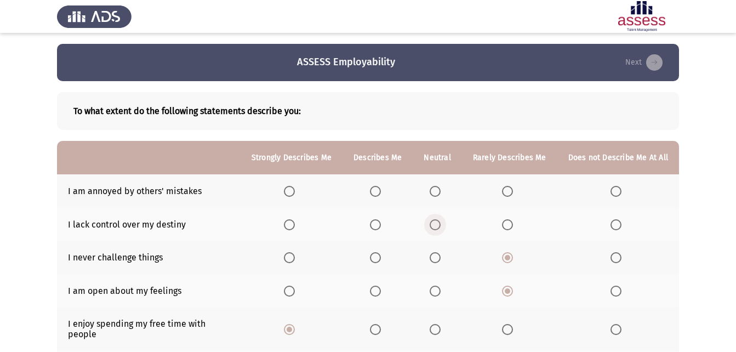
click at [438, 220] on span "Select an option" at bounding box center [435, 224] width 11 height 11
click at [438, 220] on input "Select an option" at bounding box center [435, 224] width 11 height 11
click at [514, 194] on label "Select an option" at bounding box center [509, 191] width 15 height 11
click at [513, 194] on input "Select an option" at bounding box center [507, 191] width 11 height 11
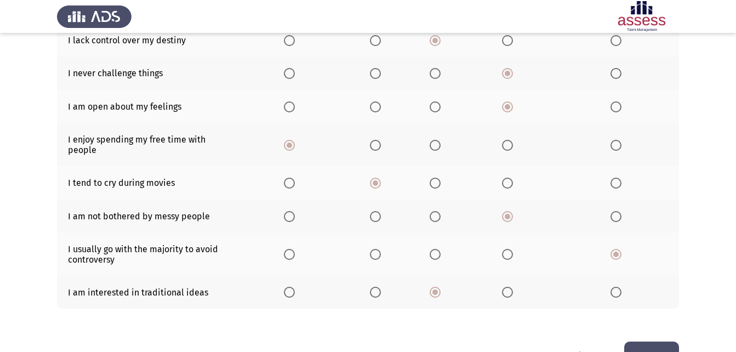
scroll to position [208, 0]
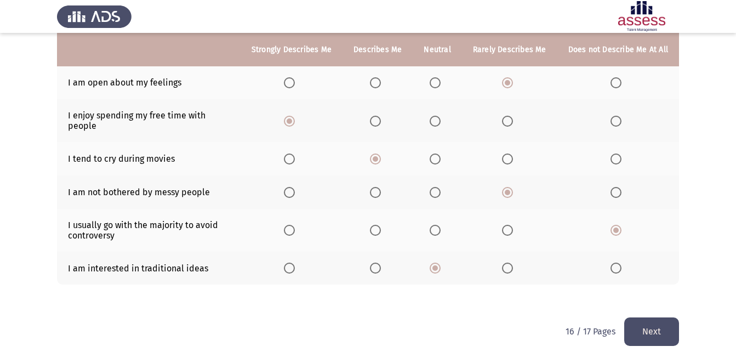
click at [652, 317] on button "Next" at bounding box center [652, 331] width 55 height 28
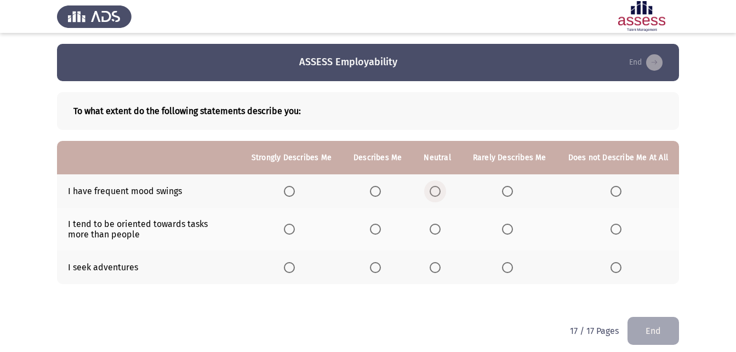
click at [441, 191] on span "Select an option" at bounding box center [435, 191] width 11 height 11
click at [441, 191] on input "Select an option" at bounding box center [435, 191] width 11 height 11
click at [378, 228] on span "Select an option" at bounding box center [375, 229] width 11 height 11
click at [378, 228] on input "Select an option" at bounding box center [375, 229] width 11 height 11
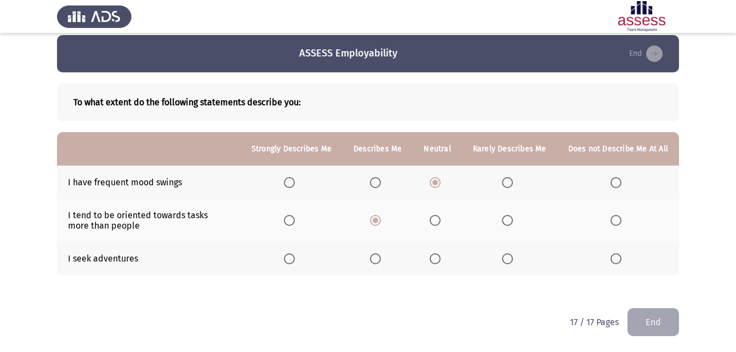
click at [435, 259] on span "Select an option" at bounding box center [435, 258] width 11 height 11
click at [435, 259] on input "Select an option" at bounding box center [435, 258] width 11 height 11
click at [655, 326] on button "End" at bounding box center [654, 322] width 52 height 28
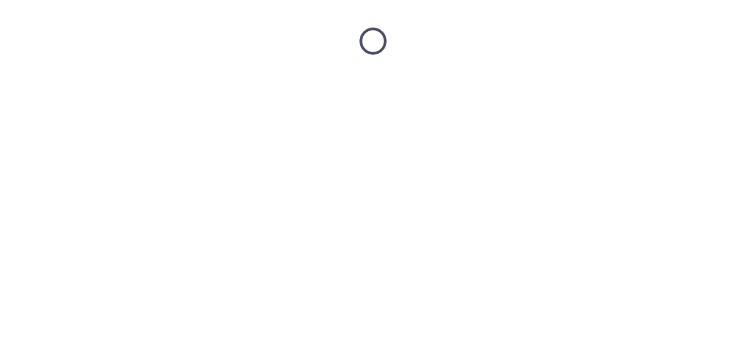
scroll to position [0, 0]
